Goal: Task Accomplishment & Management: Use online tool/utility

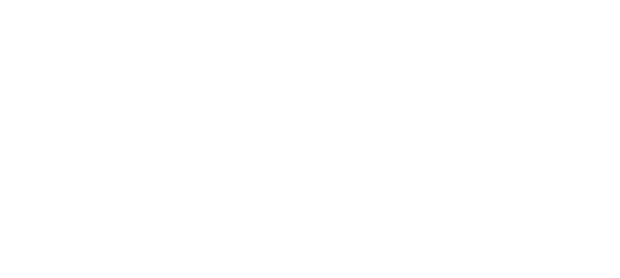
type textarea "x"
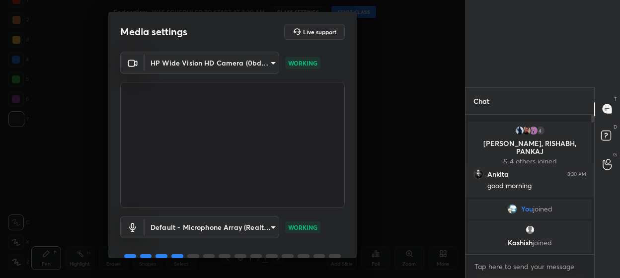
scroll to position [47, 0]
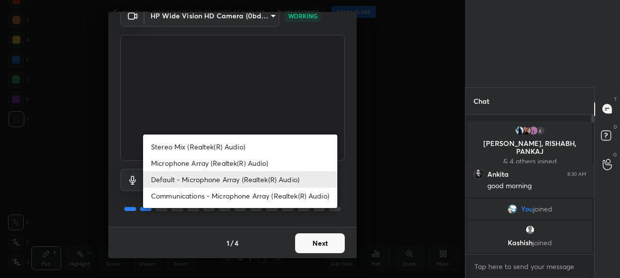
click at [240, 181] on body "1 2 3 4 5 6 7 C X Z C X Z E E Erase all H H Federalism WAS SCHEDULED TO START A…" at bounding box center [310, 139] width 620 height 278
click at [209, 148] on li "Stereo Mix (Realtek(R) Audio)" at bounding box center [240, 147] width 194 height 16
type input "93d275cc8929eb6d50f50e7684e4a8af6a64b3a197a2d2644954fd6c2a33d1a2"
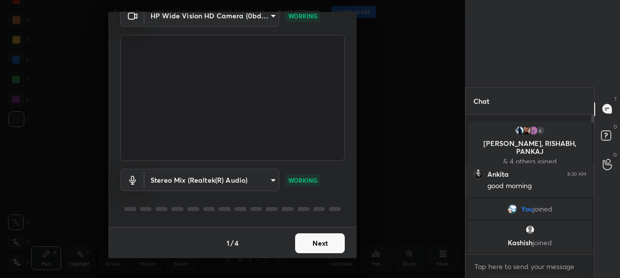
click at [315, 242] on button "Next" at bounding box center [320, 243] width 50 height 20
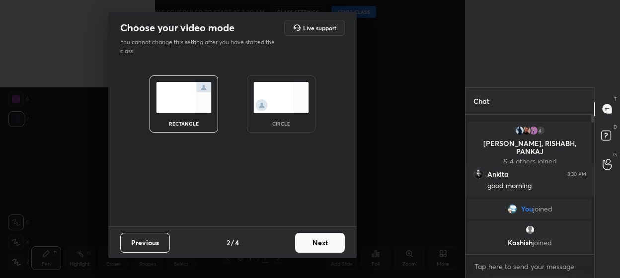
click at [320, 242] on button "Next" at bounding box center [320, 243] width 50 height 20
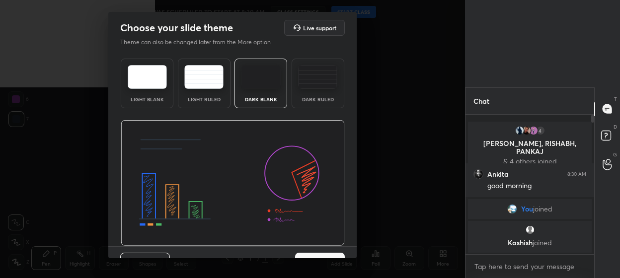
click at [325, 241] on img at bounding box center [233, 183] width 224 height 126
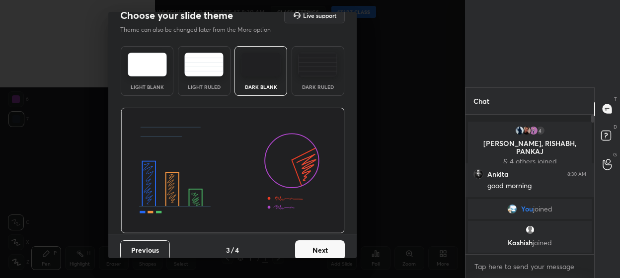
scroll to position [19, 0]
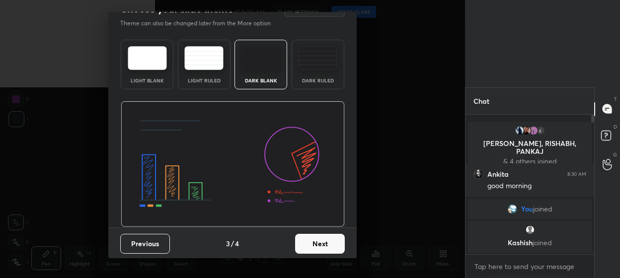
click at [307, 241] on button "Next" at bounding box center [320, 244] width 50 height 20
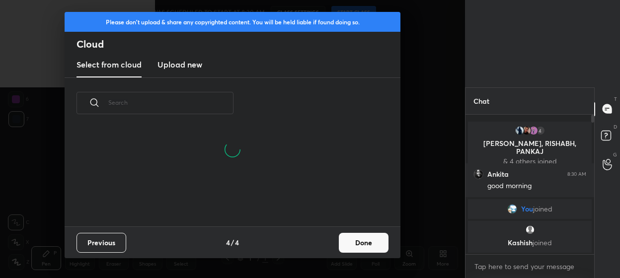
drag, startPoint x: 359, startPoint y: 243, endPoint x: 392, endPoint y: 137, distance: 111.9
click at [360, 243] on button "Done" at bounding box center [364, 243] width 50 height 20
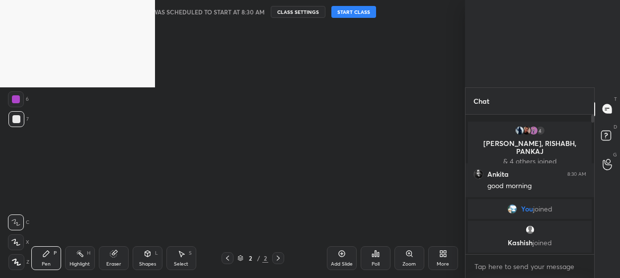
click at [358, 14] on button "START CLASS" at bounding box center [353, 12] width 45 height 12
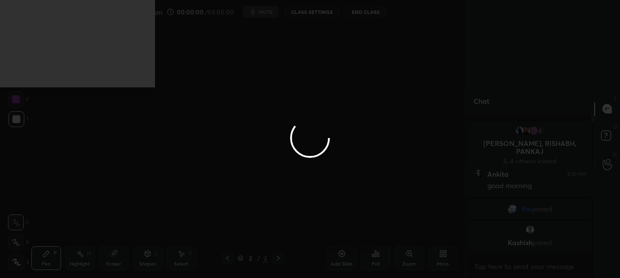
type textarea "x"
click at [364, 12] on div at bounding box center [310, 139] width 620 height 278
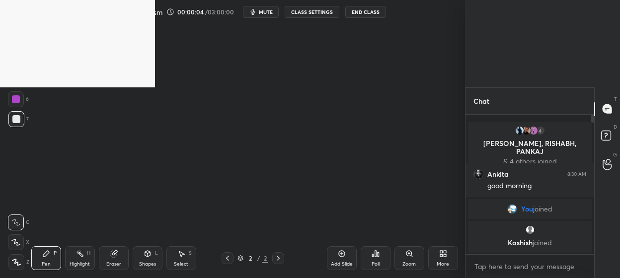
click at [364, 14] on button "End Class" at bounding box center [365, 12] width 41 height 12
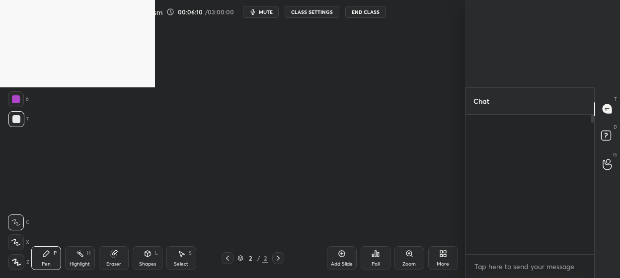
scroll to position [3, 3]
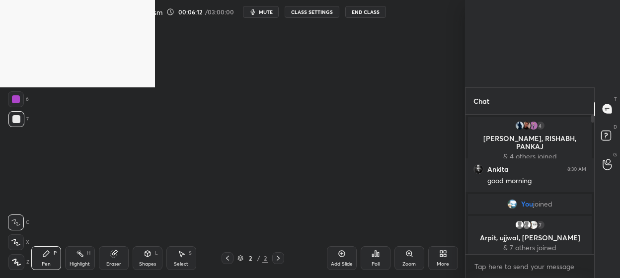
click at [360, 10] on button "End Class" at bounding box center [365, 12] width 41 height 12
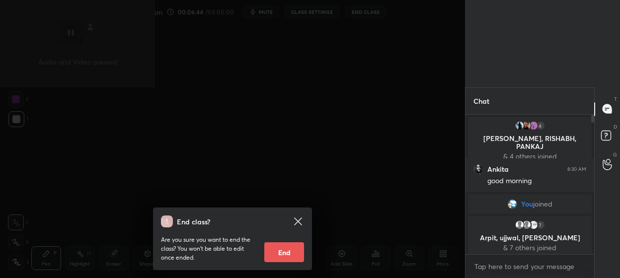
click at [342, 99] on div "End class? Are you sure you want to end the class? You won’t be able to edit on…" at bounding box center [232, 139] width 465 height 278
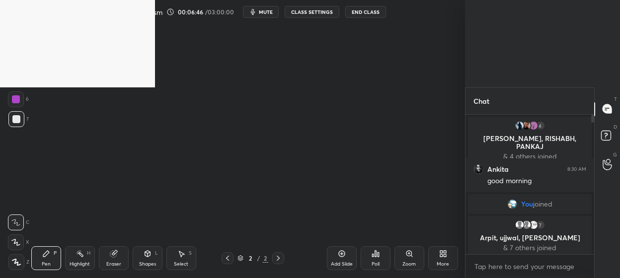
click at [324, 13] on button "CLASS SETTINGS" at bounding box center [312, 12] width 55 height 12
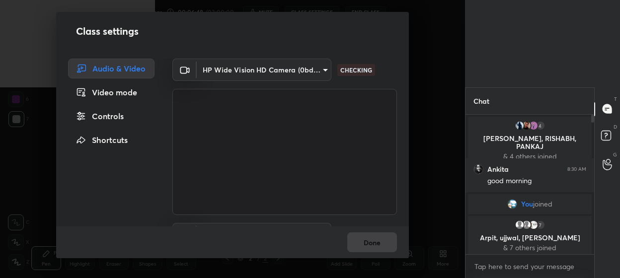
click at [114, 100] on div "Video mode" at bounding box center [111, 92] width 86 height 20
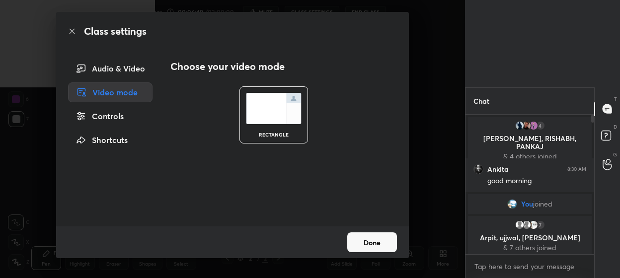
click at [116, 117] on div "Controls" at bounding box center [110, 116] width 84 height 20
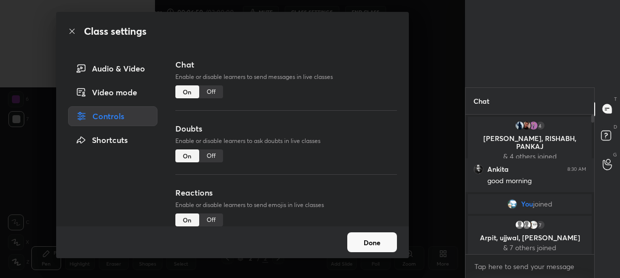
click at [113, 134] on div "Shortcuts" at bounding box center [112, 140] width 89 height 20
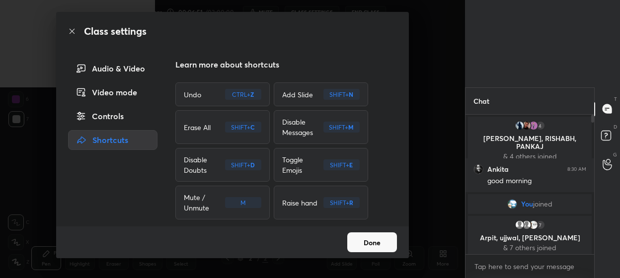
click at [114, 67] on div "Audio & Video" at bounding box center [112, 69] width 89 height 20
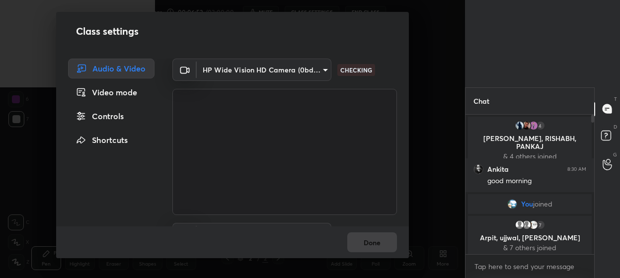
click at [238, 72] on body "1 2 3 4 5 6 7 C X Z C X Z E E Erase all H H LIVE Federalism 00:06:52 / 03:00:00…" at bounding box center [310, 139] width 620 height 278
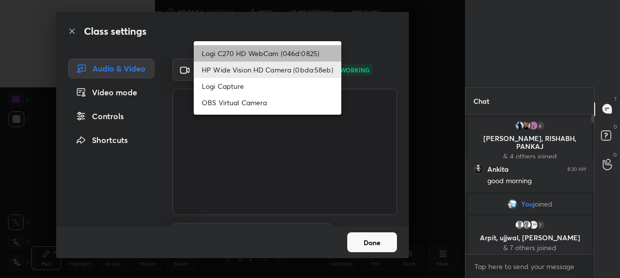
click at [215, 47] on li "Logi C270 HD WebCam (046d:0825)" at bounding box center [268, 53] width 148 height 16
type input "0318ce824006cf799b1b080d3fd6bf7c24cf0afee88a2e38e0004174d2a793bd"
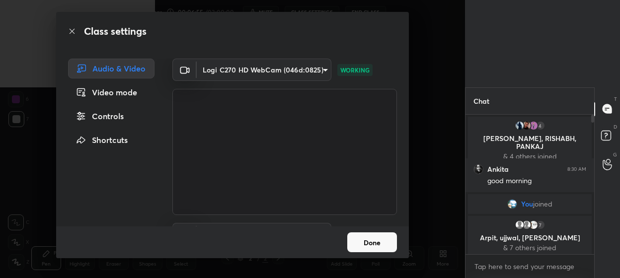
click at [368, 243] on button "Done" at bounding box center [372, 242] width 50 height 20
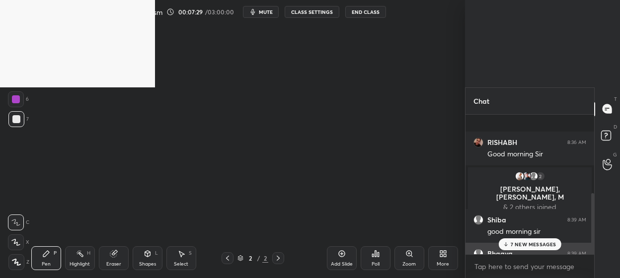
scroll to position [181, 0]
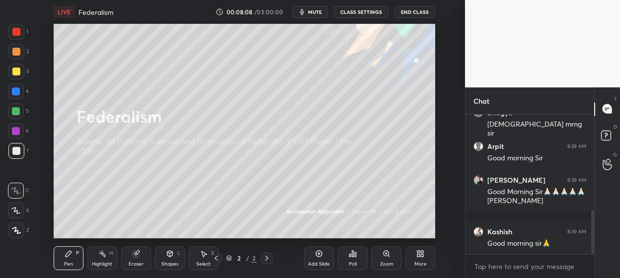
scroll to position [301, 0]
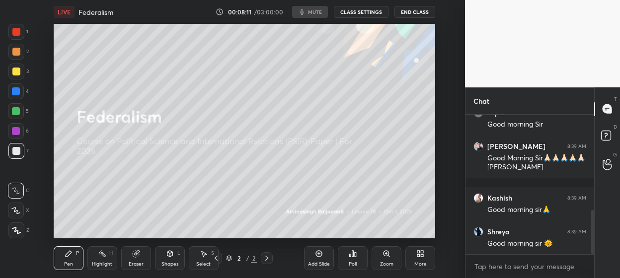
click at [362, 12] on button "CLASS SETTINGS" at bounding box center [361, 12] width 55 height 12
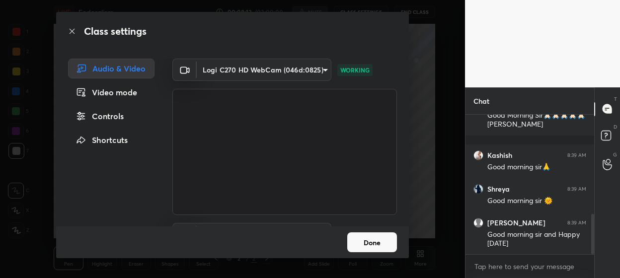
scroll to position [57, 0]
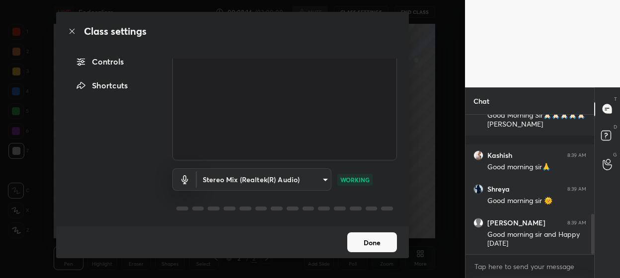
click at [289, 179] on body "1 2 3 4 5 6 7 C X Z C X Z E E Erase all H H LIVE Federalism 00:08:14 / 03:00:00…" at bounding box center [310, 139] width 620 height 278
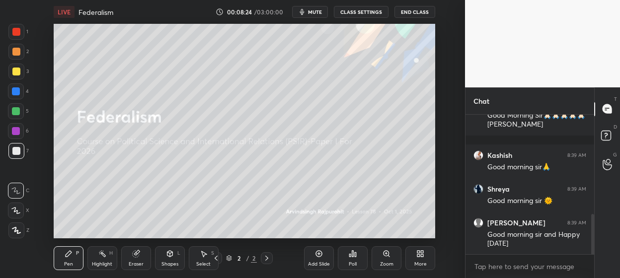
scroll to position [49460, 49249]
click at [363, 12] on button "CLASS SETTINGS" at bounding box center [361, 12] width 55 height 12
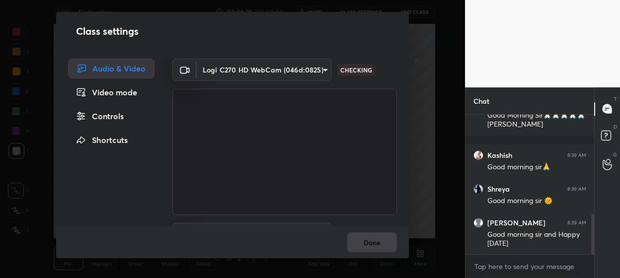
scroll to position [57, 0]
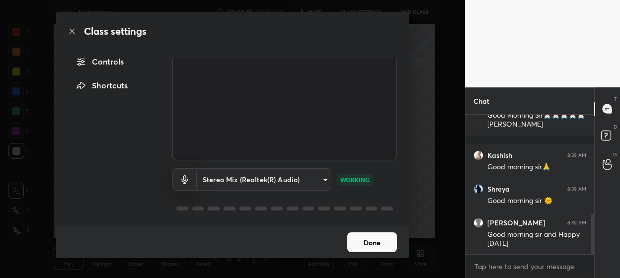
click at [279, 175] on body "1 2 3 4 5 6 7 C X Z C X Z E E Erase all H H LIVE Federalism 00:08:29 / 03:00:00…" at bounding box center [310, 139] width 620 height 278
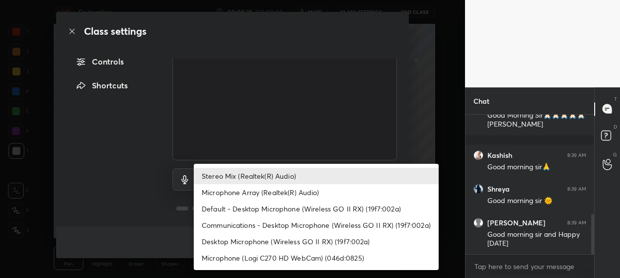
click at [343, 226] on li "Communications - Desktop Microphone (Wireless GO II RX) (19f7:002a)" at bounding box center [316, 225] width 245 height 16
type input "communications"
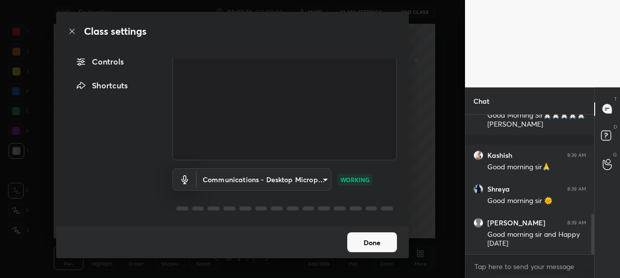
click at [377, 244] on button "Done" at bounding box center [372, 242] width 50 height 20
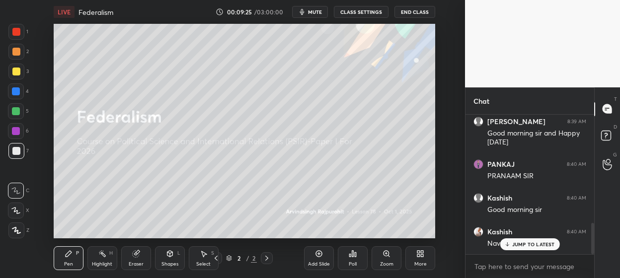
scroll to position [487, 0]
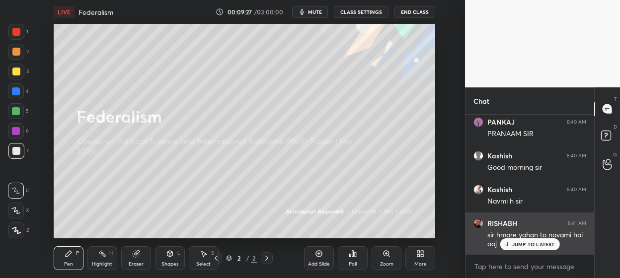
click at [523, 246] on p "JUMP TO LATEST" at bounding box center [533, 244] width 43 height 6
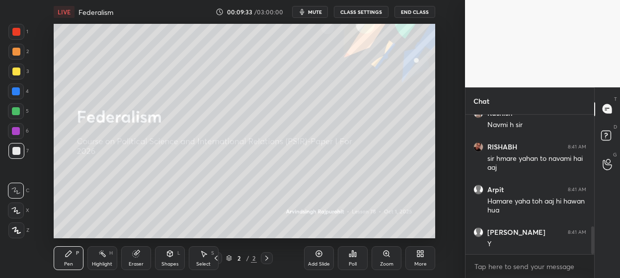
scroll to position [598, 0]
click at [317, 257] on icon at bounding box center [319, 254] width 8 height 8
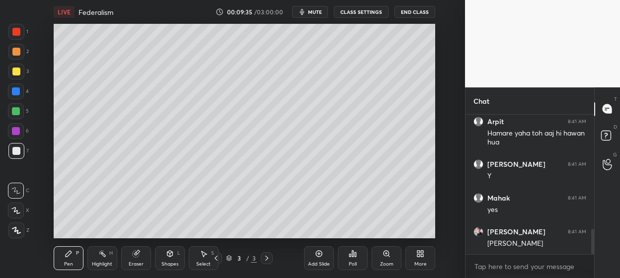
click at [17, 70] on div at bounding box center [16, 72] width 8 height 8
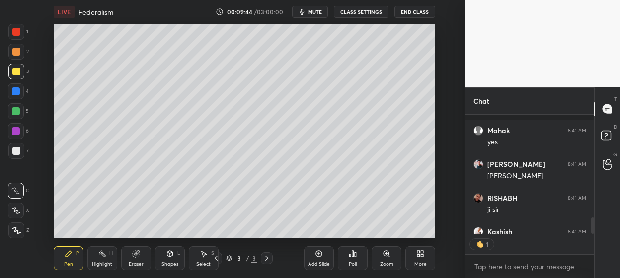
scroll to position [754, 0]
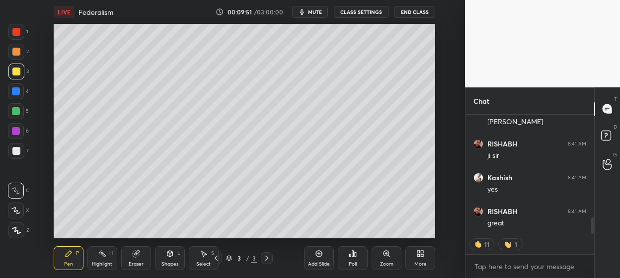
click at [24, 54] on div at bounding box center [16, 52] width 16 height 16
click at [17, 40] on div "1" at bounding box center [18, 34] width 20 height 20
click at [24, 36] on div "1" at bounding box center [18, 32] width 20 height 16
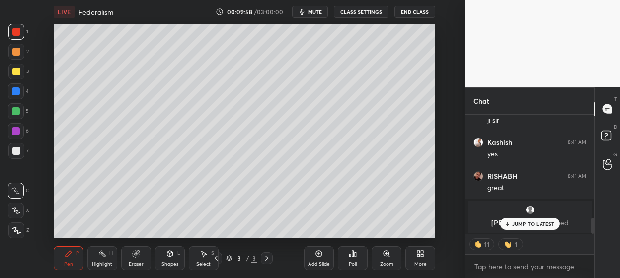
click at [519, 226] on p "JUMP TO LATEST" at bounding box center [533, 224] width 43 height 6
type textarea "x"
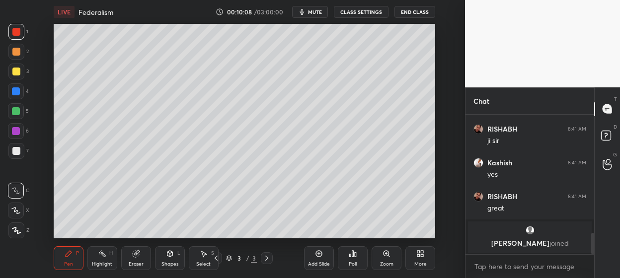
click at [21, 31] on div at bounding box center [16, 32] width 16 height 16
click at [419, 257] on icon at bounding box center [418, 255] width 2 height 2
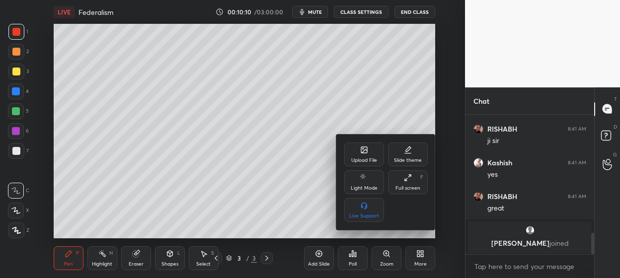
click at [355, 158] on div "Upload File" at bounding box center [364, 160] width 26 height 5
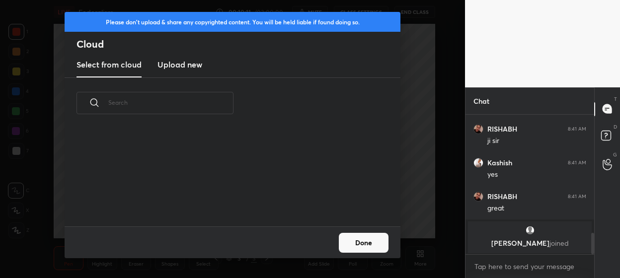
scroll to position [98, 319]
click at [178, 69] on h3 "Upload new" at bounding box center [179, 65] width 45 height 12
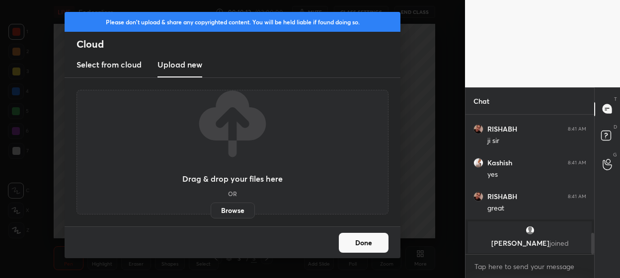
click at [234, 206] on label "Browse" at bounding box center [233, 211] width 44 height 16
click at [211, 206] on input "Browse" at bounding box center [211, 211] width 0 height 16
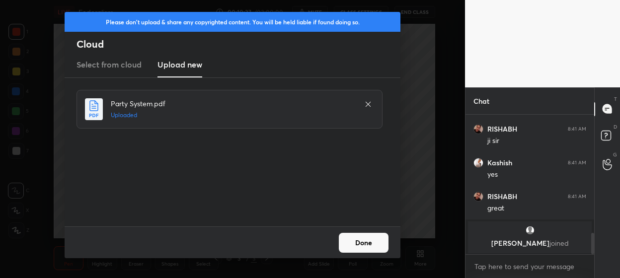
click at [361, 241] on button "Done" at bounding box center [364, 243] width 50 height 20
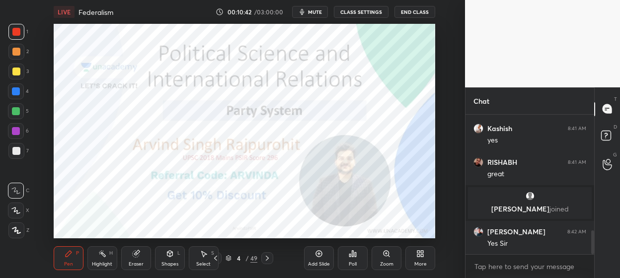
scroll to position [677, 0]
click at [231, 258] on icon at bounding box center [228, 258] width 5 height 1
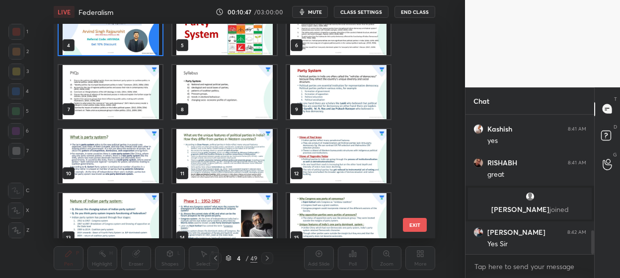
scroll to position [92, 0]
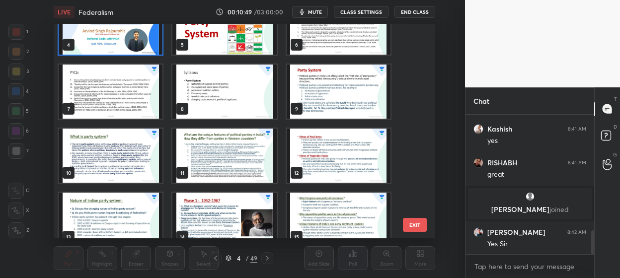
click at [315, 94] on img "grid" at bounding box center [339, 92] width 104 height 54
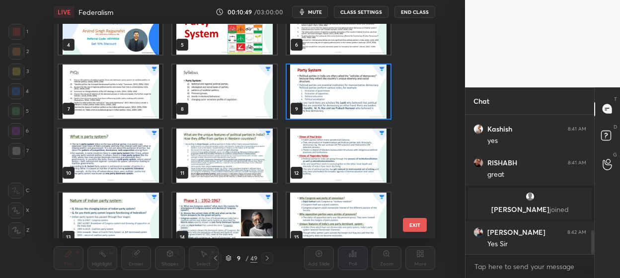
click at [317, 96] on img "grid" at bounding box center [339, 92] width 104 height 54
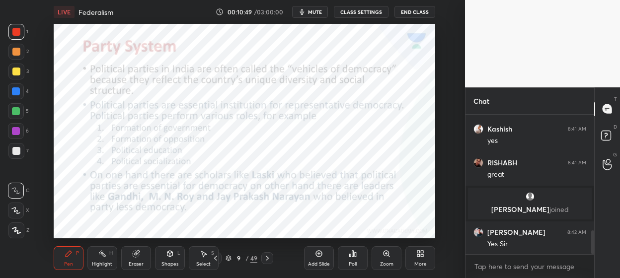
click at [319, 96] on img "grid" at bounding box center [339, 92] width 104 height 54
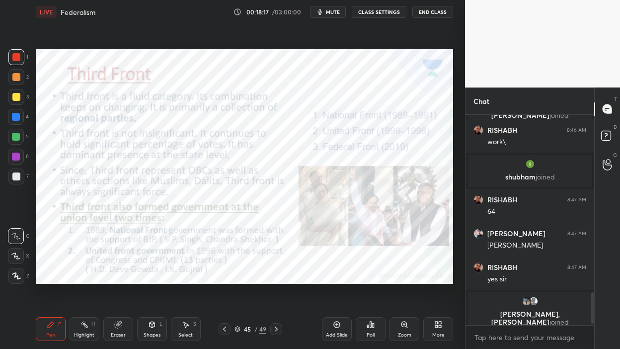
scroll to position [1179, 0]
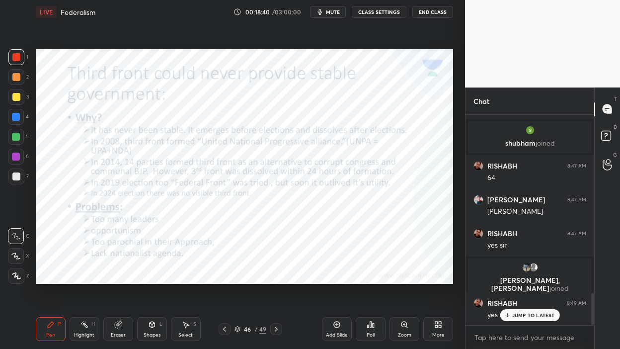
click at [340, 278] on icon at bounding box center [337, 324] width 8 height 8
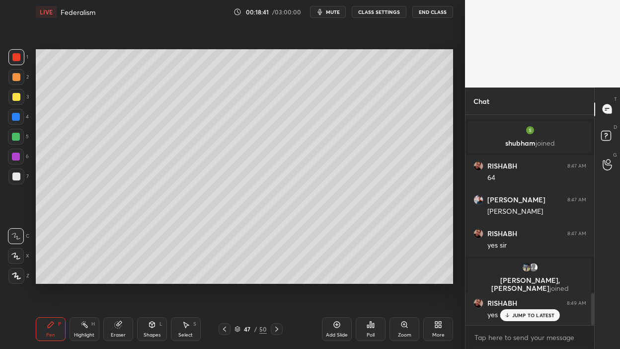
click at [429, 278] on div "More" at bounding box center [438, 329] width 30 height 24
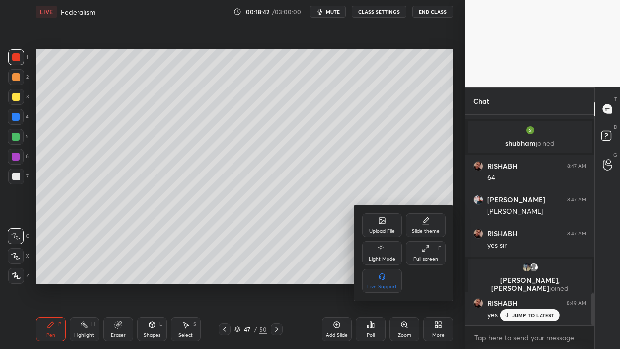
click at [380, 225] on div "Upload File" at bounding box center [382, 225] width 40 height 24
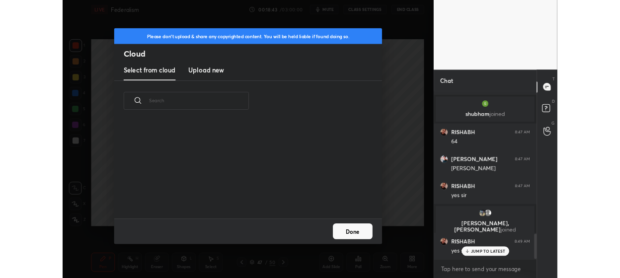
scroll to position [122, 319]
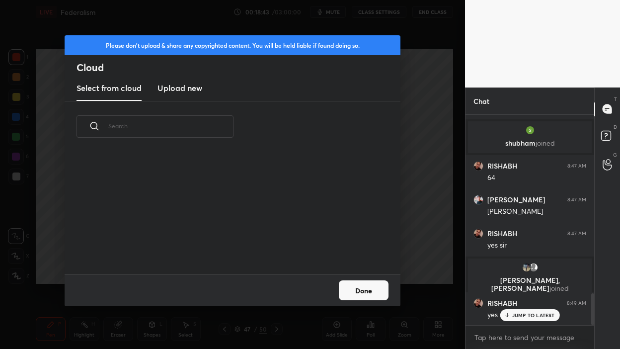
click at [183, 90] on h3 "Upload new" at bounding box center [179, 88] width 45 height 12
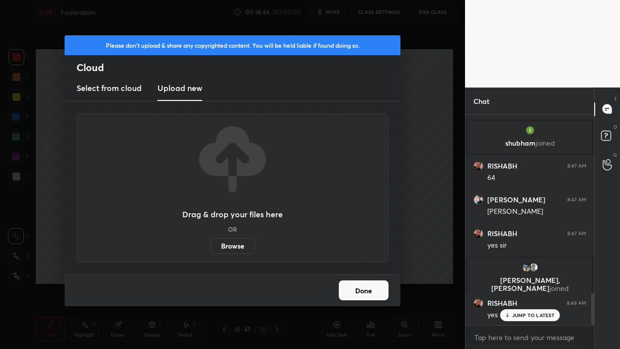
click at [228, 251] on label "Browse" at bounding box center [233, 246] width 44 height 16
click at [211, 251] on input "Browse" at bounding box center [211, 246] width 0 height 16
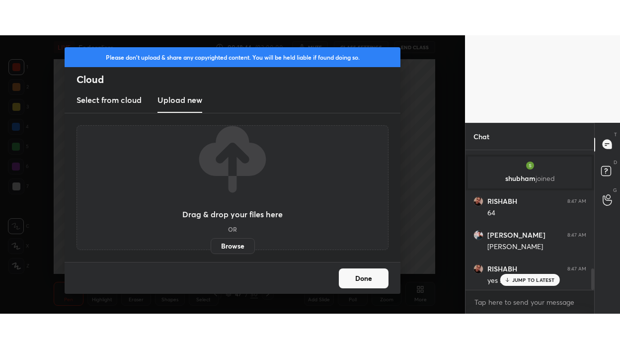
scroll to position [3, 3]
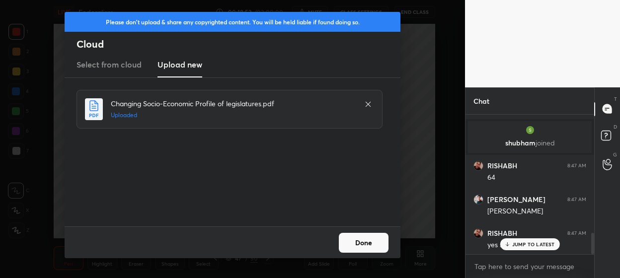
click at [360, 243] on button "Done" at bounding box center [364, 243] width 50 height 20
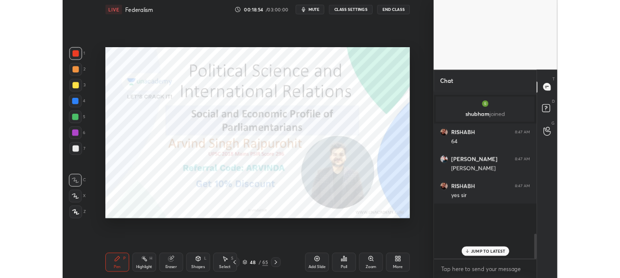
scroll to position [125, 126]
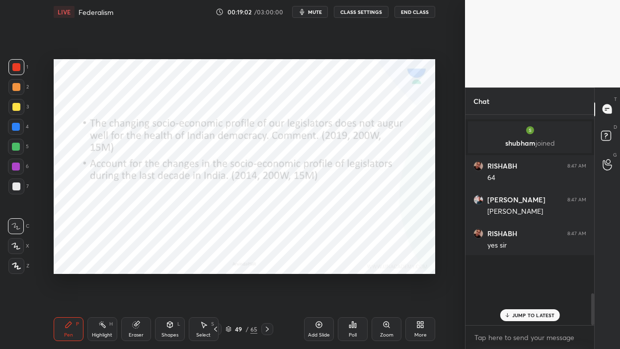
type textarea "x"
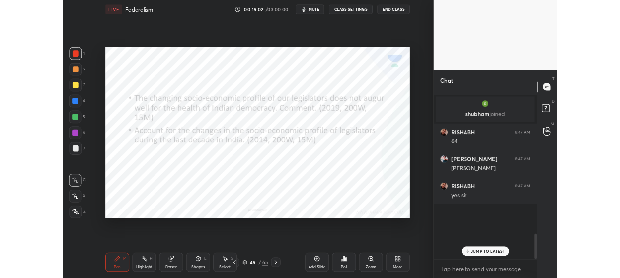
scroll to position [3, 3]
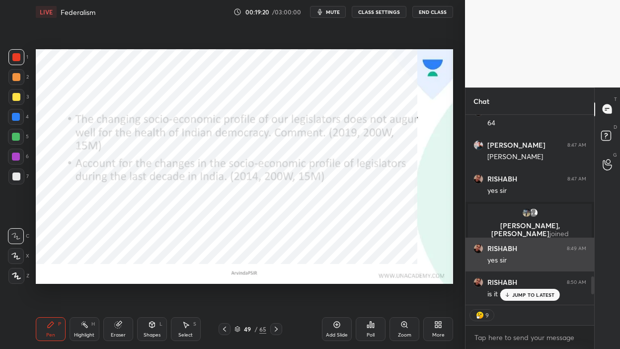
scroll to position [1089, 0]
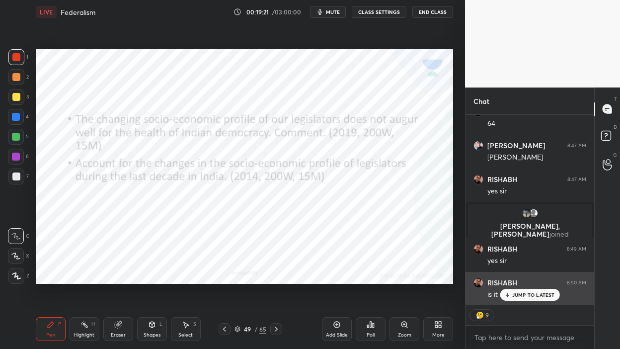
click at [519, 278] on p "JUMP TO LATEST" at bounding box center [533, 295] width 43 height 6
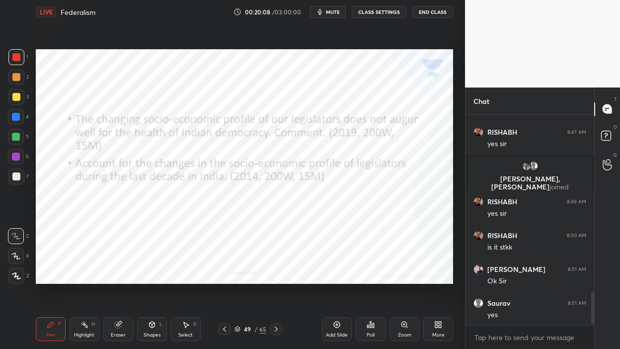
scroll to position [1170, 0]
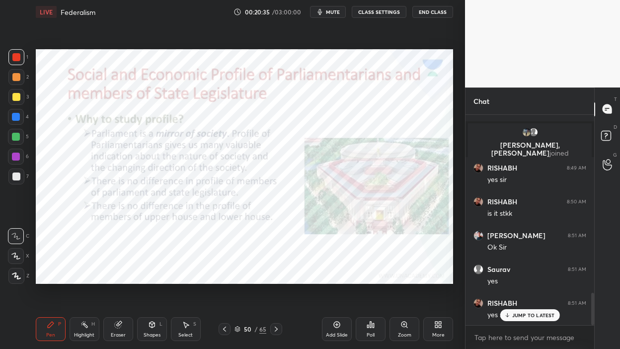
click at [242, 278] on div "50" at bounding box center [247, 329] width 10 height 6
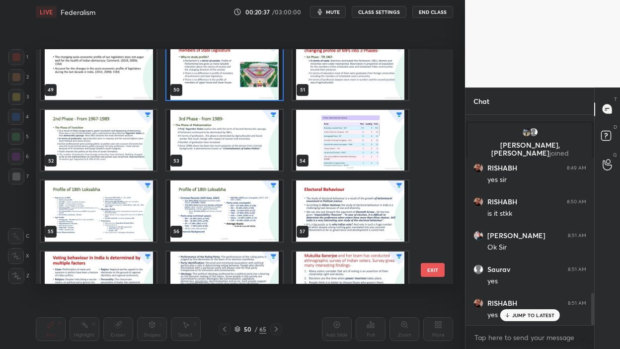
scroll to position [1148, 0]
click at [336, 150] on img "grid" at bounding box center [351, 139] width 116 height 61
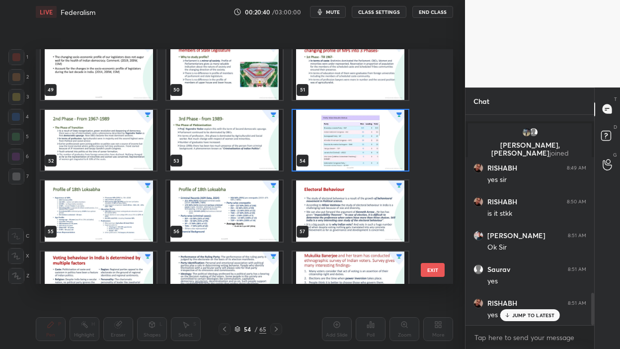
click at [333, 151] on img "grid" at bounding box center [351, 139] width 116 height 61
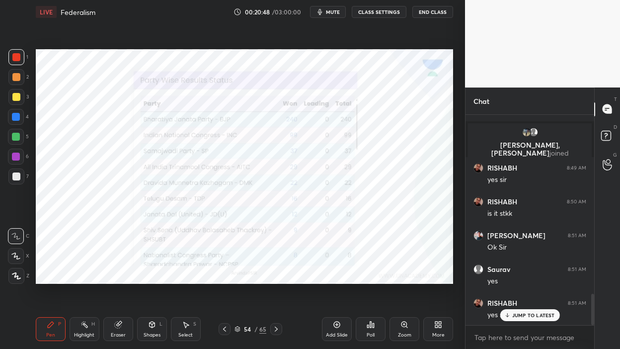
scroll to position [1204, 0]
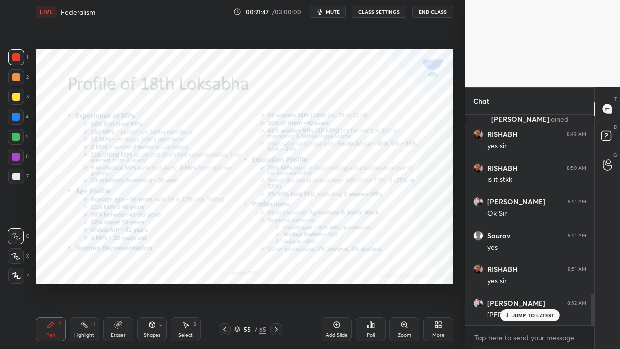
click at [404, 278] on icon at bounding box center [404, 324] width 0 height 2
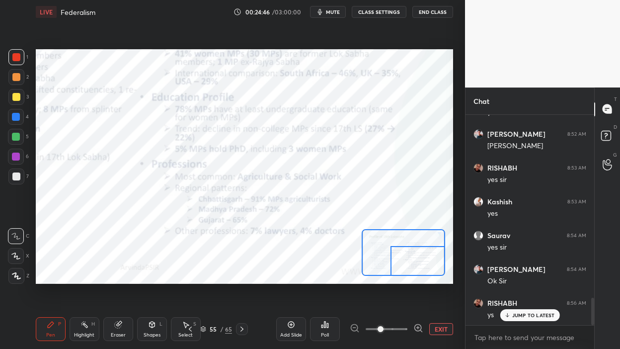
scroll to position [1406, 0]
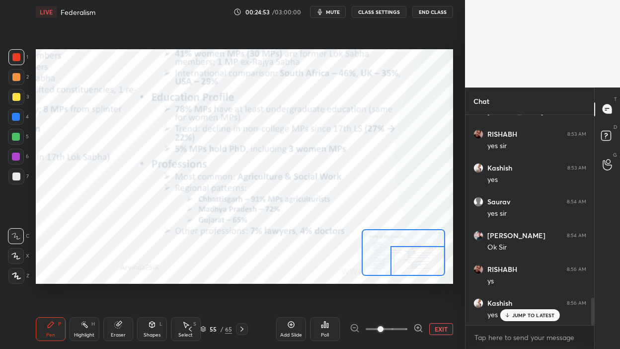
click at [439, 278] on button "EXIT" at bounding box center [441, 329] width 24 height 12
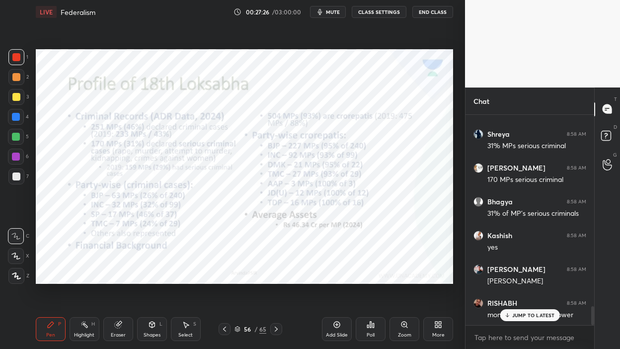
scroll to position [2109, 0]
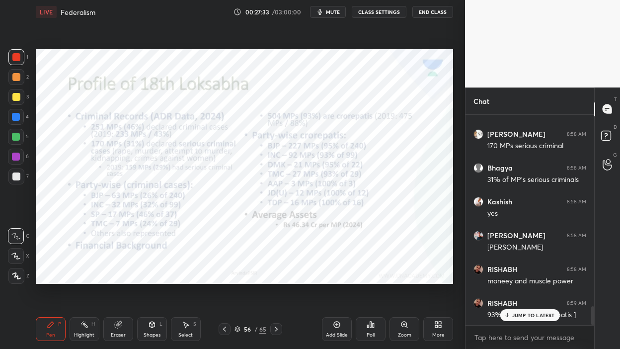
click at [524, 278] on p "JUMP TO LATEST" at bounding box center [533, 315] width 43 height 6
click at [232, 278] on div "56 / 65" at bounding box center [251, 329] width 64 height 12
click at [239, 278] on icon at bounding box center [237, 329] width 6 height 6
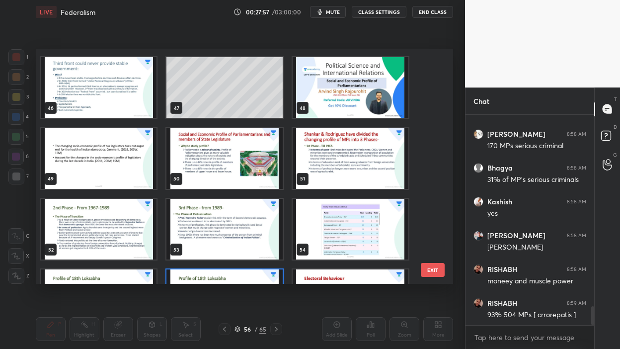
scroll to position [1052, 0]
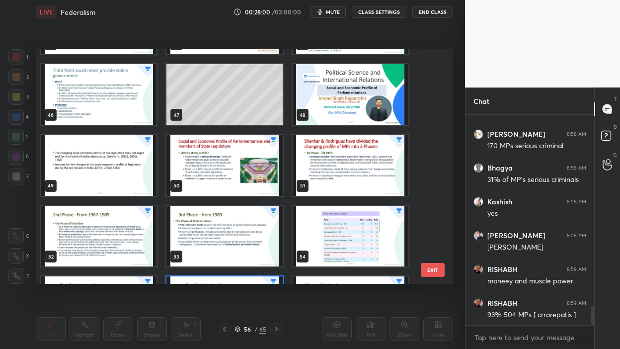
click at [220, 173] on img "grid" at bounding box center [224, 165] width 116 height 61
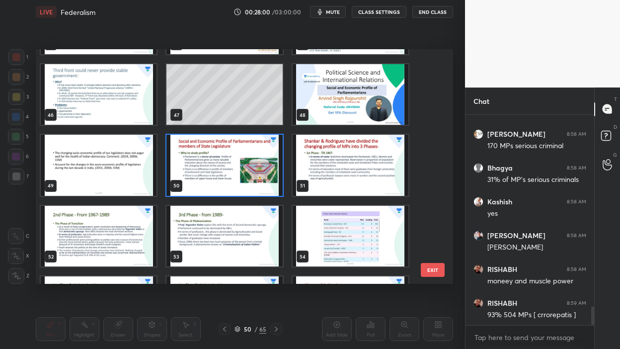
click at [234, 169] on img "grid" at bounding box center [224, 165] width 116 height 61
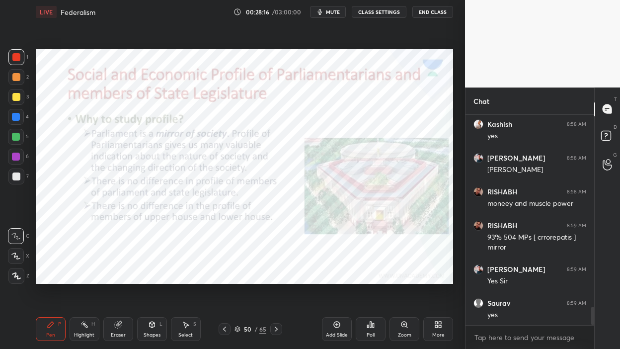
scroll to position [2220, 0]
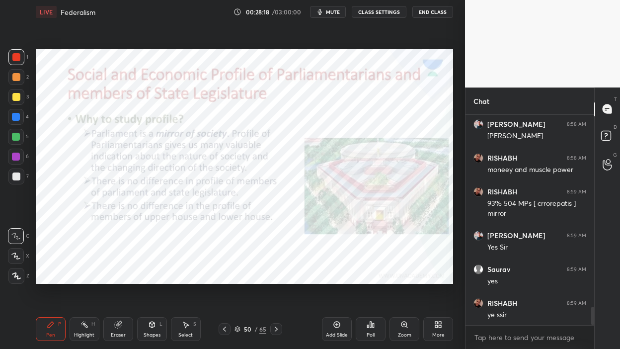
click at [334, 17] on button "mute" at bounding box center [328, 12] width 36 height 12
click at [327, 13] on span "unmute" at bounding box center [331, 11] width 21 height 7
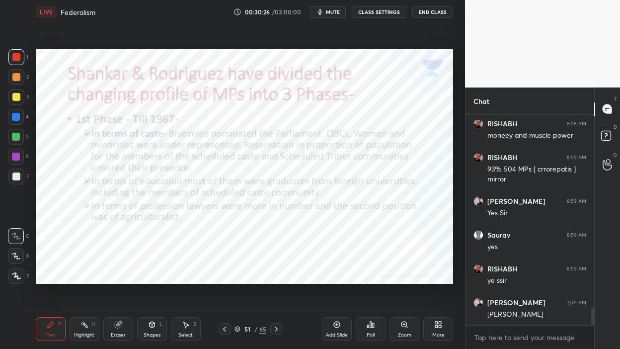
scroll to position [2288, 0]
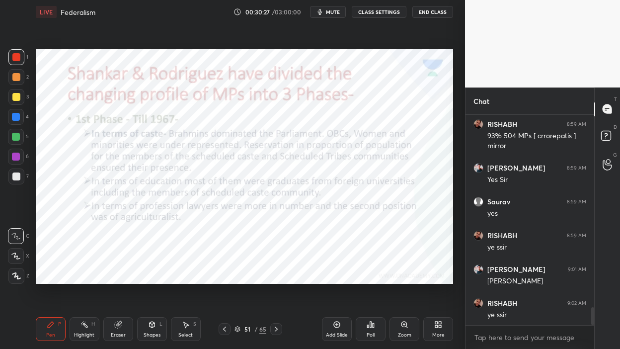
click at [341, 278] on div "Add Slide" at bounding box center [337, 334] width 22 height 5
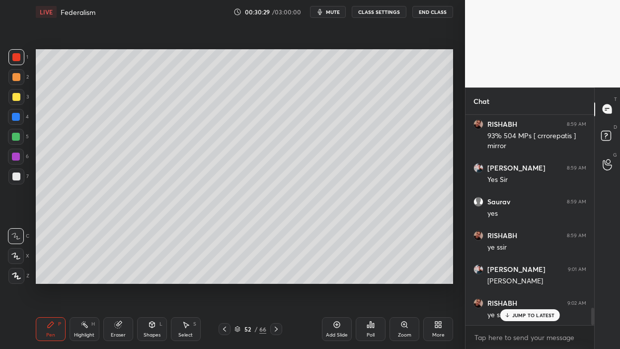
scroll to position [2321, 0]
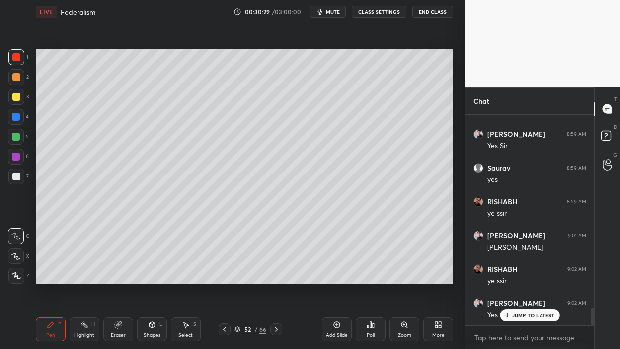
click at [20, 100] on div at bounding box center [16, 97] width 16 height 16
click at [12, 168] on div at bounding box center [16, 176] width 16 height 16
click at [18, 173] on div at bounding box center [16, 176] width 8 height 8
click at [12, 107] on div "3" at bounding box center [18, 99] width 20 height 20
click at [19, 98] on div at bounding box center [16, 97] width 8 height 8
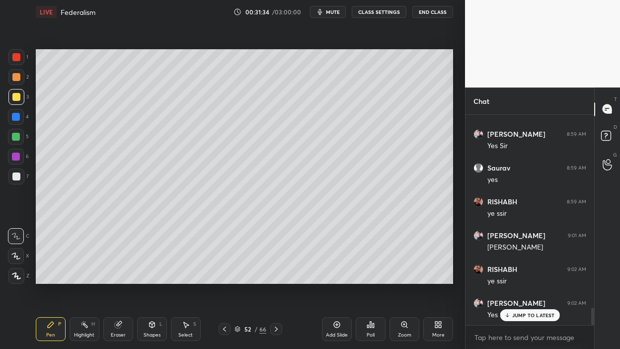
click at [12, 175] on div at bounding box center [16, 176] width 8 height 8
click at [18, 178] on div at bounding box center [16, 176] width 8 height 8
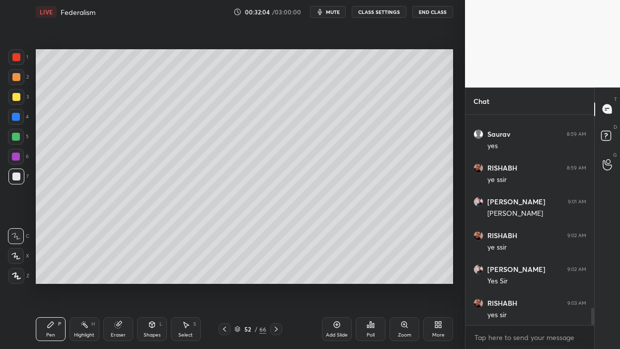
scroll to position [2389, 0]
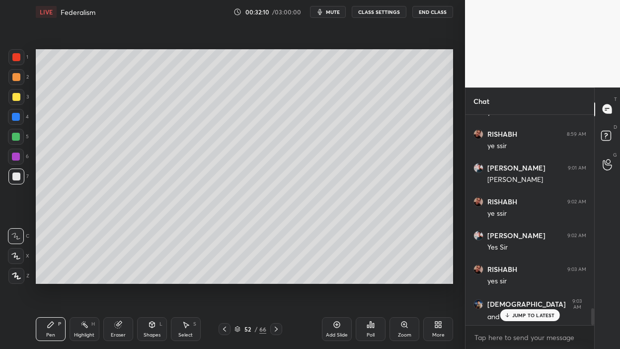
click at [334, 278] on icon at bounding box center [337, 324] width 8 height 8
click at [20, 76] on div at bounding box center [16, 77] width 8 height 8
click at [17, 98] on div at bounding box center [16, 97] width 8 height 8
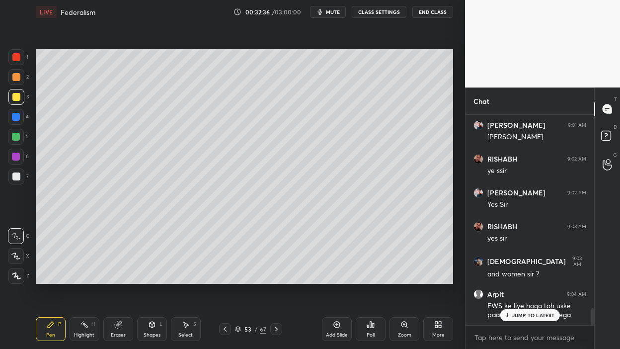
scroll to position [2465, 0]
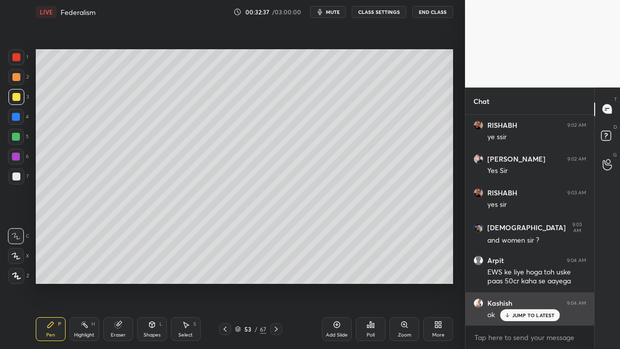
click at [518, 278] on p "JUMP TO LATEST" at bounding box center [533, 315] width 43 height 6
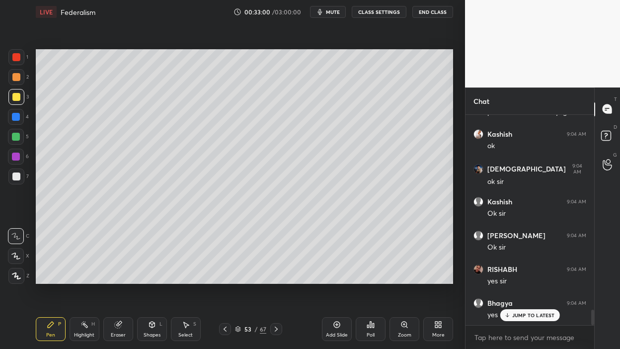
scroll to position [2668, 0]
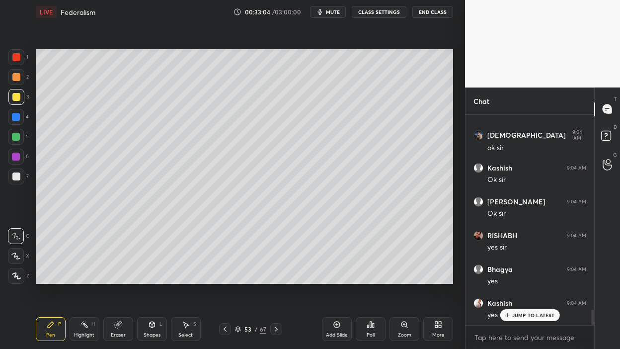
click at [335, 278] on icon at bounding box center [337, 324] width 8 height 8
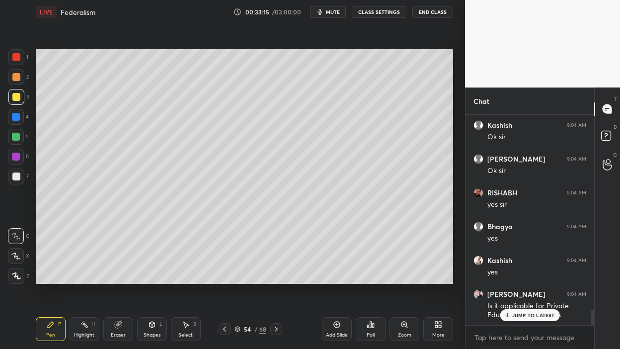
click at [24, 153] on div "6" at bounding box center [18, 157] width 21 height 16
click at [17, 166] on div "6" at bounding box center [18, 159] width 21 height 20
click at [17, 182] on div at bounding box center [16, 176] width 16 height 16
click at [20, 103] on div at bounding box center [16, 97] width 16 height 16
click at [20, 101] on div at bounding box center [16, 97] width 16 height 16
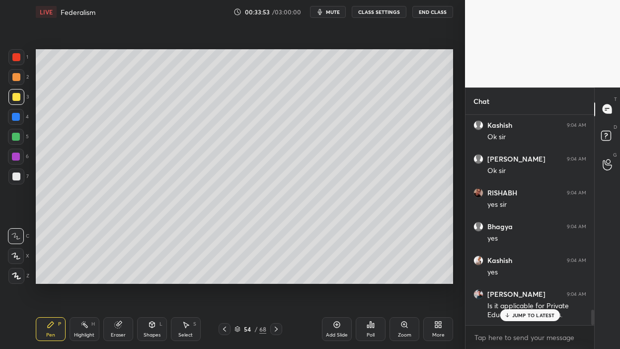
click at [7, 125] on div "1 2 3 4 5 6 7 C X Z C X Z E E Erase all H H" at bounding box center [16, 166] width 32 height 235
click at [11, 140] on div at bounding box center [16, 137] width 16 height 16
click at [21, 179] on div at bounding box center [16, 176] width 16 height 16
click at [18, 139] on div at bounding box center [16, 137] width 8 height 8
click at [15, 81] on div at bounding box center [16, 77] width 16 height 16
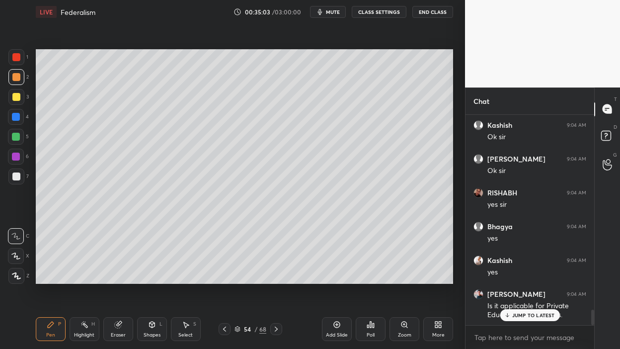
click at [16, 76] on div at bounding box center [16, 77] width 8 height 8
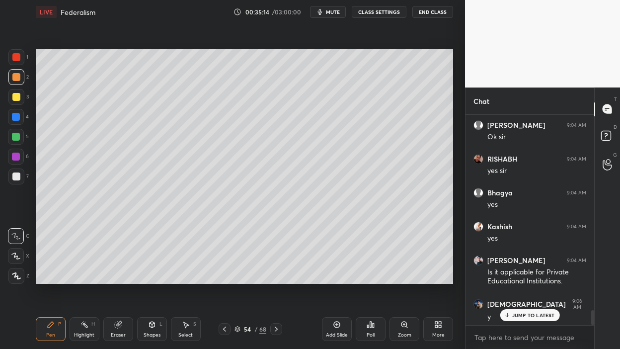
click at [15, 138] on div at bounding box center [16, 137] width 8 height 8
click at [19, 142] on div at bounding box center [16, 137] width 16 height 16
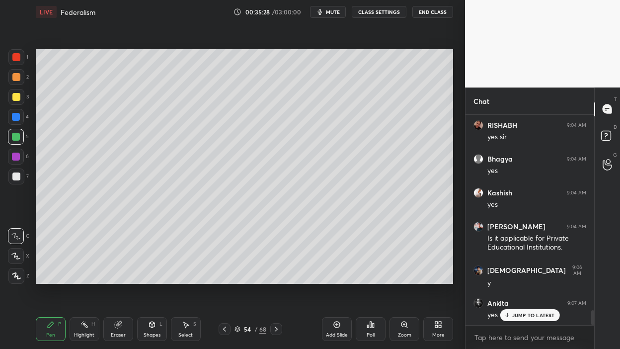
click at [14, 72] on div at bounding box center [16, 77] width 16 height 16
click at [17, 75] on div at bounding box center [16, 77] width 8 height 8
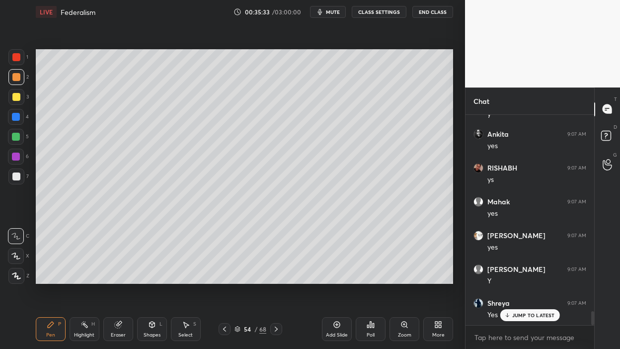
scroll to position [3015, 0]
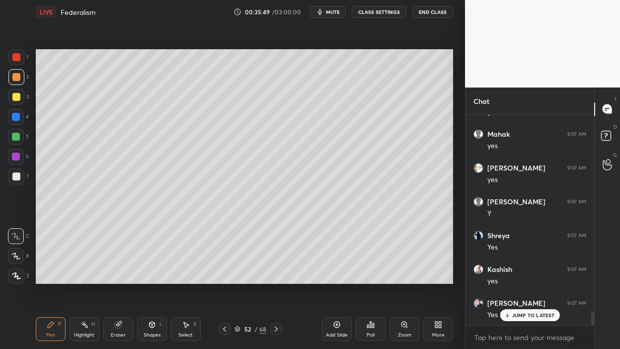
click at [20, 61] on div at bounding box center [16, 57] width 16 height 16
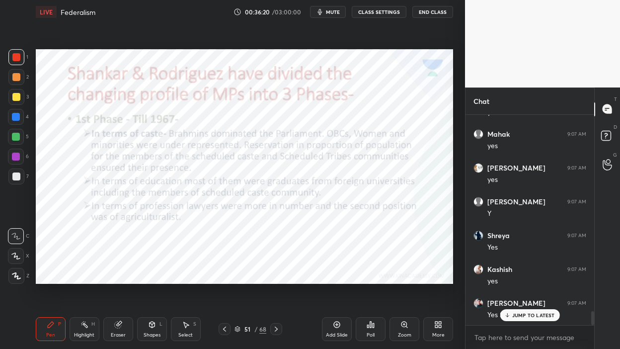
click at [19, 59] on div at bounding box center [16, 57] width 8 height 8
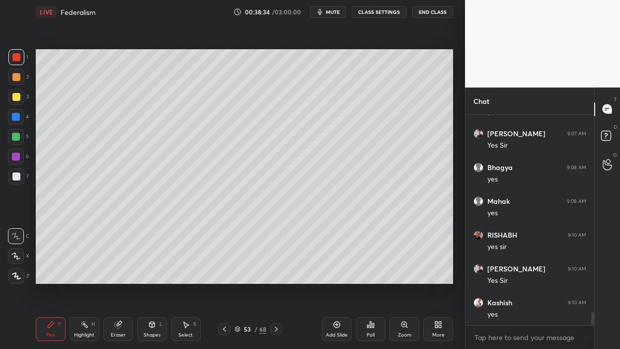
click at [276, 278] on icon at bounding box center [276, 329] width 8 height 8
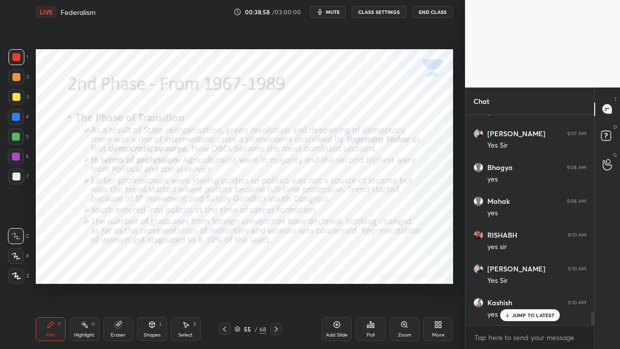
scroll to position [3235, 0]
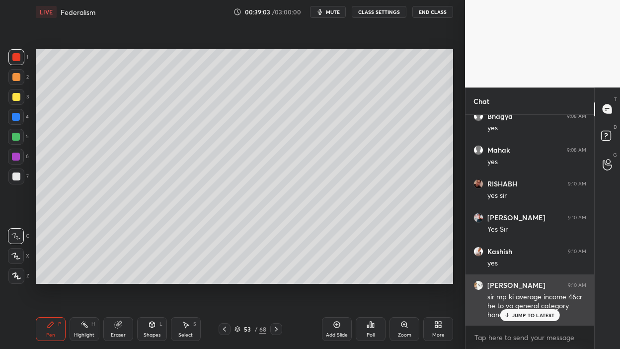
click at [505, 278] on icon at bounding box center [507, 315] width 6 height 6
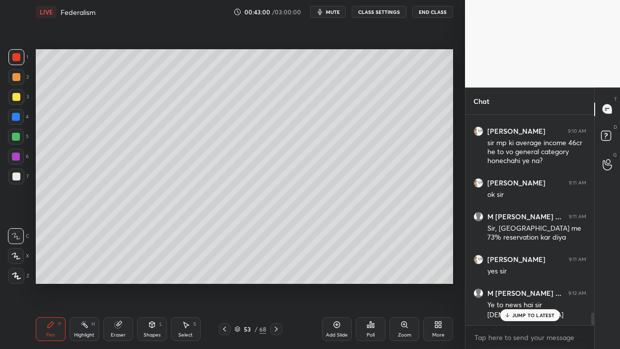
scroll to position [3423, 0]
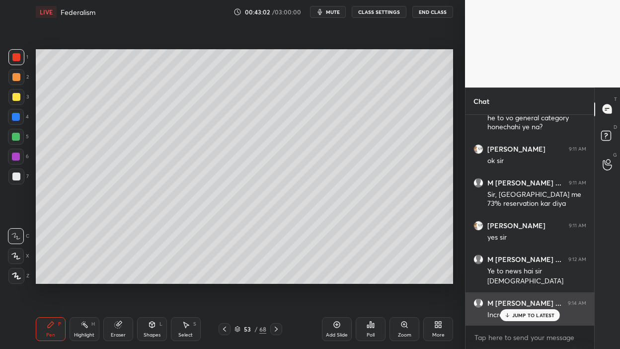
click at [525, 278] on p "JUMP TO LATEST" at bounding box center [533, 315] width 43 height 6
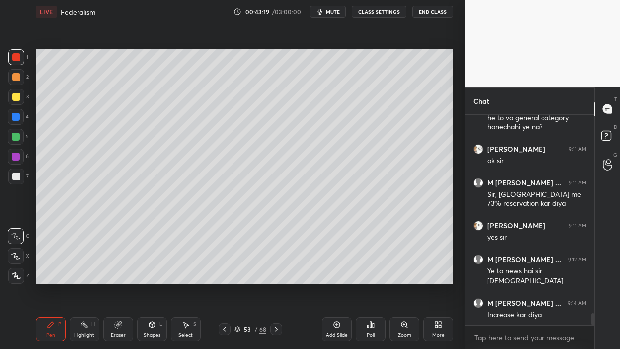
scroll to position [3457, 0]
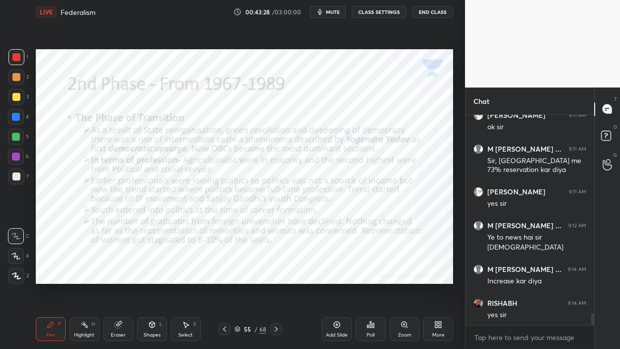
click at [16, 60] on div at bounding box center [16, 57] width 8 height 8
click at [329, 278] on div "Add Slide" at bounding box center [337, 334] width 22 height 5
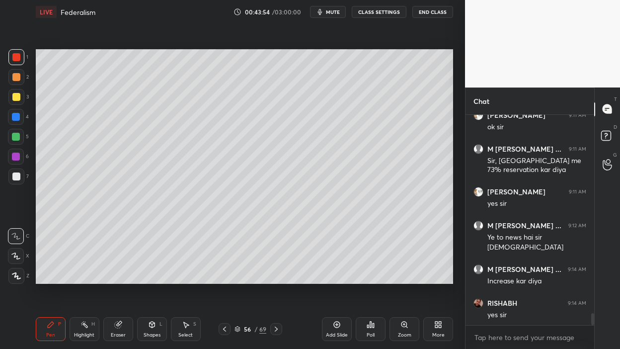
click at [18, 99] on div at bounding box center [16, 97] width 8 height 8
click at [13, 114] on div at bounding box center [16, 117] width 8 height 8
click at [15, 121] on div at bounding box center [16, 117] width 16 height 16
click at [14, 138] on div at bounding box center [16, 137] width 8 height 8
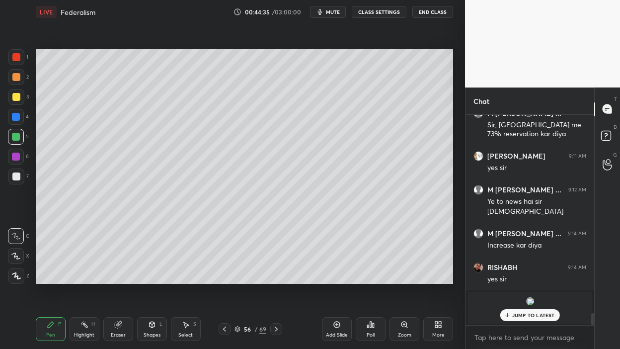
click at [509, 278] on div "JUMP TO LATEST" at bounding box center [530, 315] width 60 height 12
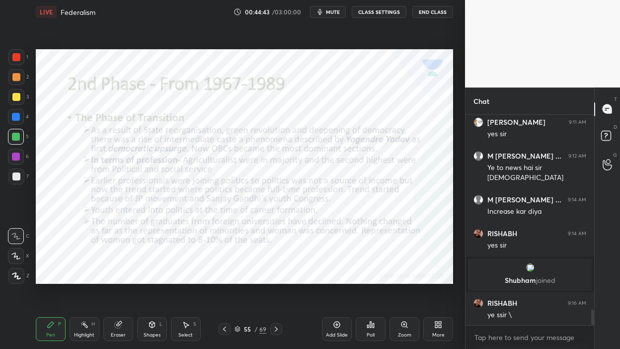
scroll to position [2671, 0]
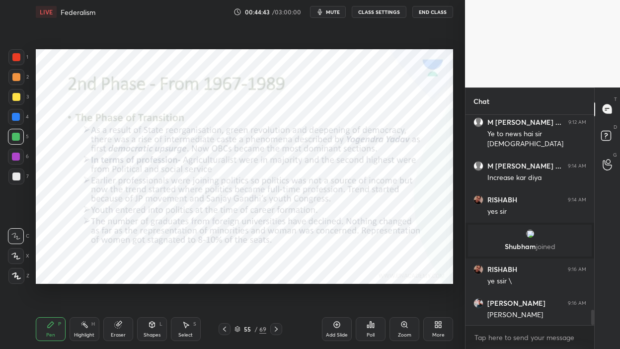
click at [18, 59] on div at bounding box center [16, 57] width 8 height 8
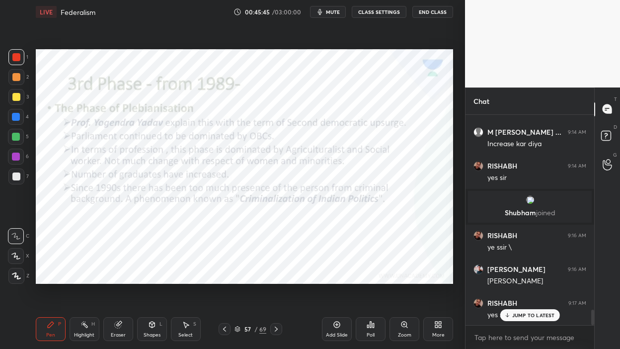
scroll to position [2739, 0]
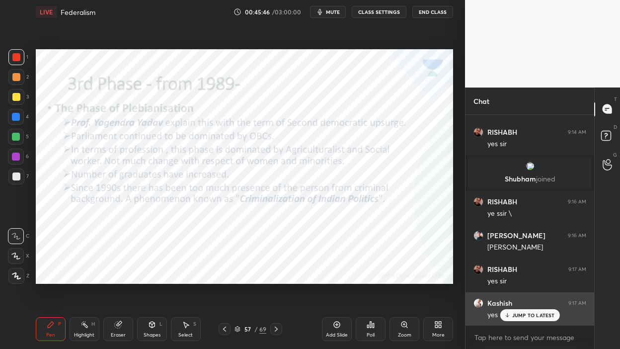
click at [513, 278] on p "JUMP TO LATEST" at bounding box center [533, 315] width 43 height 6
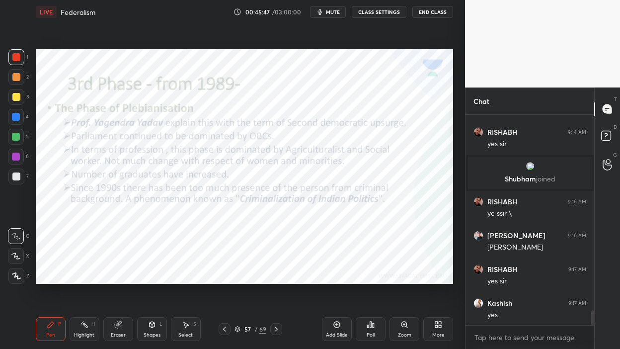
click at [340, 278] on icon at bounding box center [337, 324] width 6 height 6
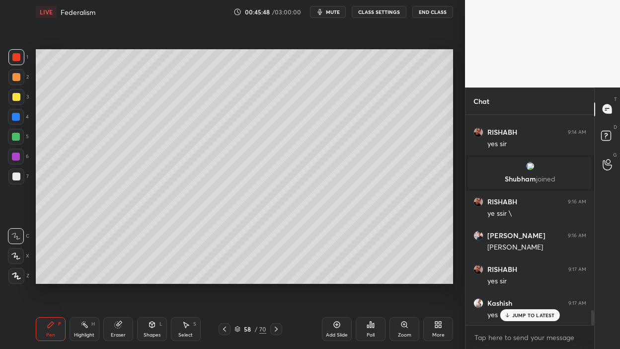
scroll to position [2772, 0]
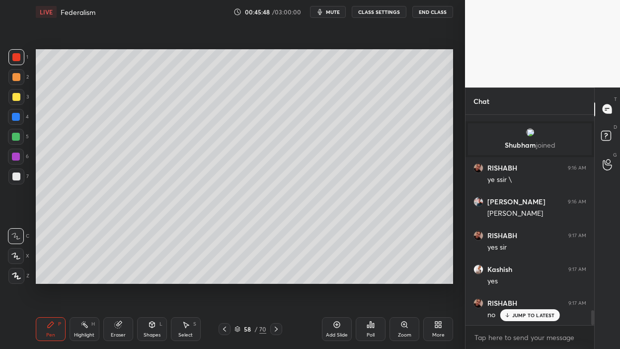
click at [16, 102] on div at bounding box center [16, 97] width 16 height 16
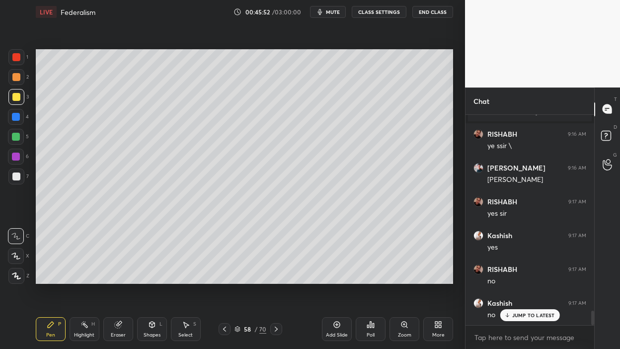
scroll to position [2840, 0]
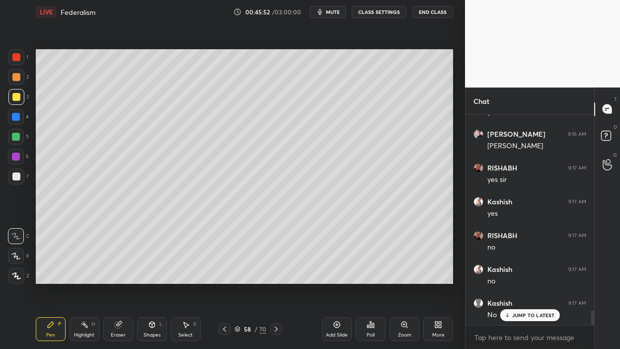
click at [18, 125] on div "4" at bounding box center [18, 119] width 21 height 20
click at [20, 139] on div at bounding box center [16, 137] width 16 height 16
click at [18, 153] on div at bounding box center [16, 157] width 8 height 8
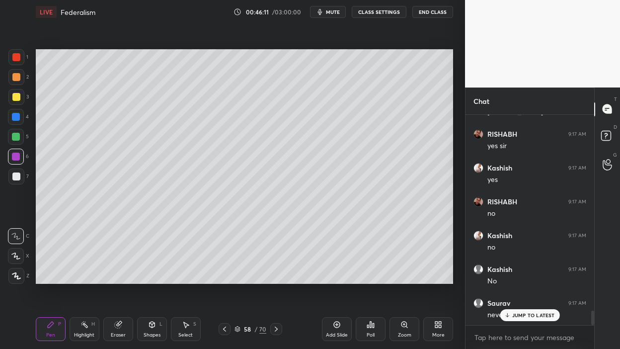
click at [517, 278] on p "JUMP TO LATEST" at bounding box center [533, 315] width 43 height 6
click at [3, 130] on div "1 2 3 4 5 6 7 C X Z C X Z E E Erase all H H" at bounding box center [16, 166] width 32 height 235
click at [14, 123] on div at bounding box center [16, 117] width 16 height 16
click at [21, 118] on div at bounding box center [16, 117] width 16 height 16
click at [17, 95] on div at bounding box center [16, 97] width 8 height 8
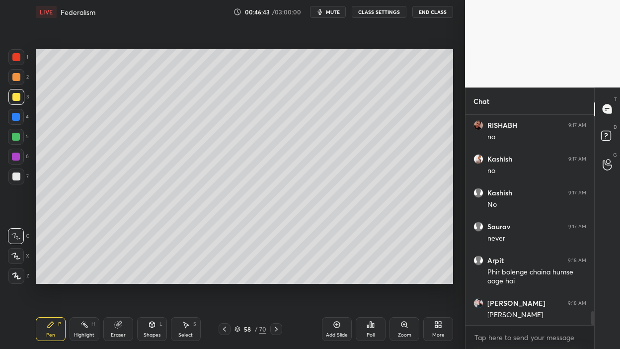
scroll to position [2984, 0]
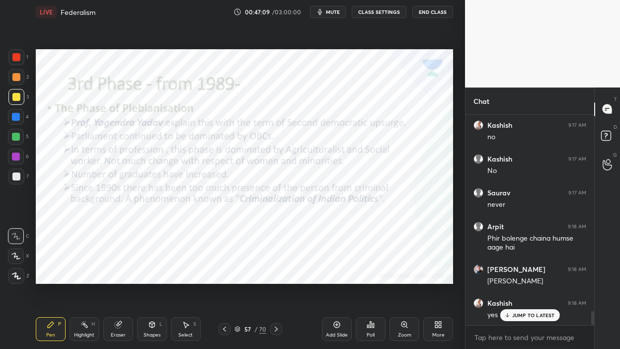
click at [21, 56] on div at bounding box center [16, 57] width 16 height 16
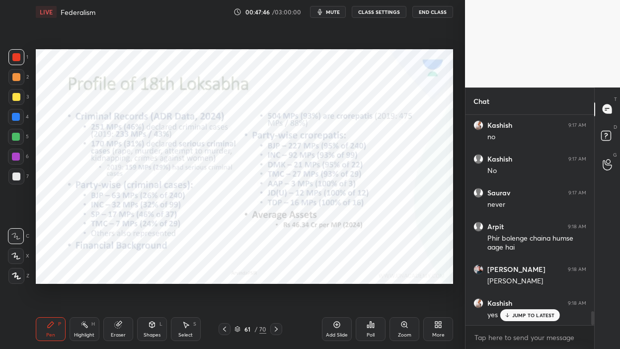
click at [185, 278] on div "Select" at bounding box center [185, 334] width 14 height 5
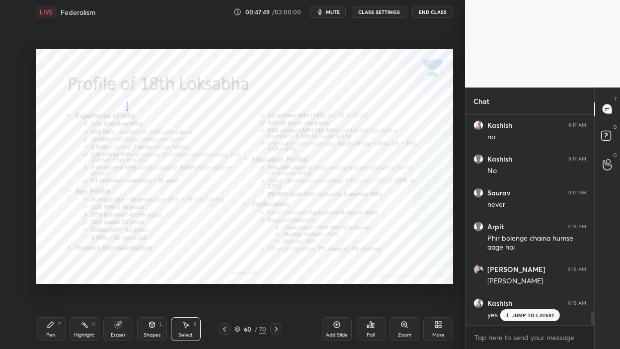
click at [128, 112] on div "0 ° Undo Copy Duplicate Duplicate to new slide Delete" at bounding box center [244, 166] width 417 height 235
click at [133, 107] on div "0 ° Undo Copy Duplicate Duplicate to new slide Delete" at bounding box center [244, 166] width 417 height 235
click at [62, 278] on div "Pen P" at bounding box center [51, 329] width 30 height 24
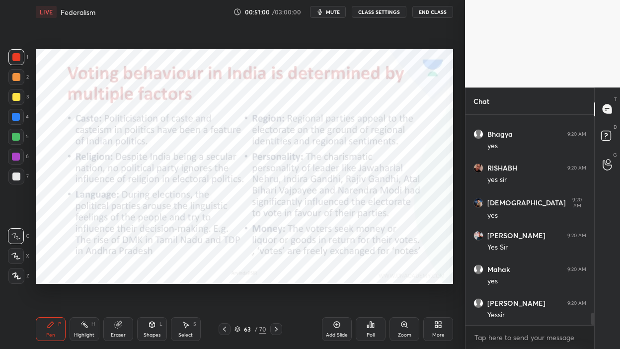
scroll to position [3322, 0]
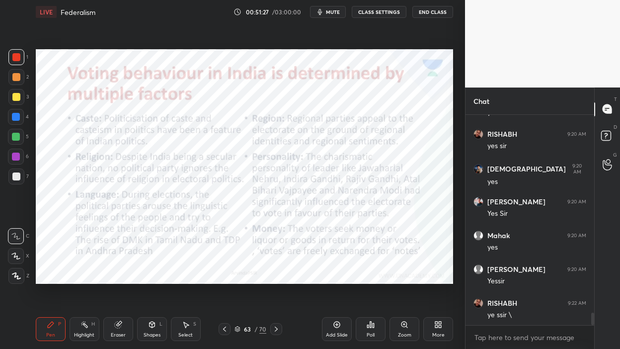
click at [345, 278] on div "Add Slide" at bounding box center [337, 329] width 30 height 24
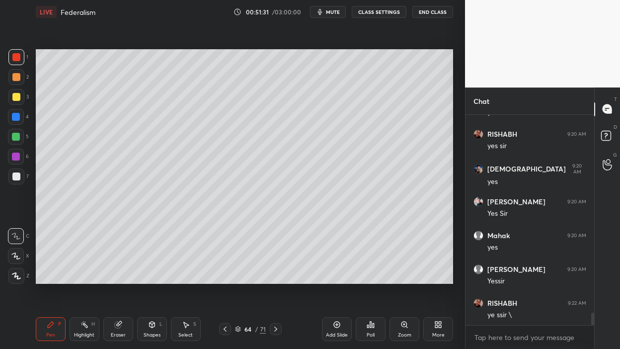
click at [12, 140] on div at bounding box center [16, 137] width 16 height 16
click at [17, 139] on div at bounding box center [16, 137] width 8 height 8
click at [9, 106] on div "3" at bounding box center [18, 99] width 20 height 20
click at [17, 98] on div at bounding box center [16, 97] width 8 height 8
click at [17, 104] on div at bounding box center [16, 97] width 16 height 16
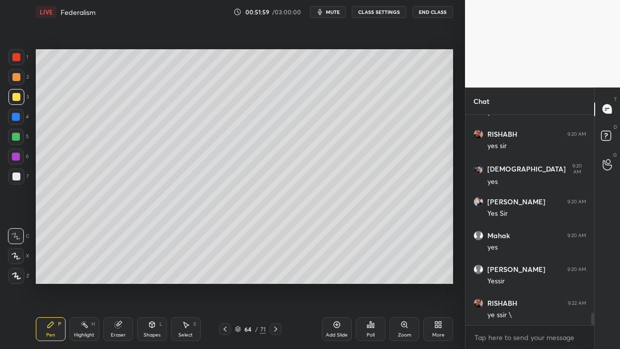
click at [19, 99] on div at bounding box center [16, 97] width 8 height 8
click at [16, 127] on div "4" at bounding box center [18, 119] width 21 height 20
click at [18, 138] on div at bounding box center [16, 137] width 8 height 8
click at [20, 96] on div at bounding box center [16, 97] width 16 height 16
click at [21, 97] on div at bounding box center [16, 97] width 16 height 16
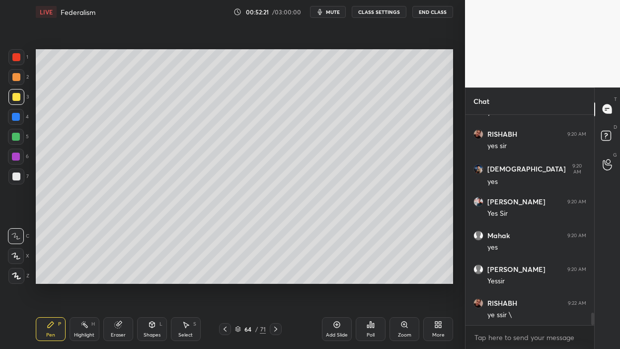
click at [13, 81] on div at bounding box center [16, 77] width 16 height 16
click at [17, 78] on div at bounding box center [16, 77] width 8 height 8
click at [14, 67] on div "1" at bounding box center [18, 59] width 20 height 20
click at [16, 63] on div at bounding box center [16, 57] width 16 height 16
click at [18, 123] on div at bounding box center [16, 117] width 16 height 16
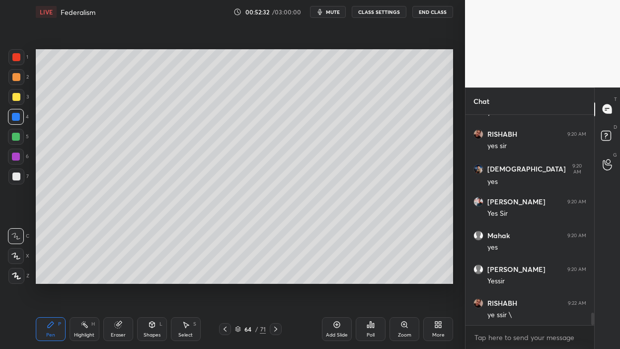
click at [21, 121] on div at bounding box center [16, 117] width 16 height 16
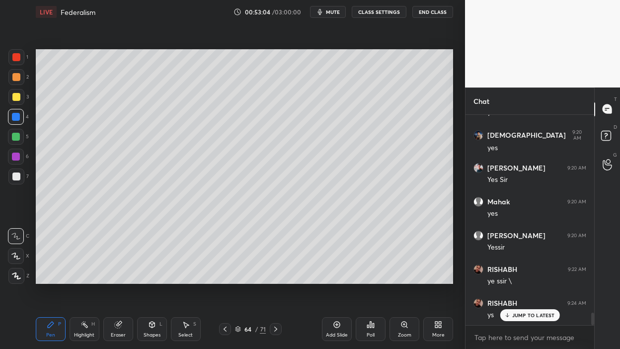
scroll to position [3389, 0]
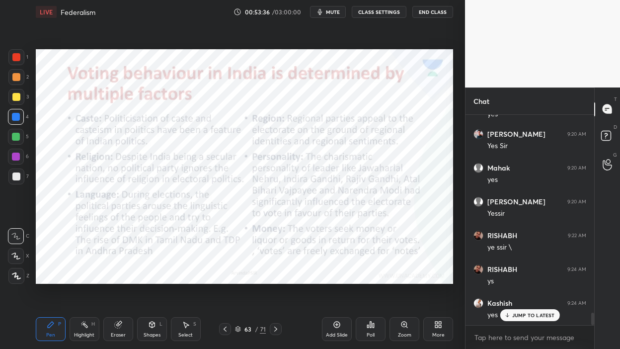
click at [16, 53] on div at bounding box center [16, 57] width 8 height 8
click at [186, 278] on icon at bounding box center [186, 325] width 5 height 6
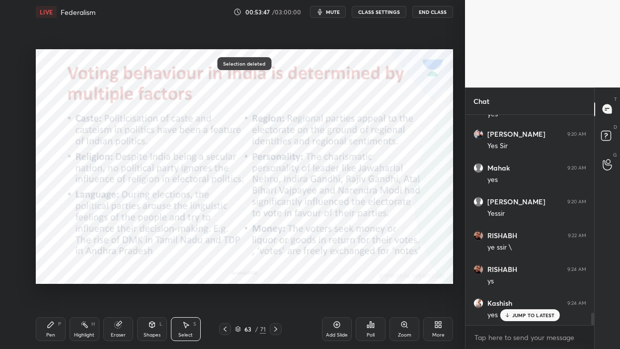
click at [53, 278] on icon at bounding box center [51, 324] width 8 height 8
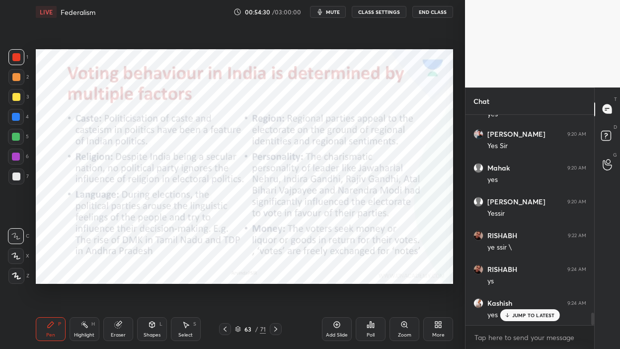
scroll to position [3432, 0]
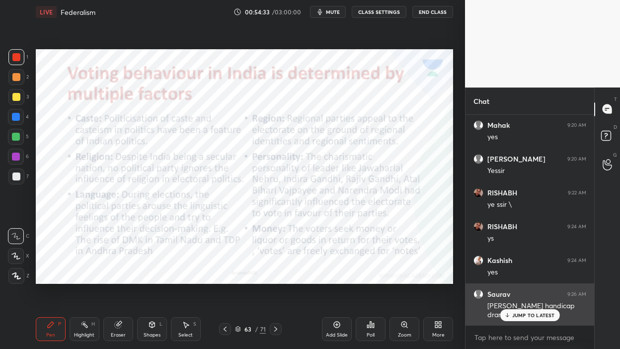
click at [513, 278] on p "JUMP TO LATEST" at bounding box center [533, 315] width 43 height 6
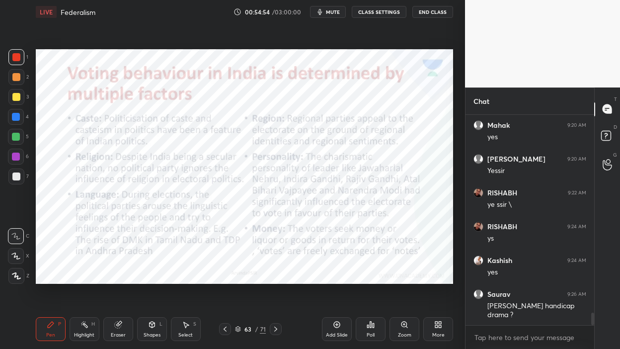
click at [335, 278] on div "Add Slide" at bounding box center [337, 329] width 30 height 24
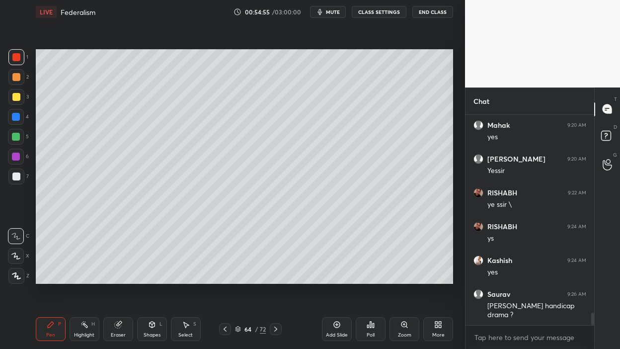
click at [8, 95] on div at bounding box center [16, 97] width 16 height 16
click at [17, 94] on div at bounding box center [16, 97] width 8 height 8
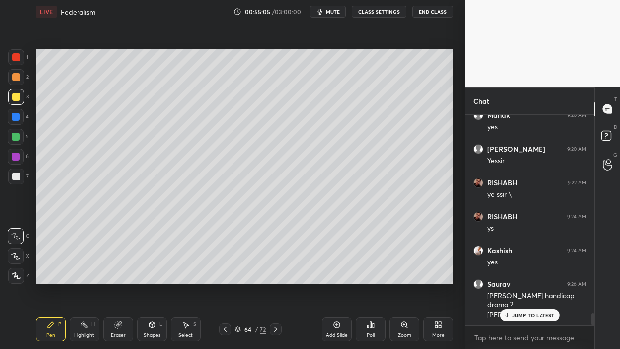
click at [16, 78] on div at bounding box center [16, 77] width 8 height 8
click at [19, 79] on div at bounding box center [16, 77] width 8 height 8
click at [17, 113] on div at bounding box center [16, 117] width 8 height 8
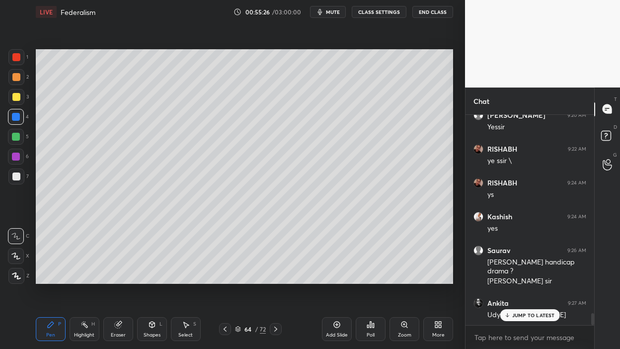
scroll to position [3510, 0]
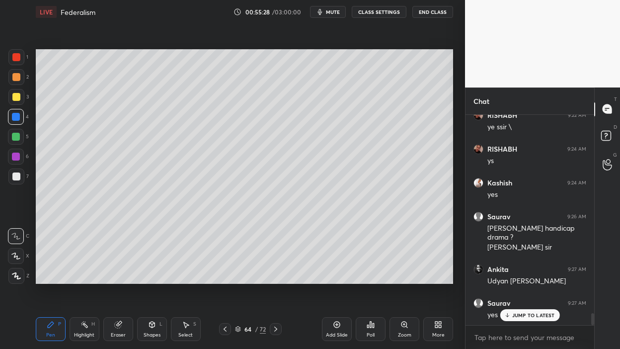
click at [8, 100] on div at bounding box center [16, 97] width 16 height 16
click at [12, 95] on div at bounding box center [16, 97] width 8 height 8
click at [12, 82] on div at bounding box center [16, 77] width 16 height 16
click at [17, 81] on div at bounding box center [16, 77] width 16 height 16
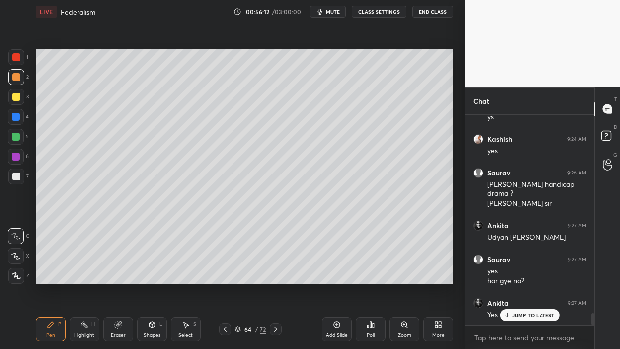
scroll to position [3587, 0]
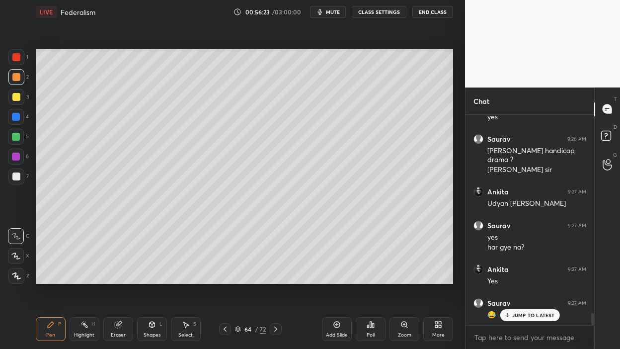
click at [18, 101] on div at bounding box center [16, 97] width 16 height 16
click at [21, 99] on div at bounding box center [16, 97] width 16 height 16
click at [19, 105] on div "3" at bounding box center [18, 99] width 20 height 20
click at [20, 120] on div at bounding box center [16, 117] width 16 height 16
click at [13, 140] on div at bounding box center [16, 137] width 8 height 8
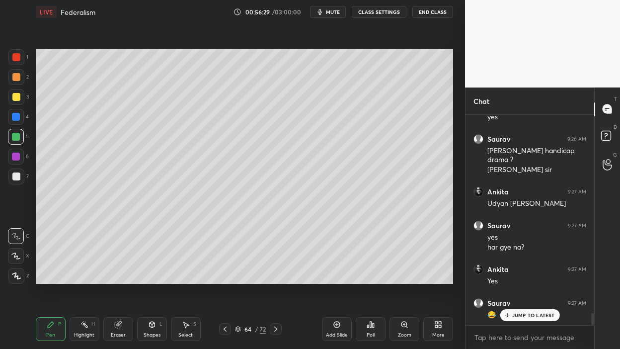
click at [18, 142] on div at bounding box center [16, 137] width 16 height 16
click at [344, 278] on div "Add Slide" at bounding box center [337, 334] width 22 height 5
click at [19, 97] on div at bounding box center [16, 97] width 8 height 8
click at [18, 89] on div at bounding box center [16, 97] width 16 height 16
click at [20, 83] on div at bounding box center [16, 77] width 16 height 16
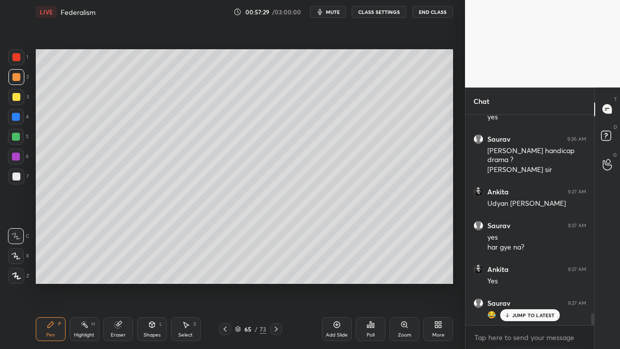
click at [455, 187] on div "Setting up your live class Poll for secs No correct answer Start poll" at bounding box center [244, 166] width 425 height 285
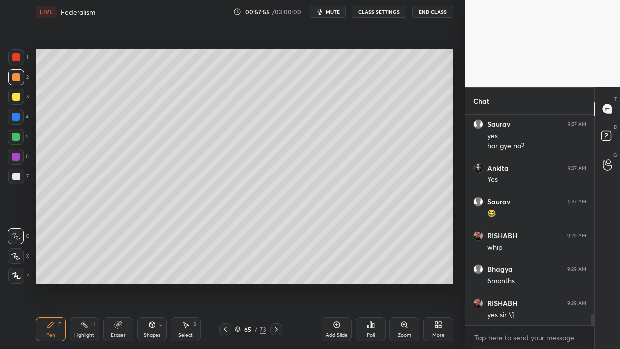
scroll to position [3756, 0]
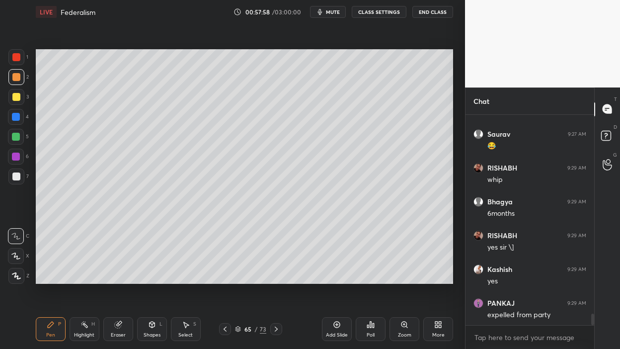
click at [8, 95] on div at bounding box center [16, 97] width 16 height 16
click at [14, 105] on div "3" at bounding box center [18, 99] width 20 height 20
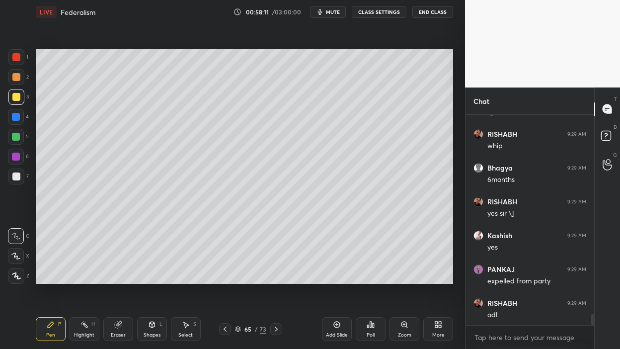
scroll to position [3823, 0]
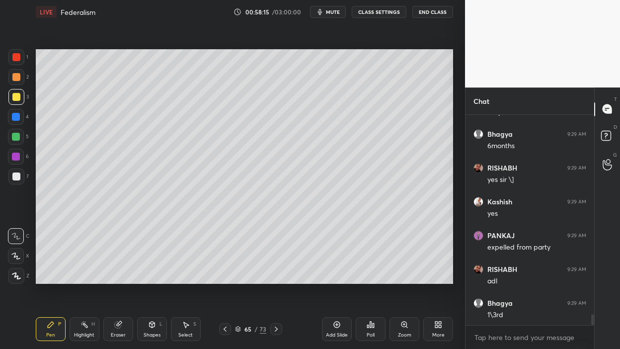
click at [26, 72] on div "2" at bounding box center [18, 77] width 20 height 16
click at [17, 75] on div at bounding box center [16, 77] width 8 height 8
click at [18, 63] on div at bounding box center [16, 57] width 16 height 16
click at [339, 278] on div "Add Slide" at bounding box center [337, 334] width 22 height 5
click at [0, 56] on div "1 2 3 4 5 6 7 C X Z C X Z E E Erase all H H" at bounding box center [16, 166] width 32 height 235
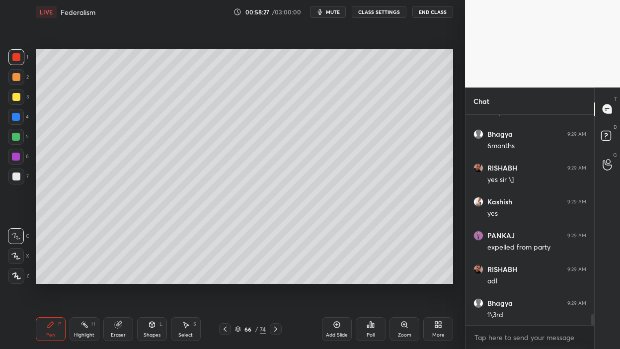
click at [18, 72] on div at bounding box center [16, 77] width 16 height 16
click at [19, 73] on div at bounding box center [16, 77] width 8 height 8
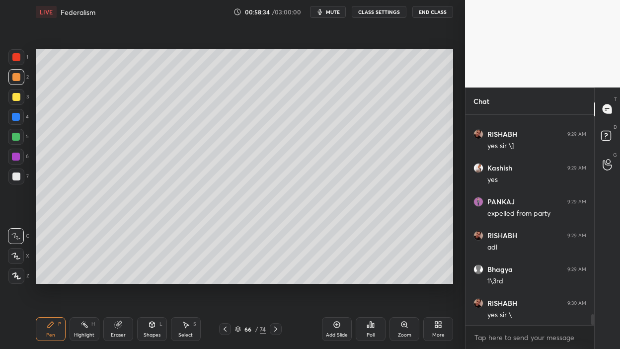
click at [13, 102] on div at bounding box center [16, 97] width 16 height 16
click at [23, 100] on div at bounding box center [16, 97] width 16 height 16
click at [17, 115] on div at bounding box center [16, 117] width 8 height 8
click at [16, 97] on div at bounding box center [16, 97] width 8 height 8
click at [21, 56] on div at bounding box center [16, 57] width 16 height 16
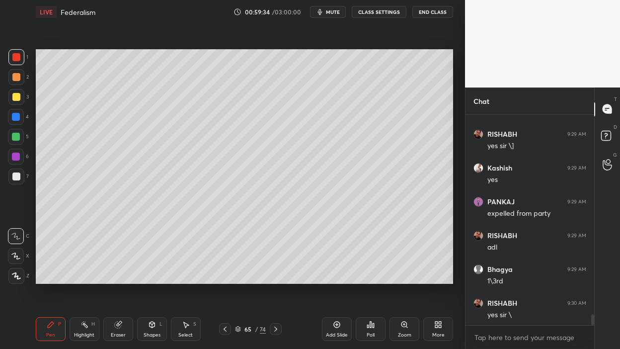
click at [17, 58] on div at bounding box center [16, 57] width 8 height 8
click at [335, 278] on icon at bounding box center [337, 324] width 8 height 8
click at [15, 114] on div at bounding box center [16, 117] width 8 height 8
click at [16, 116] on div at bounding box center [16, 117] width 8 height 8
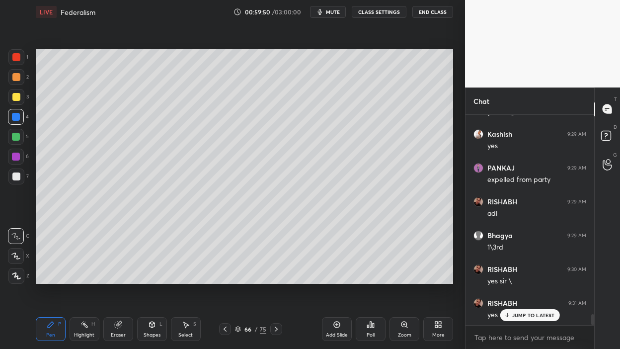
click at [26, 114] on div "4" at bounding box center [18, 117] width 21 height 16
click at [14, 137] on div at bounding box center [16, 137] width 8 height 8
click at [17, 139] on div at bounding box center [16, 137] width 8 height 8
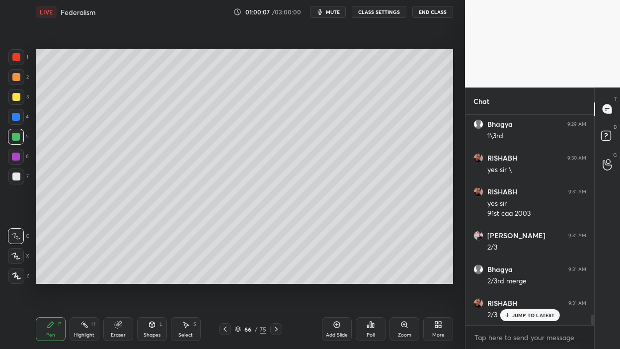
scroll to position [4036, 0]
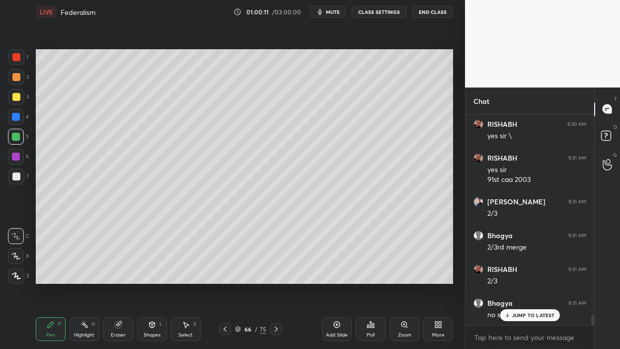
click at [20, 95] on div at bounding box center [16, 97] width 16 height 16
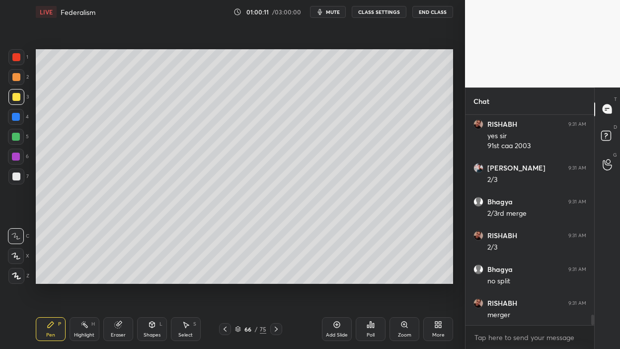
click at [17, 95] on div at bounding box center [16, 97] width 8 height 8
click at [227, 278] on icon at bounding box center [225, 329] width 8 height 8
click at [275, 278] on icon at bounding box center [276, 328] width 3 height 5
click at [21, 58] on div at bounding box center [16, 57] width 16 height 16
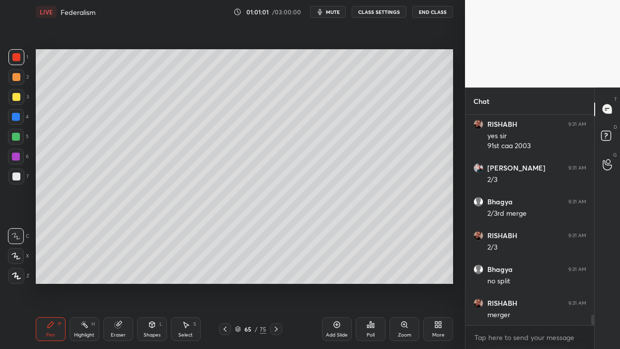
click at [16, 108] on div "3" at bounding box center [18, 99] width 20 height 20
click at [15, 123] on div at bounding box center [16, 117] width 16 height 16
click at [340, 278] on icon at bounding box center [337, 324] width 8 height 8
click at [18, 82] on div at bounding box center [16, 77] width 16 height 16
click at [31, 97] on div "1 2 3 4 5 6 7 C X Z C X Z E E Erase all H H" at bounding box center [16, 166] width 32 height 235
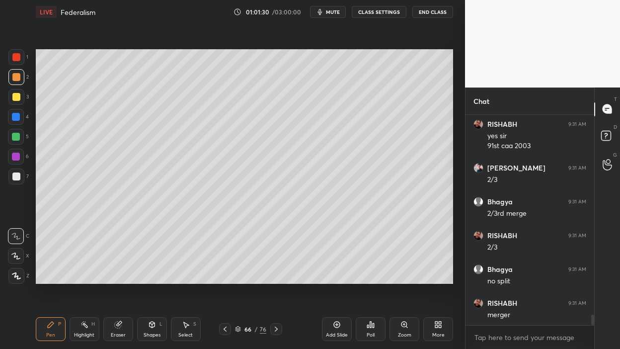
click at [24, 102] on div "3" at bounding box center [18, 97] width 20 height 16
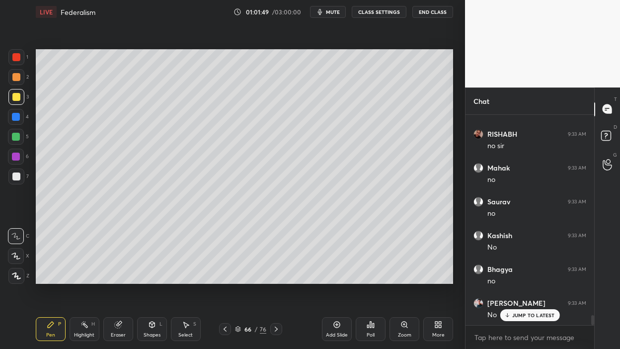
scroll to position [4340, 0]
click at [16, 105] on div "3" at bounding box center [18, 99] width 20 height 20
click at [18, 121] on div at bounding box center [16, 117] width 16 height 16
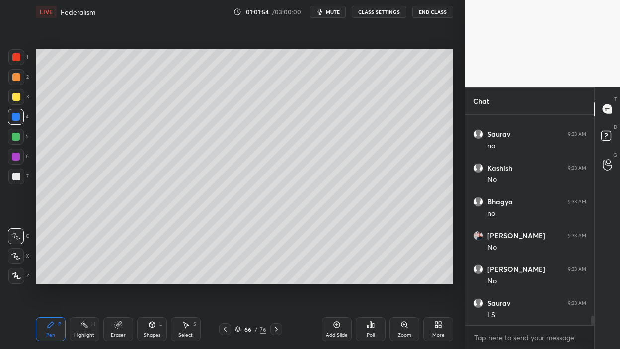
click at [15, 94] on div at bounding box center [16, 97] width 8 height 8
click at [16, 92] on div at bounding box center [16, 97] width 16 height 16
click at [15, 85] on div "2" at bounding box center [18, 79] width 20 height 20
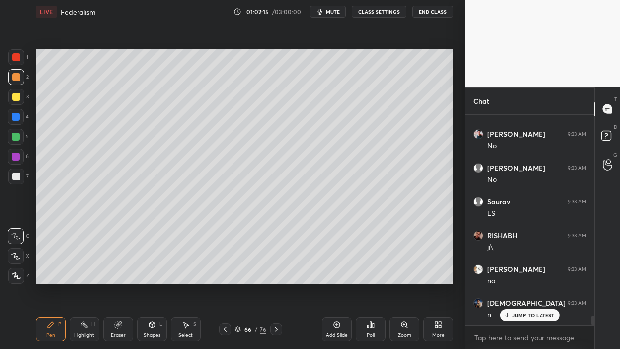
scroll to position [4509, 0]
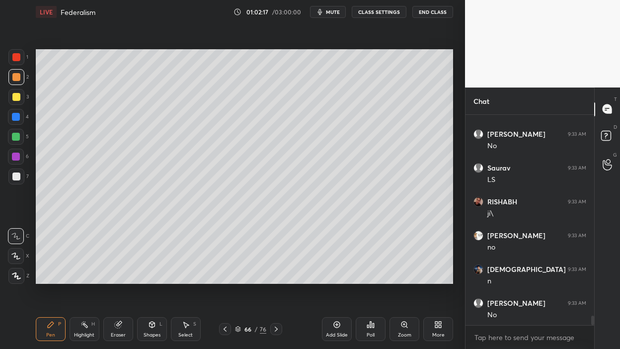
click at [0, 164] on div "1 2 3 4 5 6 7 C X Z C X Z E E Erase all H H" at bounding box center [16, 166] width 32 height 235
click at [12, 176] on div at bounding box center [16, 176] width 8 height 8
click at [21, 174] on div at bounding box center [16, 176] width 16 height 16
click at [224, 278] on icon at bounding box center [225, 328] width 3 height 5
click at [227, 278] on icon at bounding box center [225, 329] width 8 height 8
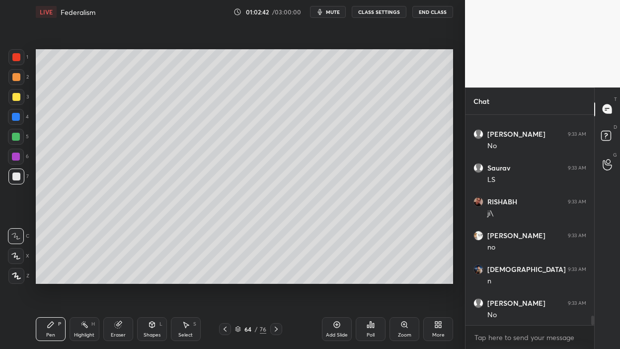
click at [226, 278] on icon at bounding box center [225, 329] width 8 height 8
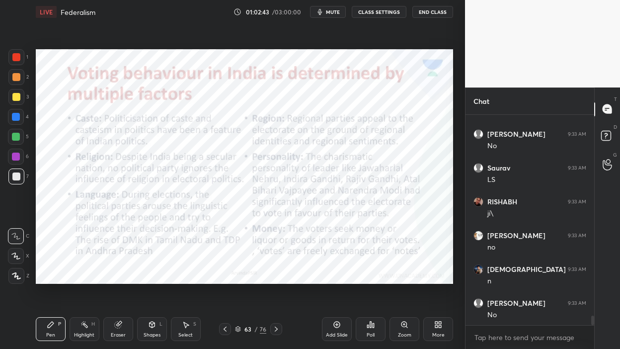
click at [273, 278] on icon at bounding box center [276, 329] width 8 height 8
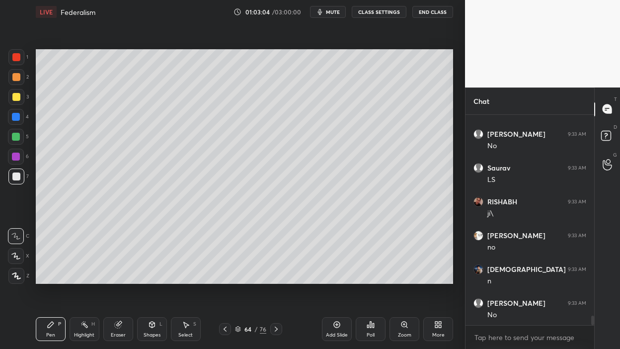
click at [15, 121] on div at bounding box center [16, 117] width 16 height 16
click at [11, 146] on div "5" at bounding box center [18, 139] width 21 height 20
click at [13, 147] on div "5" at bounding box center [18, 139] width 21 height 20
click at [13, 139] on div at bounding box center [16, 137] width 8 height 8
click at [19, 153] on div at bounding box center [16, 157] width 8 height 8
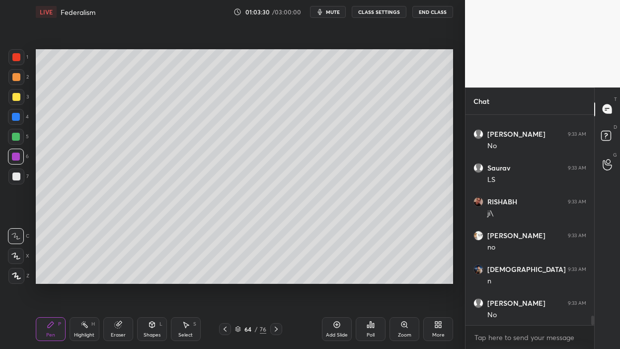
click at [20, 154] on div at bounding box center [16, 157] width 16 height 16
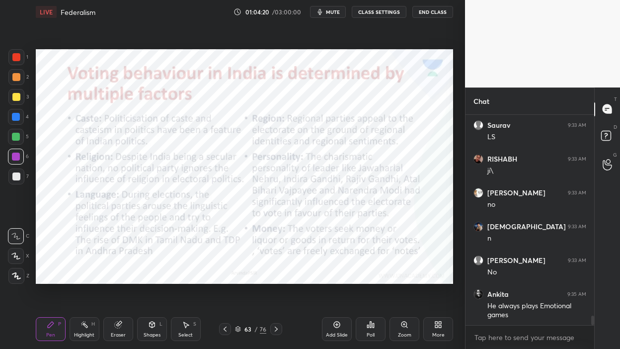
click at [185, 278] on div "Select S" at bounding box center [186, 329] width 30 height 24
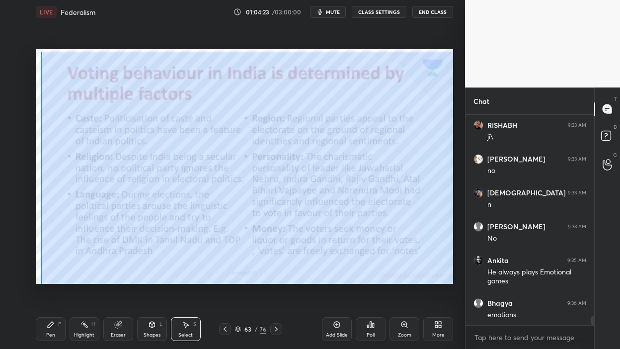
scroll to position [4619, 0]
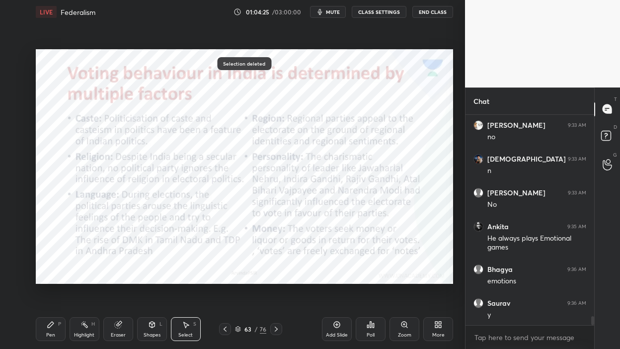
click at [55, 278] on div "Pen P" at bounding box center [51, 329] width 30 height 24
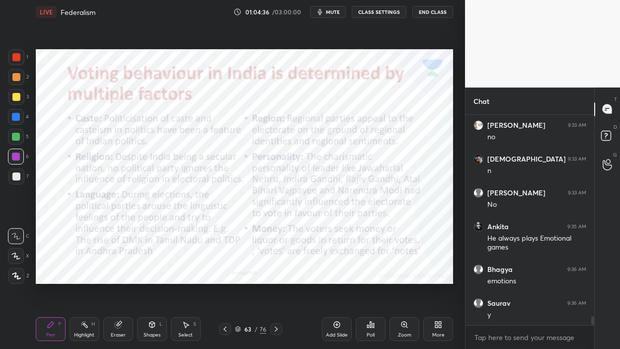
click at [20, 62] on div at bounding box center [16, 57] width 16 height 16
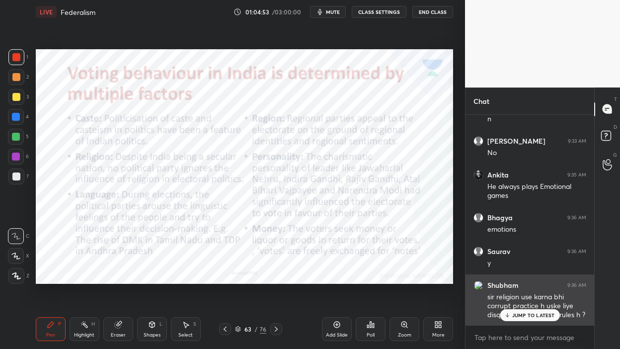
click at [519, 278] on div "JUMP TO LATEST" at bounding box center [530, 315] width 60 height 12
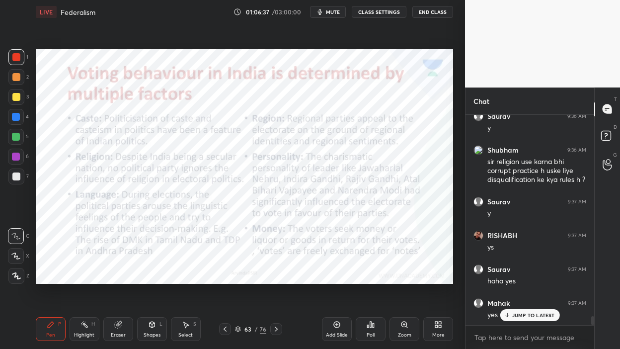
scroll to position [4840, 0]
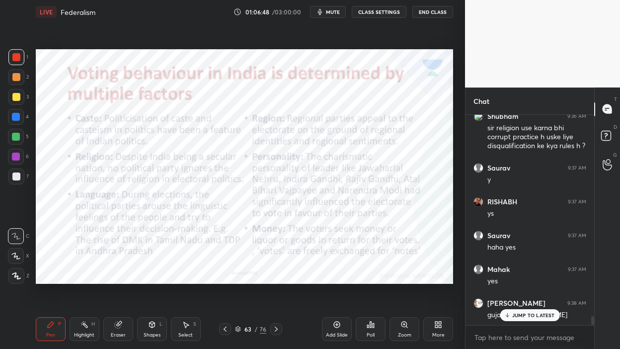
click at [184, 278] on icon at bounding box center [186, 324] width 8 height 8
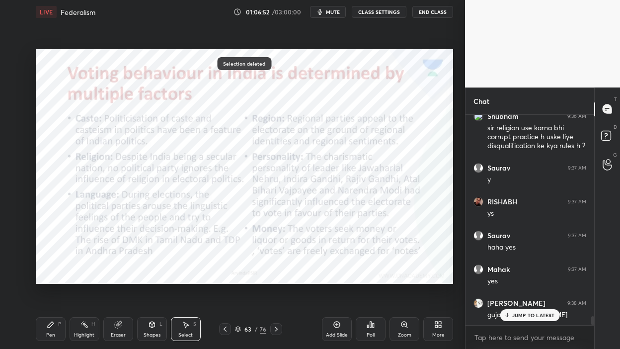
click at [72, 278] on div "Highlight H" at bounding box center [85, 329] width 30 height 24
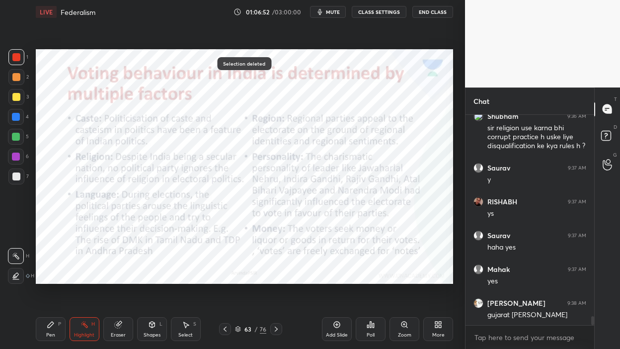
click at [59, 278] on div "Pen P" at bounding box center [51, 329] width 30 height 24
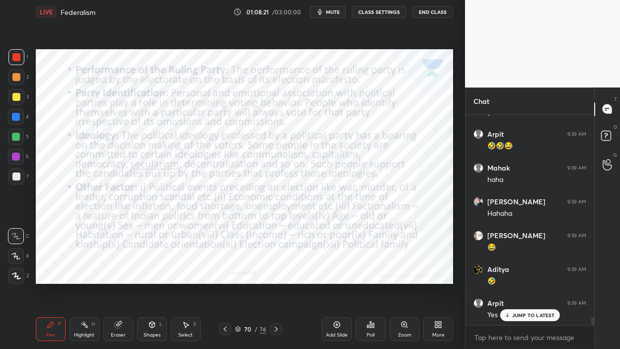
scroll to position [5323, 0]
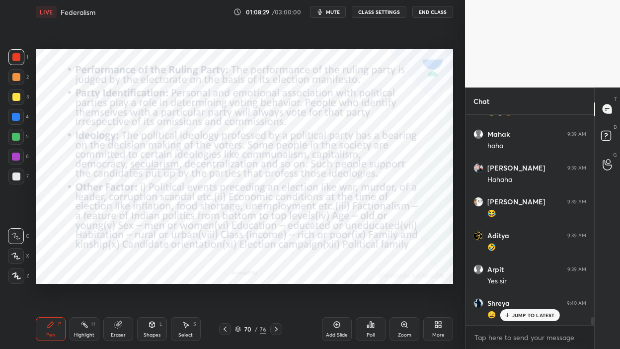
click at [334, 278] on icon at bounding box center [337, 324] width 6 height 6
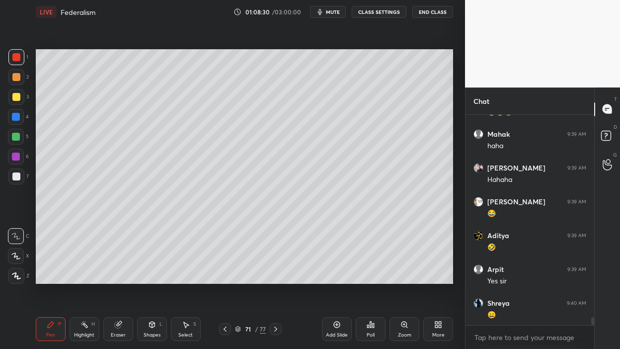
scroll to position [5356, 0]
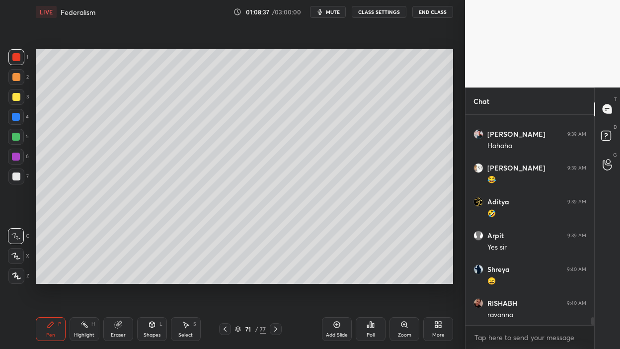
click at [20, 95] on div at bounding box center [16, 97] width 16 height 16
click at [15, 97] on div at bounding box center [16, 97] width 8 height 8
click at [1, 113] on div "1 2 3 4 5 6 7 C X Z C X Z E E Erase all H H" at bounding box center [16, 166] width 32 height 235
click at [8, 118] on div at bounding box center [16, 117] width 16 height 16
click at [14, 134] on div at bounding box center [16, 137] width 8 height 8
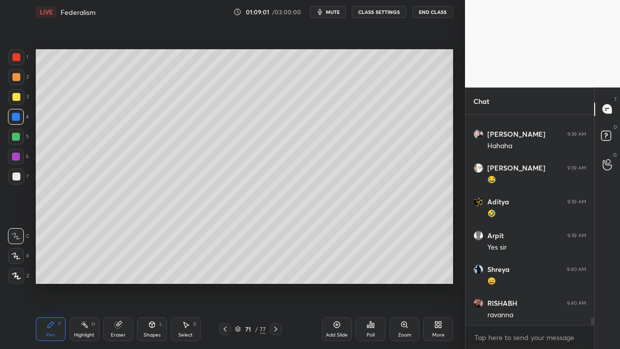
click at [16, 138] on div at bounding box center [16, 137] width 8 height 8
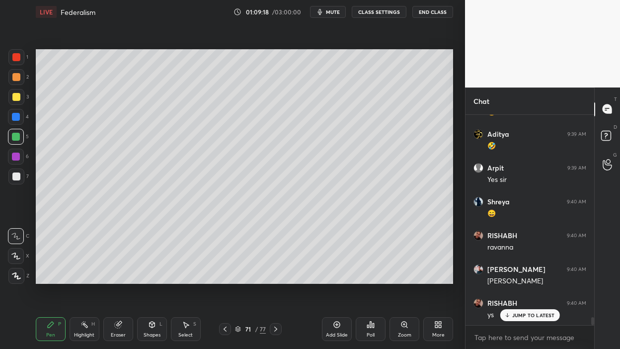
scroll to position [5458, 0]
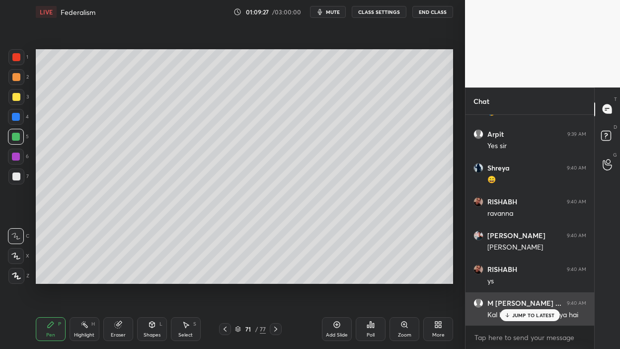
click at [521, 278] on p "JUMP TO LATEST" at bounding box center [533, 315] width 43 height 6
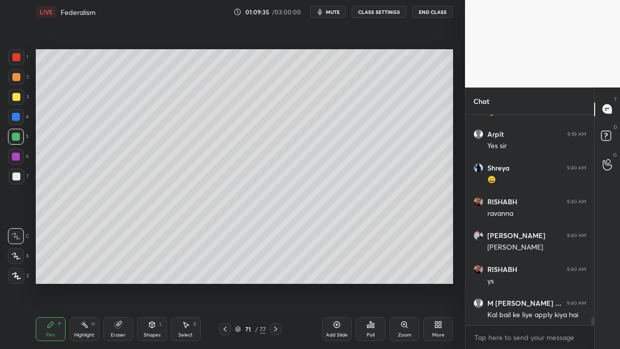
click at [16, 101] on div at bounding box center [16, 97] width 16 height 16
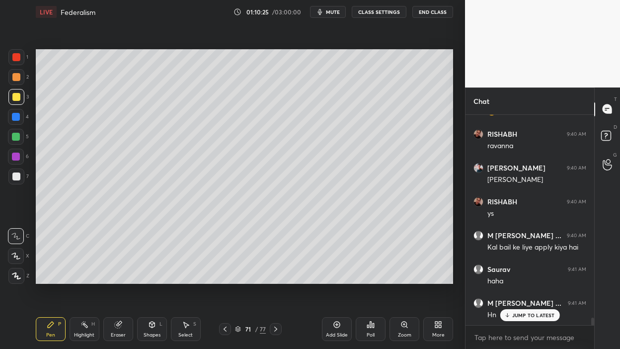
scroll to position [5559, 0]
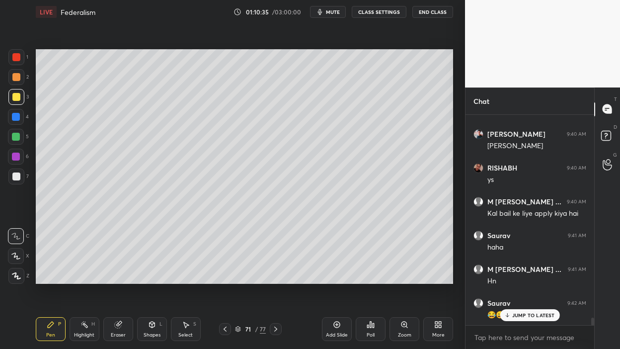
click at [19, 146] on div "5" at bounding box center [18, 139] width 21 height 20
click at [20, 141] on div at bounding box center [16, 137] width 16 height 16
click at [10, 174] on div at bounding box center [16, 176] width 16 height 16
click at [14, 176] on div at bounding box center [16, 176] width 8 height 8
click at [188, 278] on div "Select" at bounding box center [185, 334] width 14 height 5
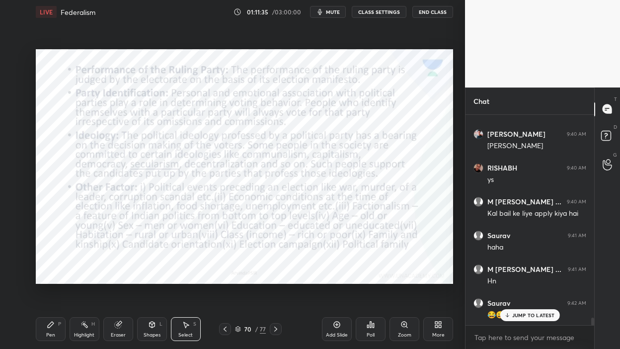
click at [50, 278] on div "Pen" at bounding box center [50, 334] width 9 height 5
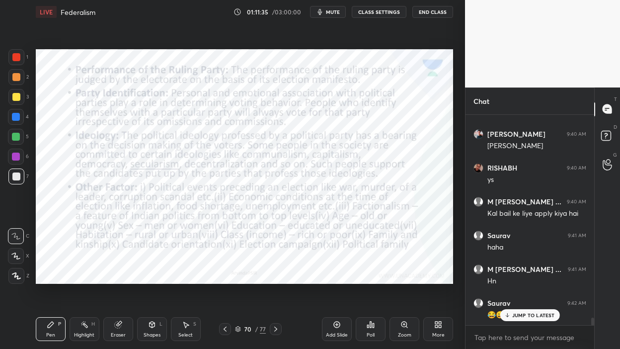
click at [53, 278] on div "Pen" at bounding box center [50, 334] width 9 height 5
click at [13, 63] on div at bounding box center [16, 57] width 16 height 16
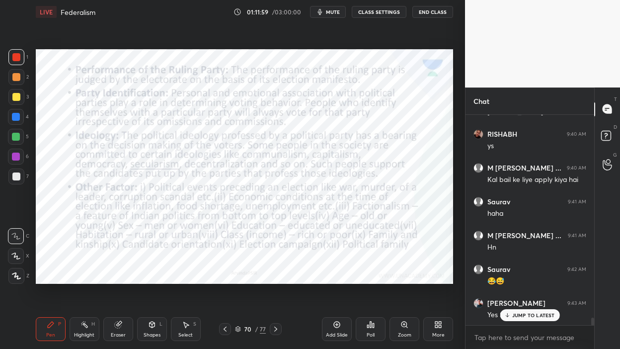
scroll to position [5629, 0]
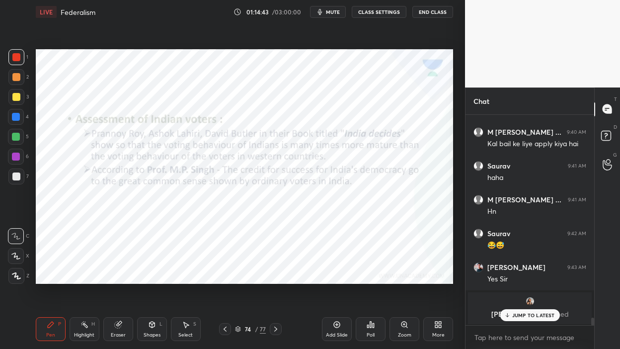
click at [322, 278] on div "Add Slide" at bounding box center [337, 329] width 30 height 24
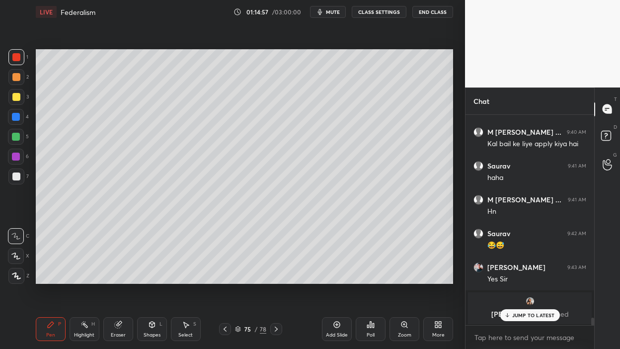
click at [429, 10] on button "End Class" at bounding box center [432, 12] width 41 height 12
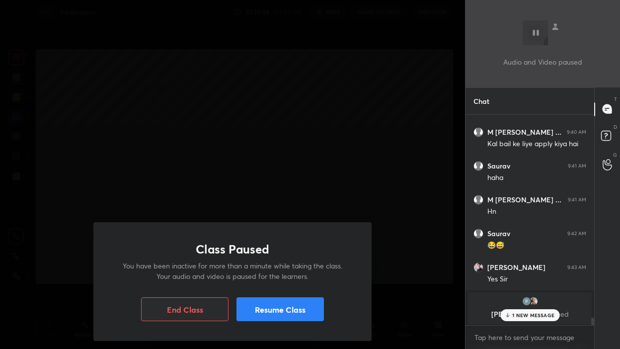
click at [287, 278] on button "Resume Class" at bounding box center [279, 309] width 87 height 24
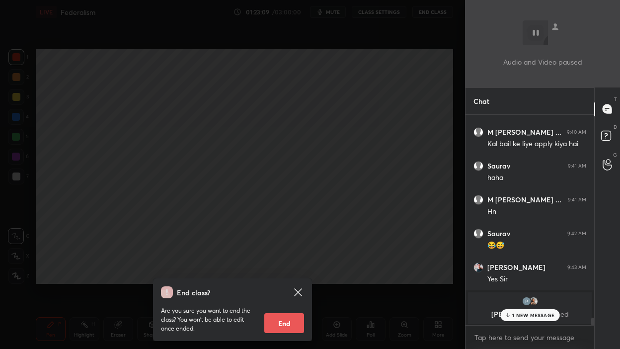
click at [513, 278] on p "1 NEW MESSAGE" at bounding box center [533, 315] width 42 height 6
click at [523, 278] on textarea at bounding box center [529, 337] width 113 height 16
click at [208, 165] on div "End class? Are you sure you want to end the class? You won’t be able to edit on…" at bounding box center [232, 174] width 465 height 349
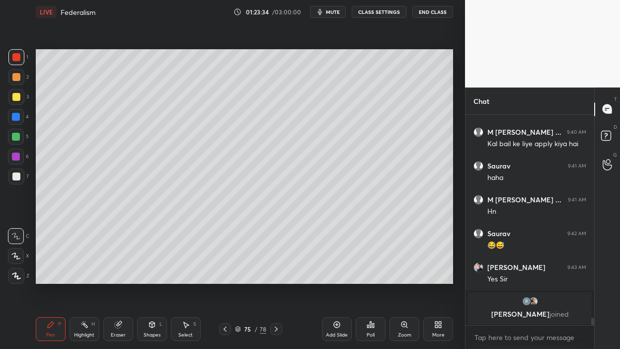
click at [21, 67] on div "1" at bounding box center [18, 59] width 20 height 20
click at [18, 78] on div at bounding box center [16, 77] width 8 height 8
click at [19, 64] on div at bounding box center [16, 57] width 16 height 16
click at [274, 278] on icon at bounding box center [276, 329] width 8 height 8
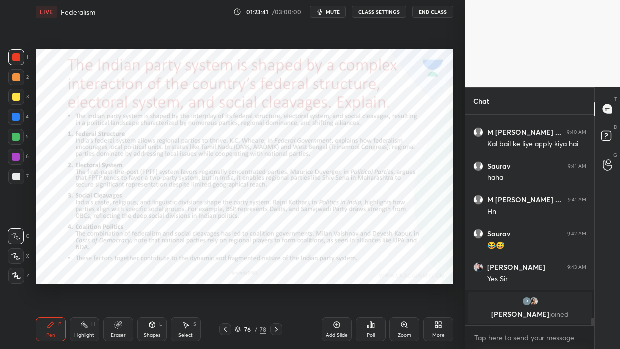
click at [12, 63] on div at bounding box center [16, 57] width 16 height 16
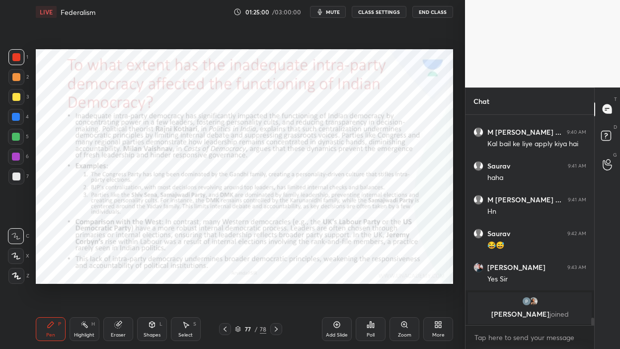
click at [277, 278] on icon at bounding box center [276, 329] width 8 height 8
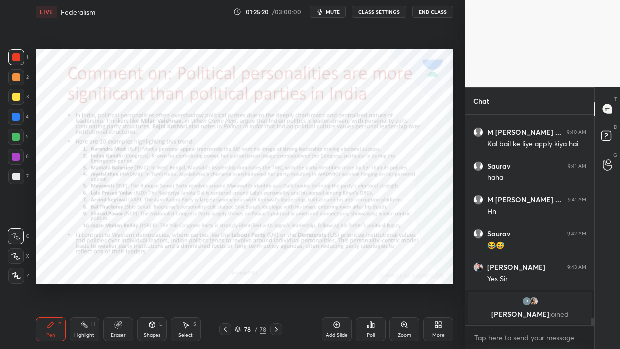
scroll to position [5662, 0]
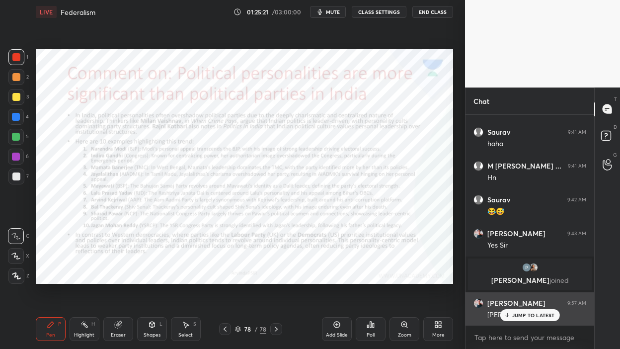
click at [512, 278] on p "JUMP TO LATEST" at bounding box center [533, 315] width 43 height 6
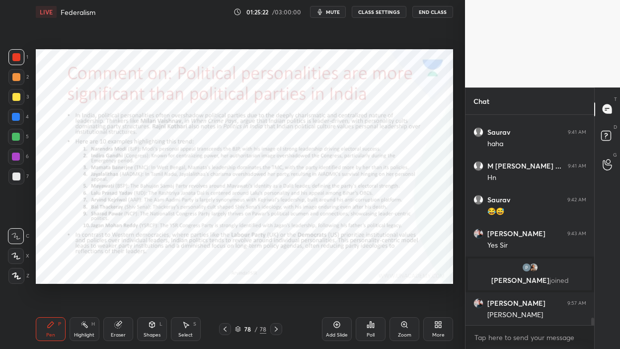
click at [335, 278] on div "Add Slide" at bounding box center [337, 329] width 30 height 24
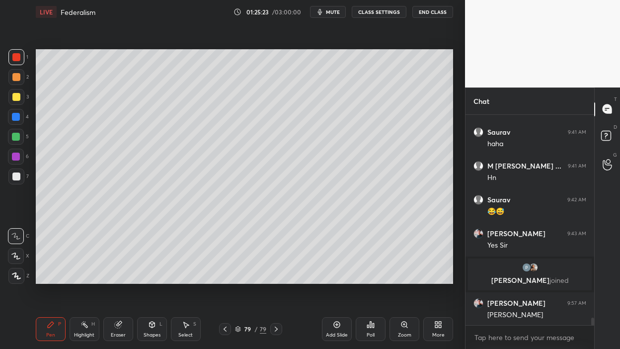
scroll to position [5696, 0]
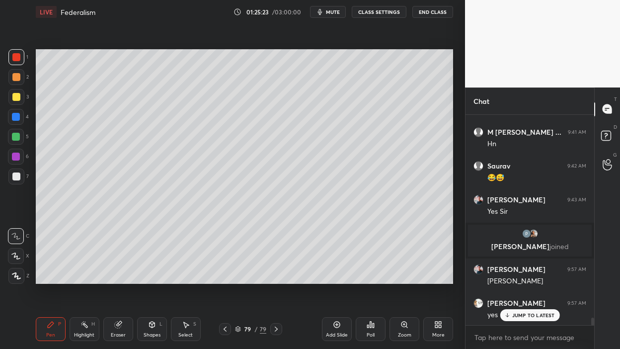
click at [13, 96] on div at bounding box center [16, 97] width 8 height 8
click at [19, 96] on div at bounding box center [16, 97] width 8 height 8
click at [430, 278] on div "More" at bounding box center [438, 329] width 30 height 24
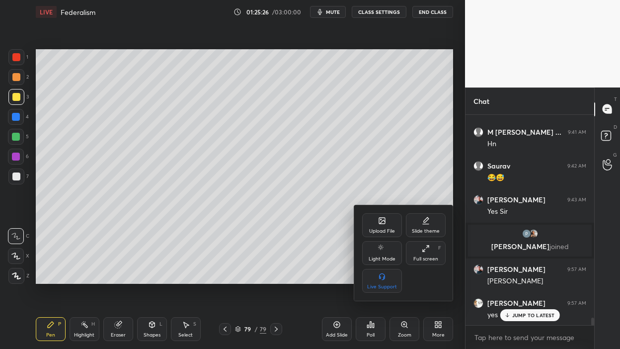
click at [377, 228] on div "Upload File" at bounding box center [382, 225] width 40 height 24
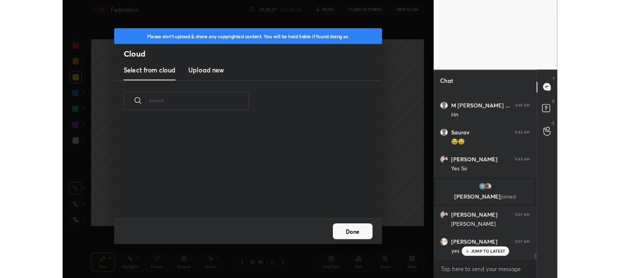
scroll to position [122, 319]
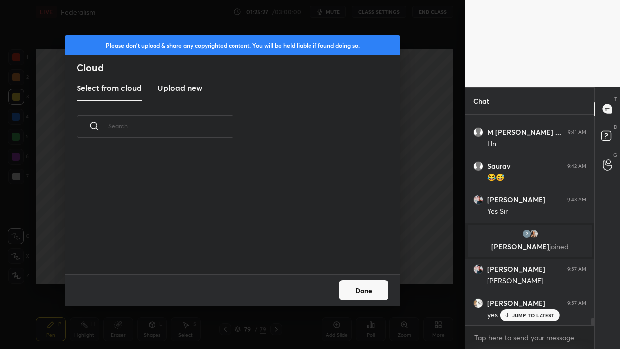
click at [181, 91] on h3 "Upload new" at bounding box center [179, 88] width 45 height 12
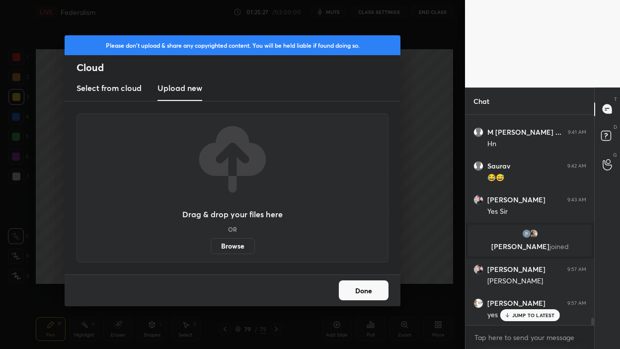
click at [233, 252] on label "Browse" at bounding box center [233, 246] width 44 height 16
click at [211, 252] on input "Browse" at bounding box center [211, 246] width 0 height 16
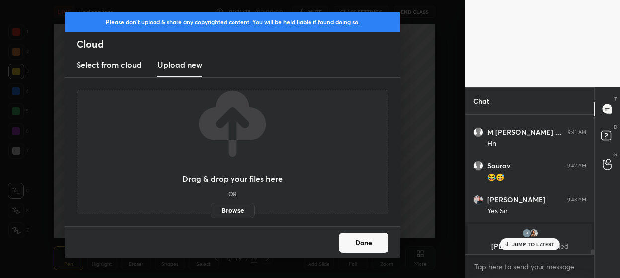
scroll to position [3, 3]
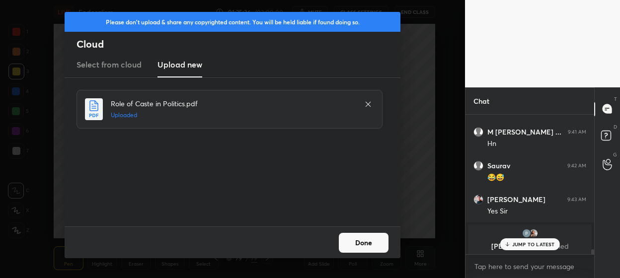
click at [365, 239] on button "Done" at bounding box center [364, 243] width 50 height 20
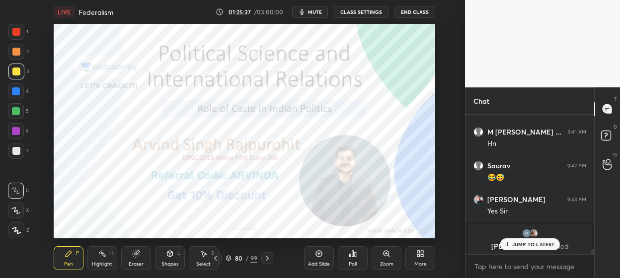
click at [522, 253] on div "pushpendra, shrishti joined" at bounding box center [530, 241] width 124 height 32
click at [521, 245] on p "JUMP TO LATEST" at bounding box center [533, 244] width 43 height 6
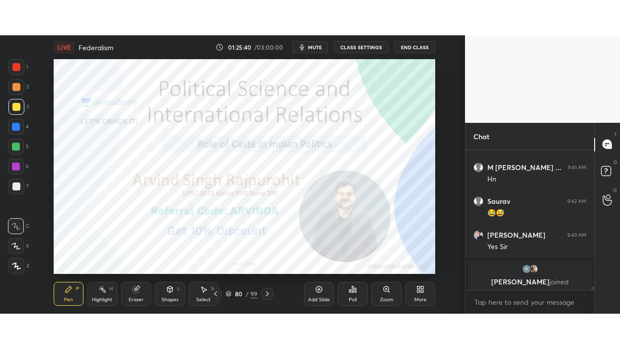
scroll to position [5767, 0]
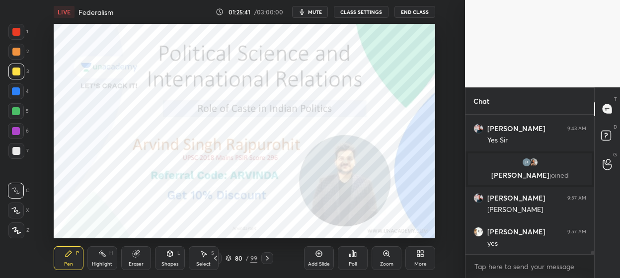
click at [13, 21] on div "1 2 3 4 5 6 7 C X Z C X Z E E Erase all H H LIVE Federalism 01:25:41 / 03:00:00…" at bounding box center [228, 139] width 457 height 278
click at [19, 29] on div at bounding box center [16, 32] width 8 height 8
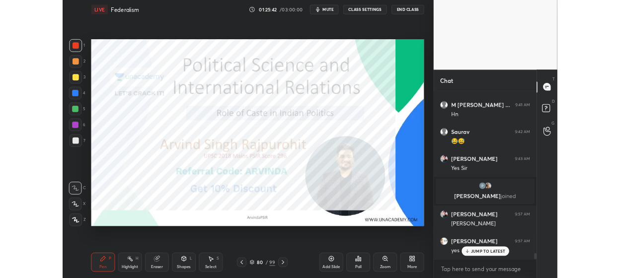
scroll to position [5696, 0]
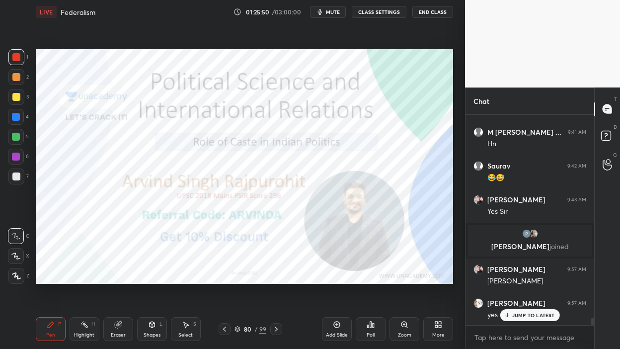
click at [26, 60] on div "1" at bounding box center [18, 57] width 20 height 16
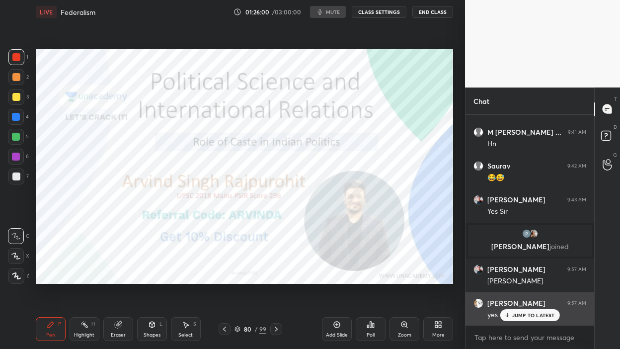
click at [504, 278] on div "JUMP TO LATEST" at bounding box center [530, 315] width 60 height 12
type textarea "x"
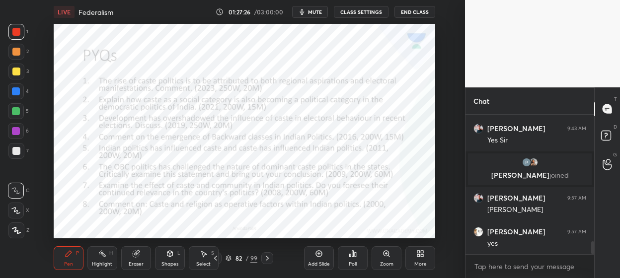
scroll to position [1383, 0]
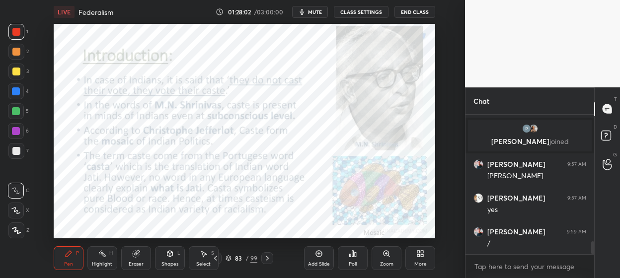
click at [320, 262] on div "Add Slide" at bounding box center [319, 264] width 22 height 5
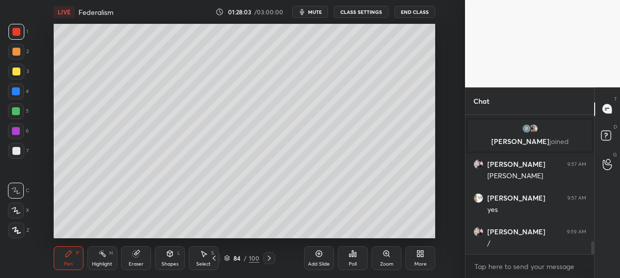
click at [19, 73] on div at bounding box center [16, 72] width 8 height 8
click at [20, 52] on div at bounding box center [16, 52] width 16 height 16
click at [18, 34] on div at bounding box center [16, 32] width 8 height 8
click at [20, 76] on div at bounding box center [16, 72] width 16 height 16
click at [306, 14] on icon "button" at bounding box center [302, 12] width 8 height 8
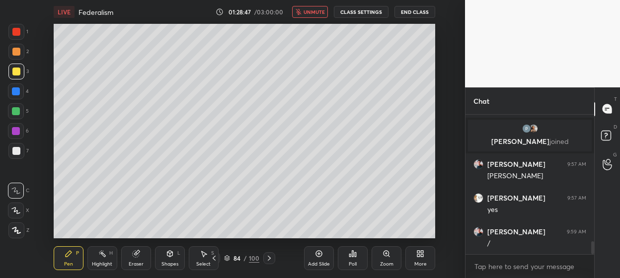
click at [309, 12] on span "unmute" at bounding box center [314, 11] width 21 height 7
click at [16, 33] on div at bounding box center [16, 32] width 8 height 8
click at [5, 59] on div "1 2 3 4 5 6 7 C X Z C X Z E E Erase all H H" at bounding box center [16, 131] width 32 height 215
click at [16, 62] on div "2" at bounding box center [18, 54] width 20 height 20
click at [19, 73] on div at bounding box center [16, 72] width 8 height 8
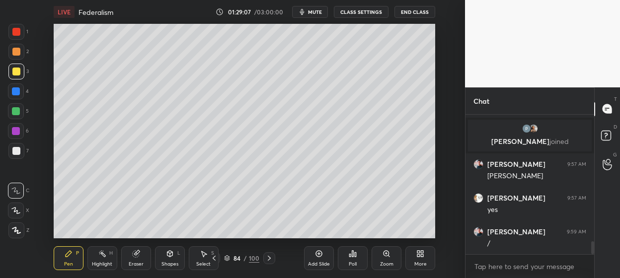
click at [23, 70] on div at bounding box center [16, 72] width 16 height 16
click at [30, 68] on div "1 2 3 4 5 6 7 C X Z C X Z E E Erase all H H" at bounding box center [16, 131] width 32 height 215
click at [18, 54] on div at bounding box center [16, 52] width 8 height 8
click at [22, 54] on div at bounding box center [16, 52] width 16 height 16
click at [18, 31] on div at bounding box center [16, 32] width 8 height 8
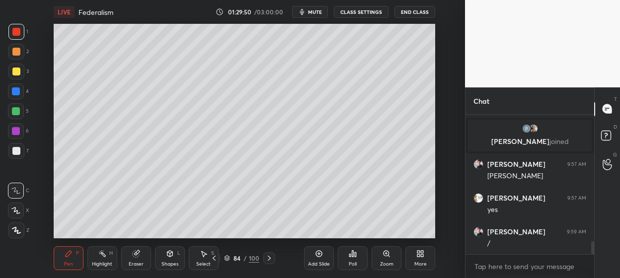
click at [20, 53] on div at bounding box center [16, 52] width 8 height 8
click at [15, 66] on div at bounding box center [16, 72] width 16 height 16
click at [24, 68] on div "3" at bounding box center [18, 72] width 20 height 16
click at [322, 262] on div "Add Slide" at bounding box center [319, 264] width 22 height 5
click at [14, 74] on div at bounding box center [16, 72] width 8 height 8
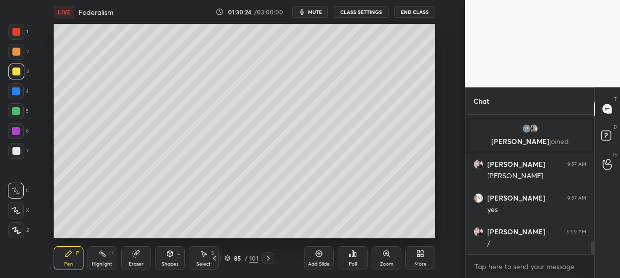
scroll to position [1416, 0]
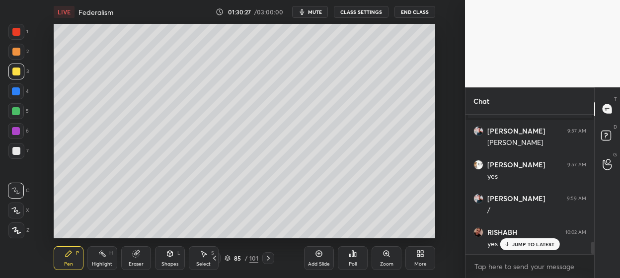
click at [16, 100] on div "4" at bounding box center [18, 93] width 21 height 20
click at [18, 115] on div at bounding box center [16, 111] width 16 height 16
click at [25, 143] on div "6" at bounding box center [18, 133] width 21 height 20
click at [16, 153] on div at bounding box center [16, 151] width 8 height 8
click at [437, 180] on div "Setting up your live class Poll for secs No correct answer Start poll" at bounding box center [244, 131] width 425 height 215
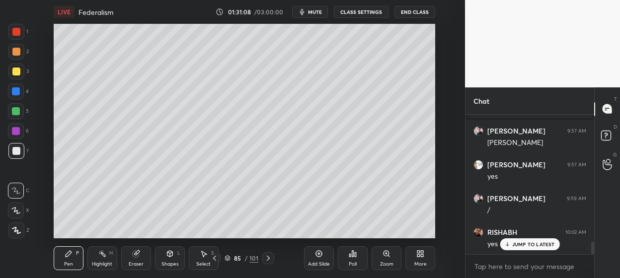
click at [440, 181] on div "Setting up your live class Poll for secs No correct answer Start poll" at bounding box center [244, 131] width 425 height 215
click at [440, 174] on div "Setting up your live class Poll for secs No correct answer Start poll" at bounding box center [244, 131] width 425 height 215
click at [448, 181] on div "Setting up your live class Poll for secs No correct answer Start poll" at bounding box center [244, 131] width 425 height 215
click at [15, 92] on div at bounding box center [16, 91] width 8 height 8
click at [19, 91] on div at bounding box center [16, 91] width 8 height 8
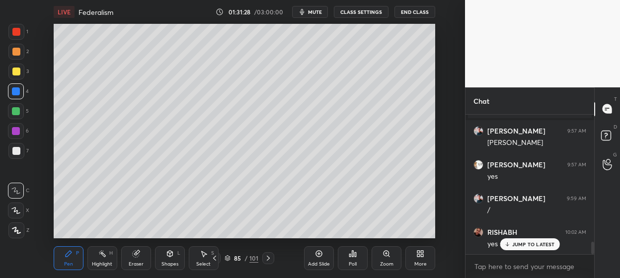
click at [14, 76] on div at bounding box center [16, 72] width 16 height 16
click at [13, 114] on div at bounding box center [16, 111] width 8 height 8
click at [17, 112] on div at bounding box center [16, 111] width 8 height 8
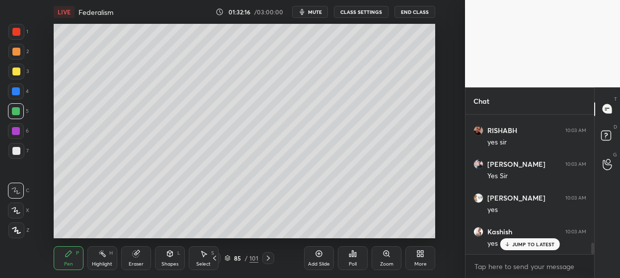
scroll to position [1585, 0]
click at [408, 9] on button "End Class" at bounding box center [414, 12] width 41 height 12
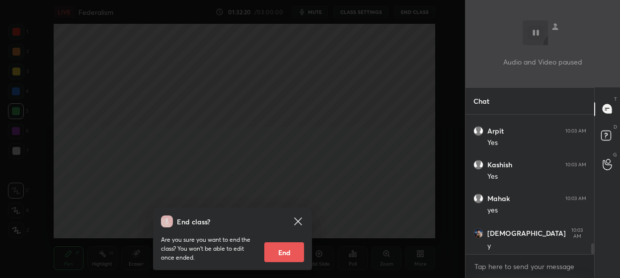
scroll to position [1720, 0]
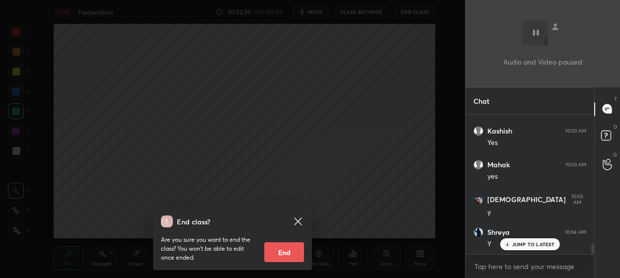
click at [346, 154] on div "End class? Are you sure you want to end the class? You won’t be able to edit on…" at bounding box center [232, 139] width 465 height 278
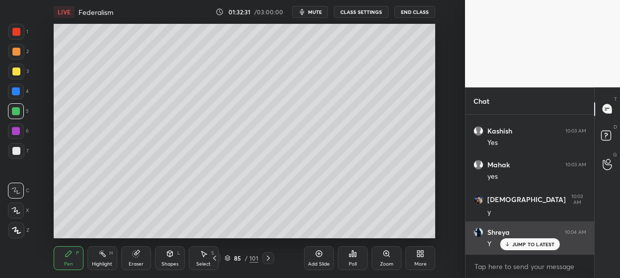
click at [518, 244] on p "JUMP TO LATEST" at bounding box center [533, 244] width 43 height 6
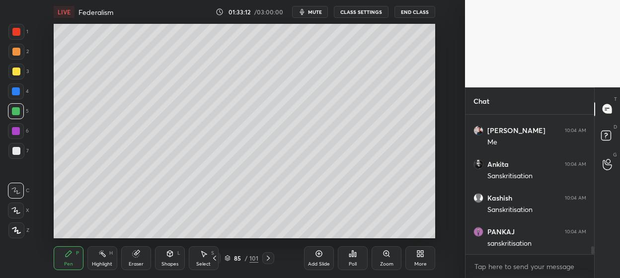
scroll to position [2339, 0]
click at [317, 259] on div "Add Slide" at bounding box center [319, 258] width 30 height 24
click at [20, 70] on div at bounding box center [16, 72] width 16 height 16
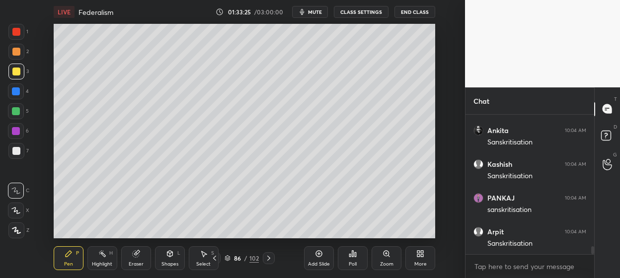
click at [17, 54] on div at bounding box center [16, 52] width 8 height 8
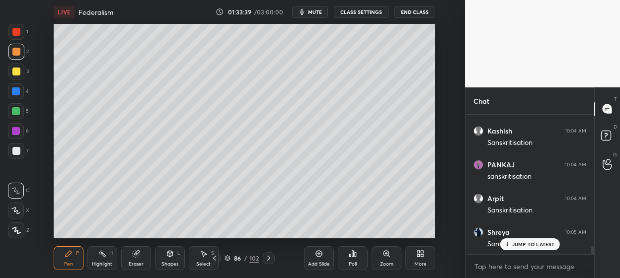
scroll to position [2406, 0]
click at [26, 93] on div "4" at bounding box center [18, 91] width 21 height 16
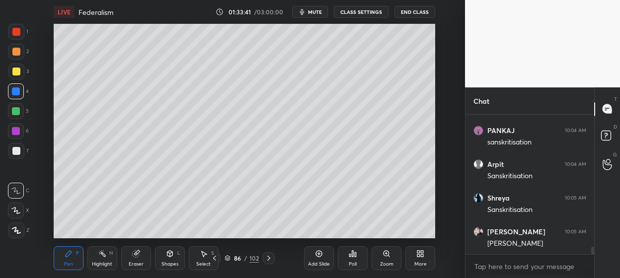
click at [20, 92] on div at bounding box center [16, 91] width 16 height 16
click at [17, 85] on div at bounding box center [16, 91] width 16 height 16
click at [19, 67] on div at bounding box center [16, 72] width 16 height 16
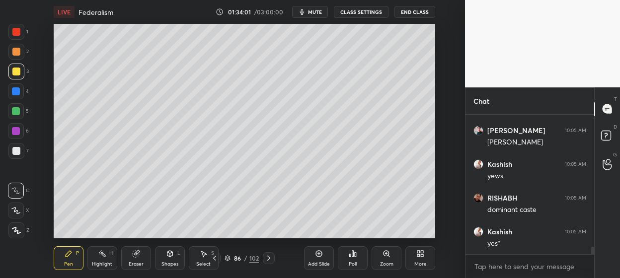
scroll to position [2541, 0]
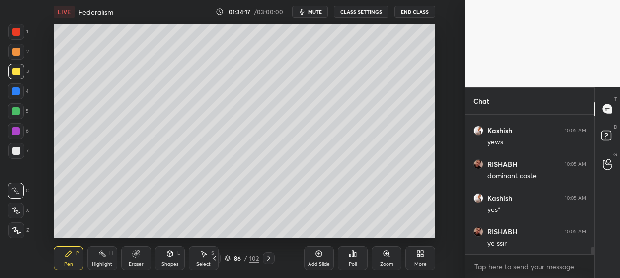
click at [18, 76] on div at bounding box center [16, 72] width 16 height 16
click at [16, 93] on div at bounding box center [16, 91] width 8 height 8
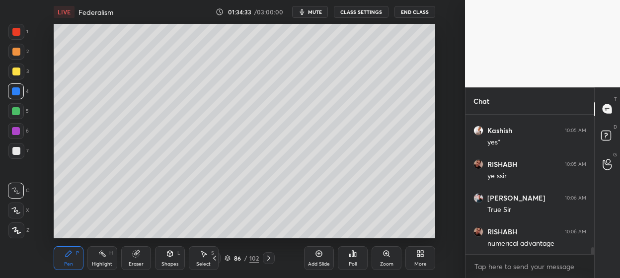
click at [15, 93] on div at bounding box center [16, 91] width 8 height 8
click at [16, 76] on div at bounding box center [16, 72] width 16 height 16
click at [22, 76] on div at bounding box center [16, 72] width 16 height 16
click at [14, 83] on div "3" at bounding box center [18, 74] width 20 height 20
click at [17, 92] on div at bounding box center [16, 91] width 8 height 8
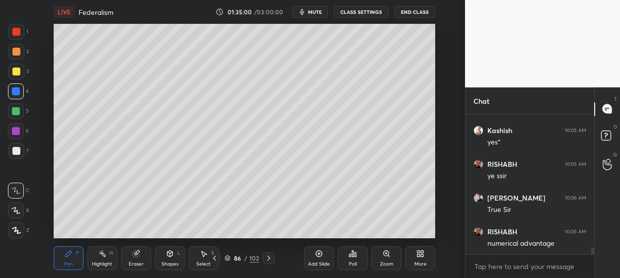
click at [19, 96] on div at bounding box center [16, 91] width 16 height 16
click at [317, 260] on div "Add Slide" at bounding box center [319, 258] width 30 height 24
click at [22, 69] on div at bounding box center [16, 72] width 16 height 16
click at [20, 74] on div at bounding box center [16, 72] width 16 height 16
click at [7, 49] on div "1 2 3 4 5 6 7 C X Z C X Z E E Erase all H H" at bounding box center [16, 131] width 32 height 215
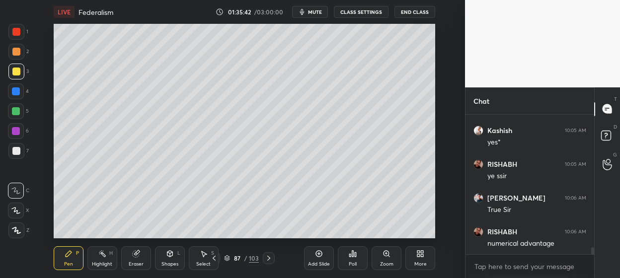
click at [18, 49] on div at bounding box center [16, 52] width 8 height 8
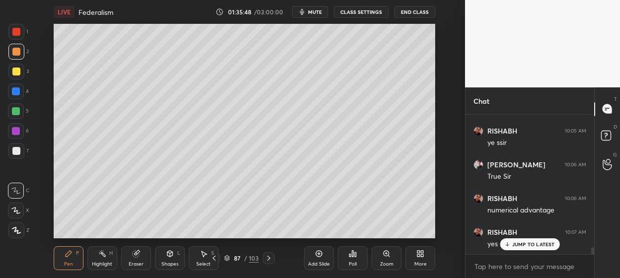
click at [20, 72] on div at bounding box center [16, 72] width 16 height 16
click at [218, 259] on icon at bounding box center [214, 258] width 8 height 8
click at [310, 263] on div "Add Slide" at bounding box center [319, 264] width 22 height 5
click at [12, 88] on div at bounding box center [16, 91] width 8 height 8
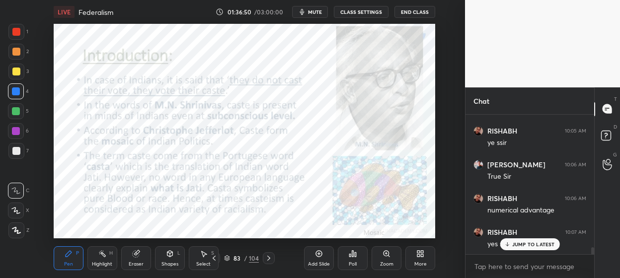
click at [315, 269] on div "Add Slide" at bounding box center [319, 258] width 30 height 24
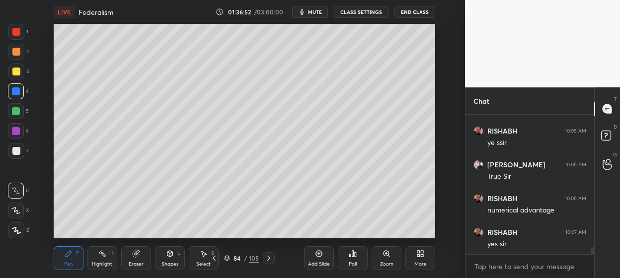
scroll to position [2676, 0]
click at [12, 80] on div "3" at bounding box center [18, 74] width 20 height 20
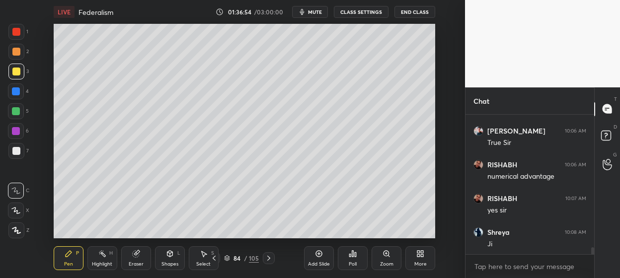
click at [14, 75] on div at bounding box center [16, 72] width 8 height 8
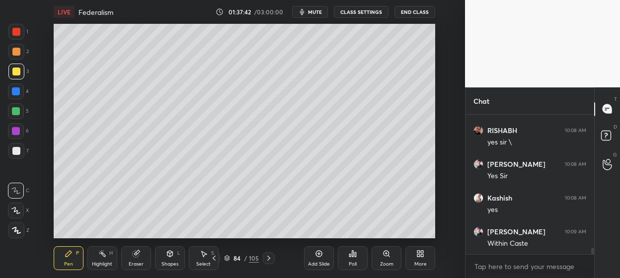
scroll to position [2946, 0]
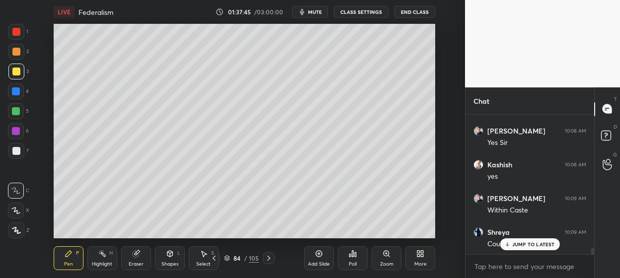
click at [13, 87] on div at bounding box center [16, 91] width 8 height 8
click at [16, 92] on div at bounding box center [16, 91] width 8 height 8
click at [22, 108] on div at bounding box center [16, 111] width 16 height 16
click at [21, 111] on div at bounding box center [16, 111] width 16 height 16
click at [12, 76] on div at bounding box center [16, 72] width 16 height 16
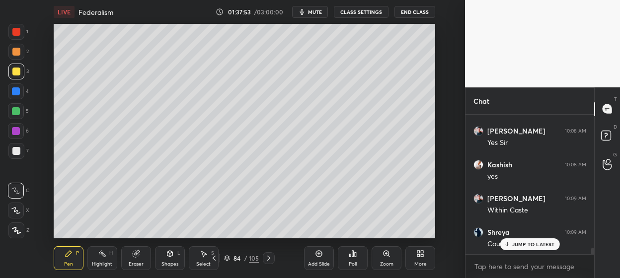
click at [20, 75] on div at bounding box center [16, 72] width 16 height 16
click at [16, 66] on div at bounding box center [16, 72] width 16 height 16
click at [15, 55] on div at bounding box center [16, 52] width 8 height 8
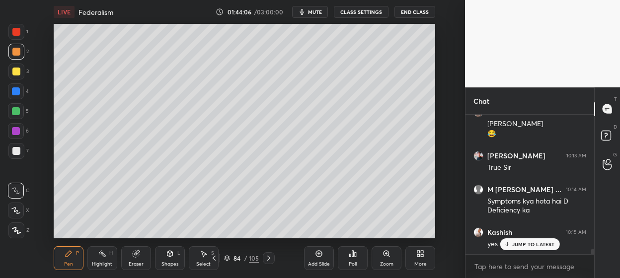
scroll to position [3337, 0]
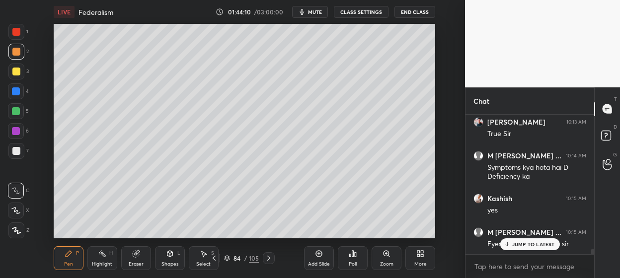
click at [517, 246] on p "JUMP TO LATEST" at bounding box center [533, 244] width 43 height 6
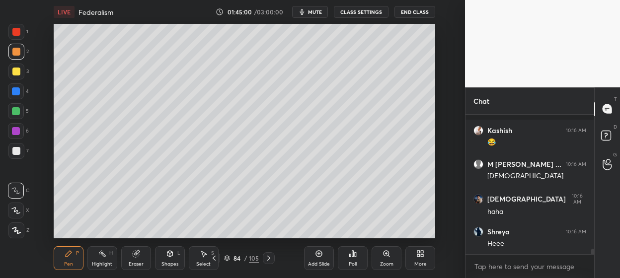
scroll to position [3515, 0]
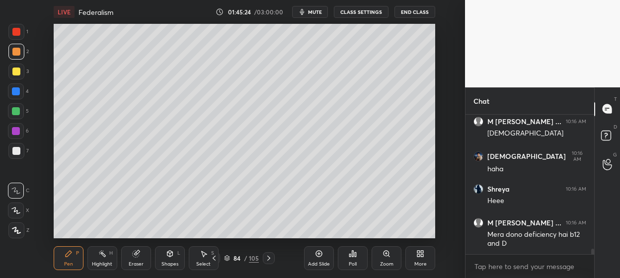
click at [321, 267] on div "Add Slide" at bounding box center [319, 258] width 30 height 24
click at [15, 74] on div at bounding box center [16, 72] width 8 height 8
click at [2, 102] on div "1 2 3 4 5 6 7 C X Z C X Z E E Erase all H H" at bounding box center [16, 131] width 32 height 215
click at [15, 98] on div at bounding box center [16, 91] width 16 height 16
click at [21, 108] on div at bounding box center [16, 111] width 16 height 16
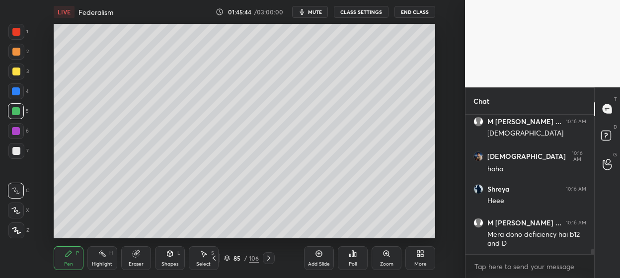
click at [17, 164] on div "1 2 3 4 5 6 7 C X Z C X Z E E Erase all H H" at bounding box center [16, 131] width 32 height 215
click at [19, 154] on div at bounding box center [16, 151] width 16 height 16
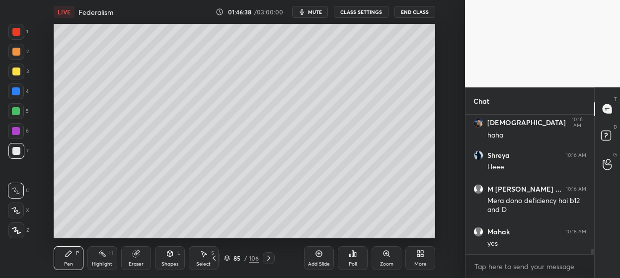
scroll to position [3582, 0]
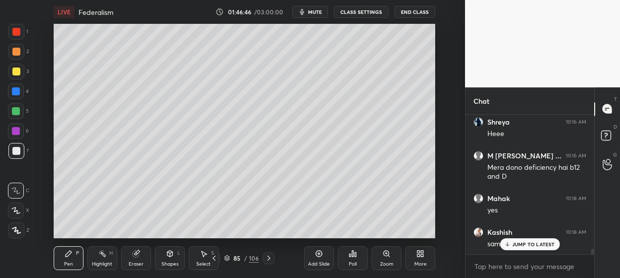
click at [316, 259] on div "Add Slide" at bounding box center [319, 258] width 30 height 24
click at [18, 64] on div at bounding box center [16, 72] width 16 height 16
click at [14, 72] on div at bounding box center [16, 72] width 8 height 8
click at [2, 84] on div "1 2 3 4 5 6 7 C X Z C X Z E E Erase all H H" at bounding box center [16, 131] width 32 height 215
click at [19, 93] on div at bounding box center [16, 91] width 8 height 8
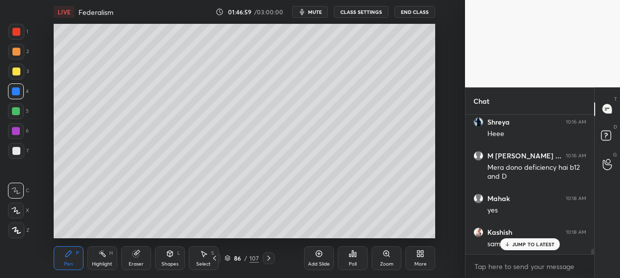
click at [21, 92] on div at bounding box center [16, 91] width 16 height 16
click at [10, 72] on div at bounding box center [16, 72] width 16 height 16
click at [25, 71] on div "3" at bounding box center [18, 72] width 20 height 16
click at [1, 124] on div "1 2 3 4 5 6 7 C X Z C X Z E E Erase all H H" at bounding box center [16, 131] width 32 height 215
click at [15, 116] on div at bounding box center [16, 111] width 16 height 16
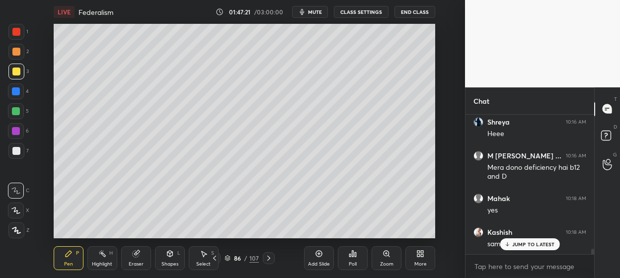
click at [20, 117] on div at bounding box center [16, 111] width 16 height 16
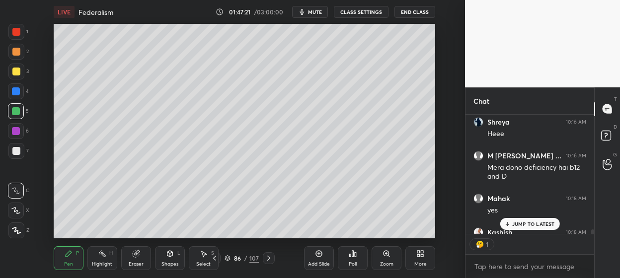
scroll to position [3, 3]
click at [23, 91] on div at bounding box center [16, 91] width 16 height 16
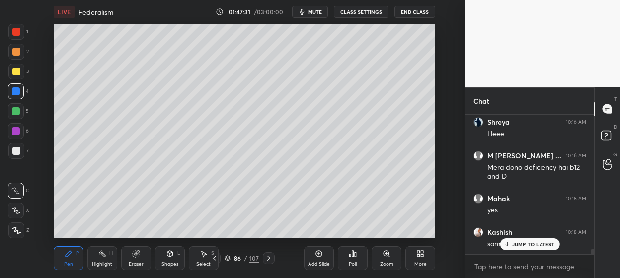
scroll to position [137, 126]
click at [8, 109] on div at bounding box center [16, 111] width 16 height 16
click at [12, 112] on div at bounding box center [16, 111] width 8 height 8
click at [16, 70] on div at bounding box center [16, 72] width 8 height 8
click at [16, 107] on div at bounding box center [16, 111] width 8 height 8
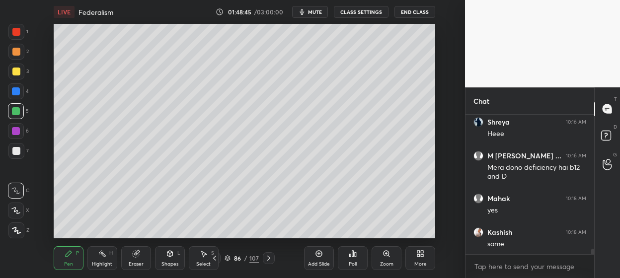
click at [14, 108] on div at bounding box center [16, 111] width 8 height 8
click at [322, 262] on div "Add Slide" at bounding box center [319, 264] width 22 height 5
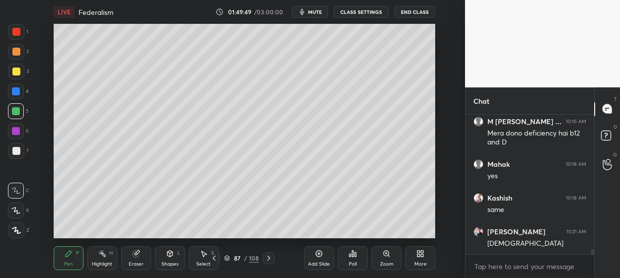
click at [21, 72] on div at bounding box center [16, 72] width 16 height 16
click at [24, 101] on div "4" at bounding box center [18, 93] width 21 height 20
click at [22, 112] on div at bounding box center [16, 111] width 16 height 16
click at [18, 53] on div at bounding box center [16, 52] width 8 height 8
click at [26, 50] on div "2" at bounding box center [18, 52] width 20 height 16
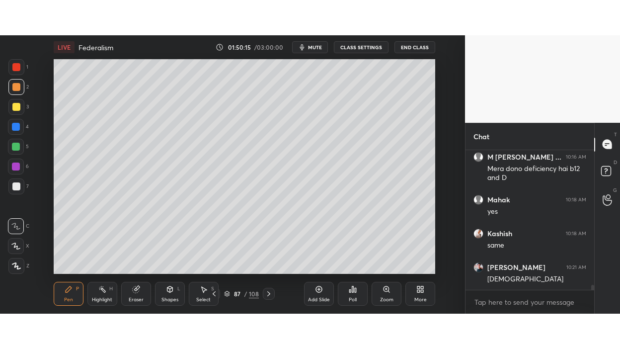
scroll to position [3650, 0]
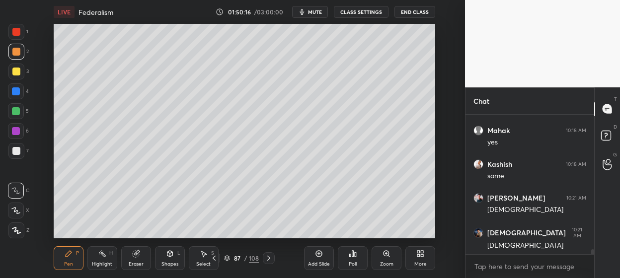
click at [11, 115] on div at bounding box center [16, 111] width 16 height 16
click at [10, 135] on div at bounding box center [16, 131] width 16 height 16
click at [18, 133] on div at bounding box center [16, 131] width 8 height 8
click at [20, 109] on div at bounding box center [16, 111] width 16 height 16
click at [20, 84] on div at bounding box center [16, 91] width 16 height 16
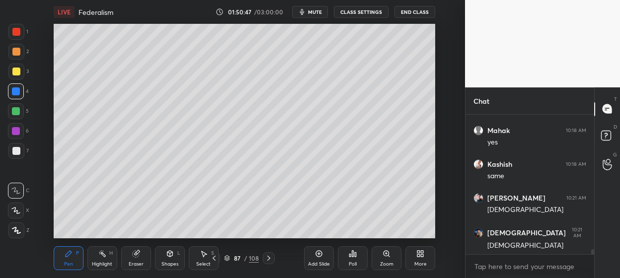
click at [17, 73] on div at bounding box center [16, 72] width 8 height 8
click at [22, 91] on div at bounding box center [16, 91] width 16 height 16
click at [14, 60] on div "2" at bounding box center [18, 54] width 20 height 20
click at [15, 49] on div at bounding box center [16, 52] width 8 height 8
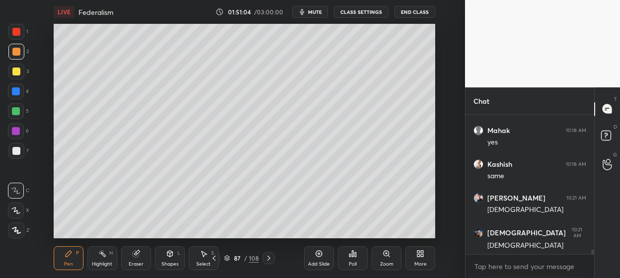
click at [15, 41] on div "1" at bounding box center [18, 34] width 20 height 20
click at [217, 258] on icon at bounding box center [214, 258] width 8 height 8
click at [218, 259] on icon at bounding box center [214, 258] width 8 height 8
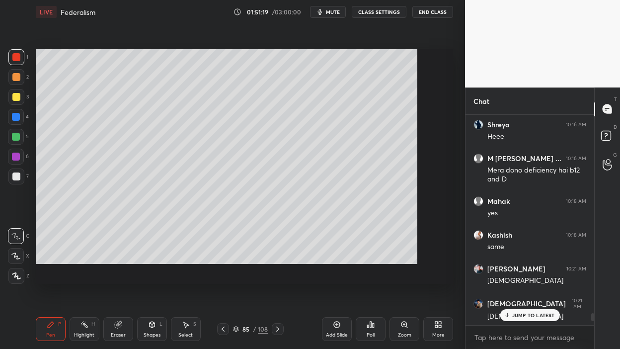
scroll to position [3579, 0]
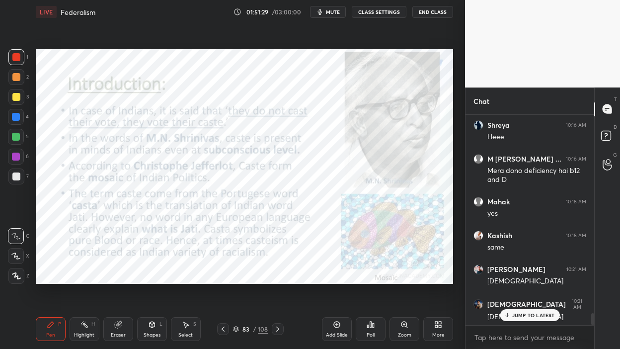
click at [23, 60] on div at bounding box center [16, 57] width 16 height 16
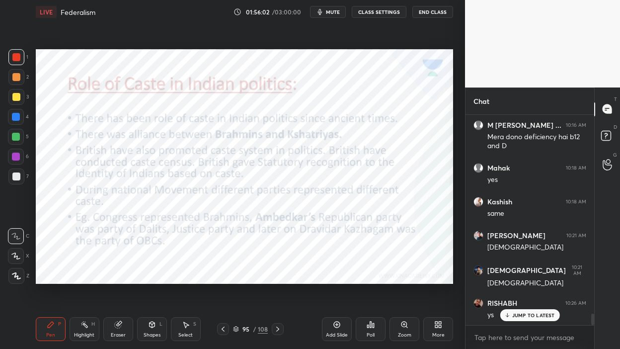
scroll to position [3647, 0]
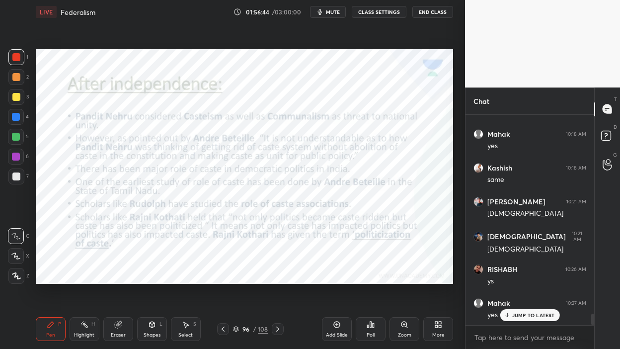
click at [177, 278] on div "Select S" at bounding box center [186, 329] width 30 height 24
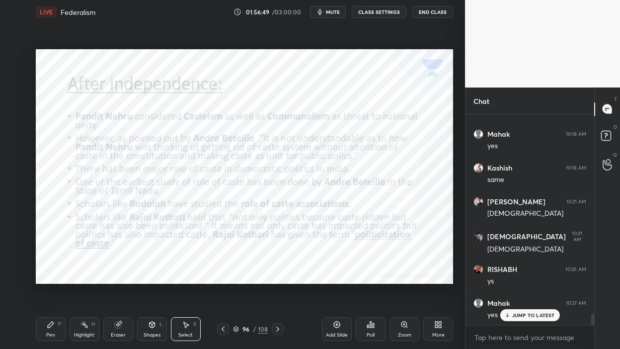
click at [49, 278] on div "Pen" at bounding box center [50, 334] width 9 height 5
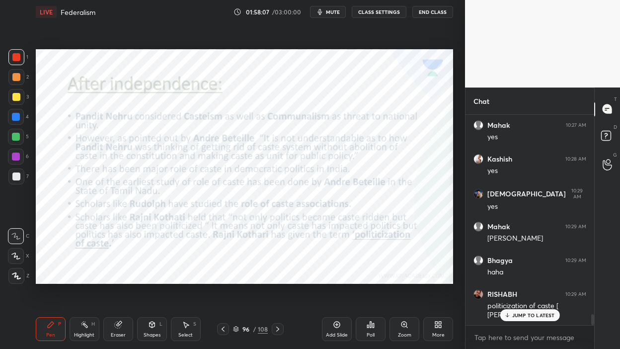
scroll to position [3858, 0]
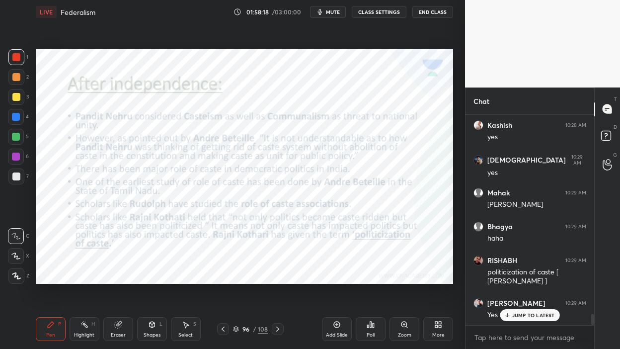
click at [335, 278] on div "Add Slide" at bounding box center [337, 329] width 30 height 24
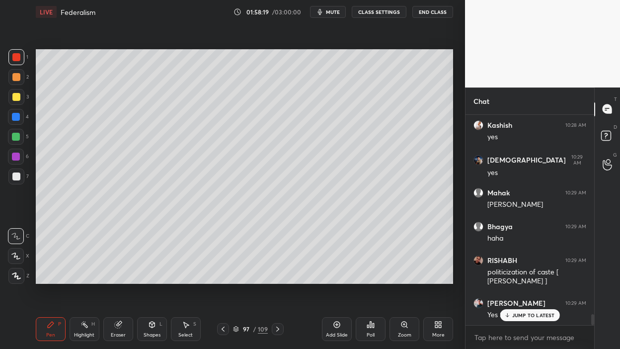
click at [12, 97] on div at bounding box center [16, 97] width 8 height 8
click at [17, 130] on div at bounding box center [16, 137] width 16 height 16
click at [19, 136] on div at bounding box center [16, 137] width 8 height 8
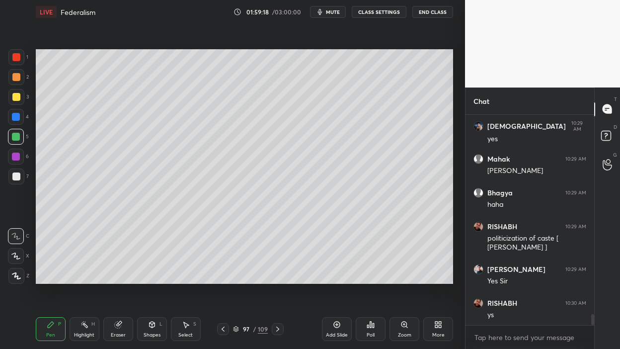
click at [17, 115] on div at bounding box center [16, 117] width 8 height 8
click at [19, 116] on div at bounding box center [16, 117] width 8 height 8
click at [18, 106] on div "3" at bounding box center [18, 99] width 20 height 20
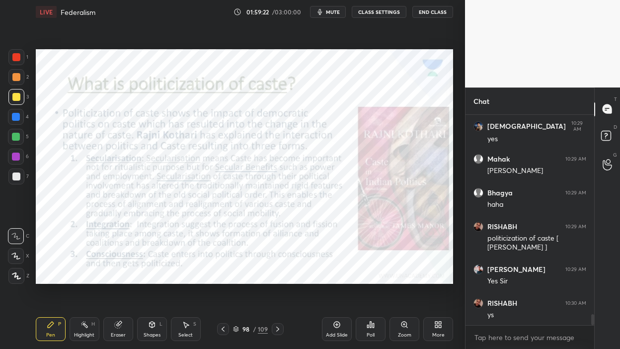
click at [17, 58] on div at bounding box center [16, 57] width 8 height 8
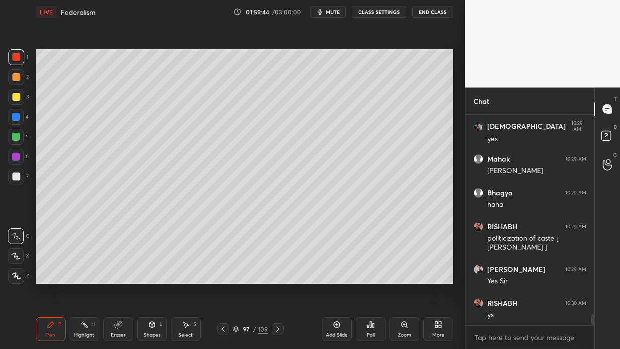
click at [19, 117] on div at bounding box center [16, 117] width 8 height 8
click at [17, 139] on div at bounding box center [16, 137] width 8 height 8
click at [21, 141] on div at bounding box center [16, 137] width 16 height 16
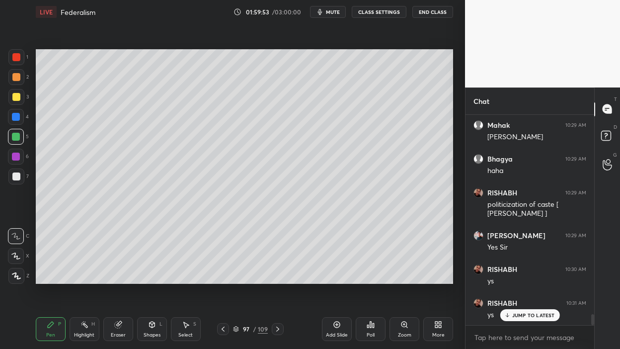
click at [21, 180] on div at bounding box center [16, 176] width 16 height 16
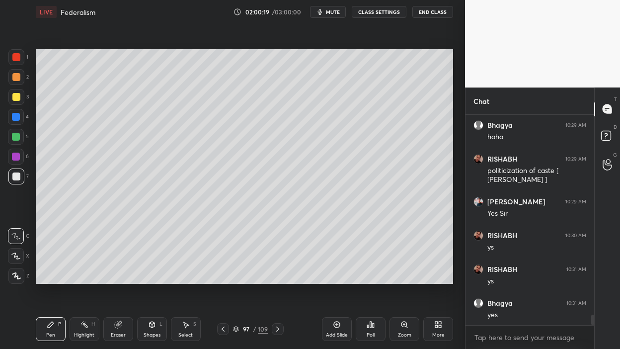
click at [22, 139] on div at bounding box center [16, 137] width 16 height 16
click at [23, 139] on div at bounding box center [16, 137] width 16 height 16
click at [19, 164] on div at bounding box center [16, 157] width 16 height 16
click at [16, 170] on div at bounding box center [16, 176] width 16 height 16
click at [16, 174] on div at bounding box center [16, 176] width 8 height 8
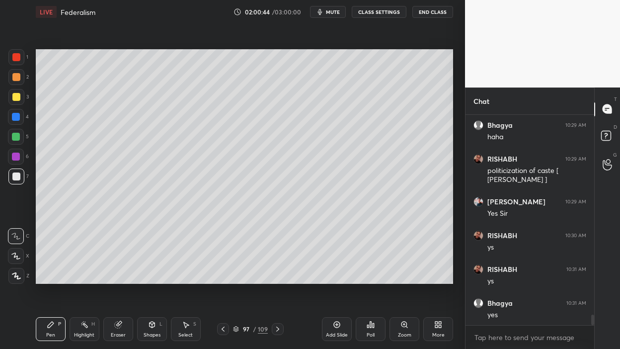
click at [19, 105] on div "3" at bounding box center [18, 99] width 20 height 20
click at [23, 100] on div at bounding box center [16, 97] width 16 height 16
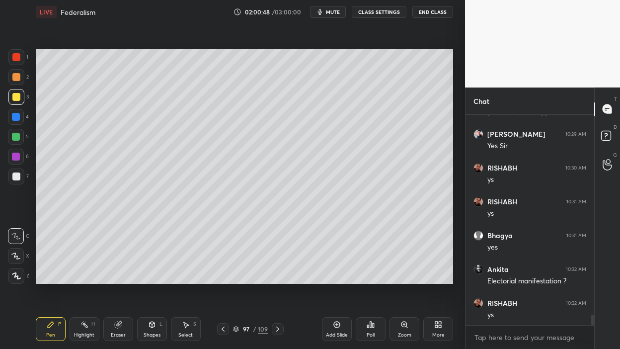
scroll to position [4061, 0]
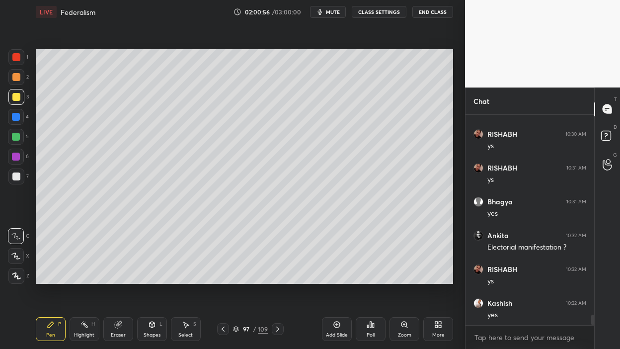
click at [4, 100] on div "1 2 3 4 5 6 7 C X Z C X Z E E Erase all H H" at bounding box center [16, 166] width 32 height 235
click at [10, 99] on div at bounding box center [16, 97] width 16 height 16
click at [19, 118] on div at bounding box center [16, 117] width 8 height 8
click at [15, 97] on div at bounding box center [16, 97] width 8 height 8
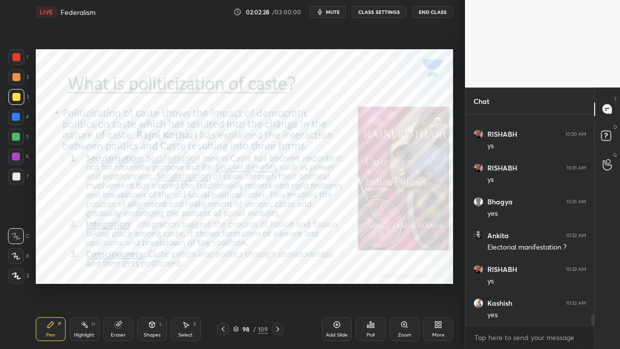
click at [13, 58] on div at bounding box center [16, 57] width 8 height 8
click at [16, 58] on div at bounding box center [16, 57] width 8 height 8
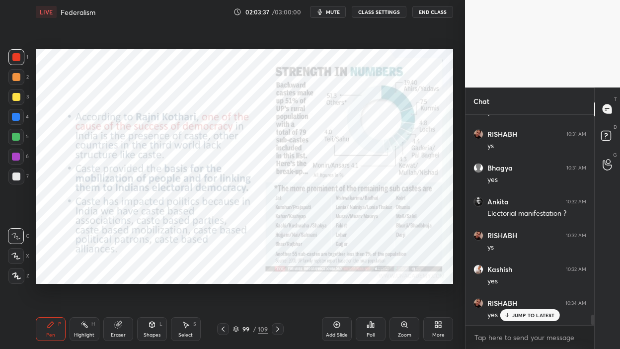
click at [339, 278] on icon at bounding box center [337, 324] width 6 height 6
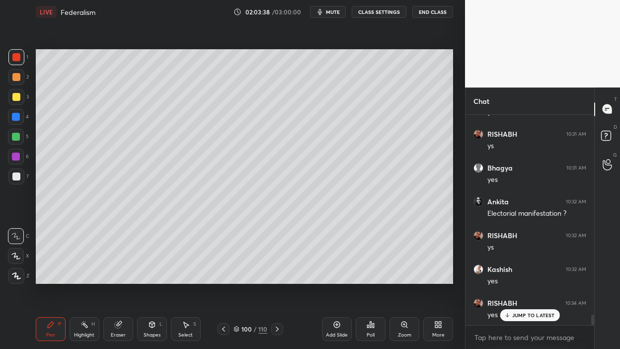
click at [23, 99] on div at bounding box center [16, 97] width 16 height 16
click at [14, 103] on div at bounding box center [16, 97] width 16 height 16
click at [14, 121] on div at bounding box center [16, 117] width 16 height 16
click at [18, 116] on div at bounding box center [16, 117] width 8 height 8
click at [12, 107] on div "3" at bounding box center [18, 99] width 20 height 20
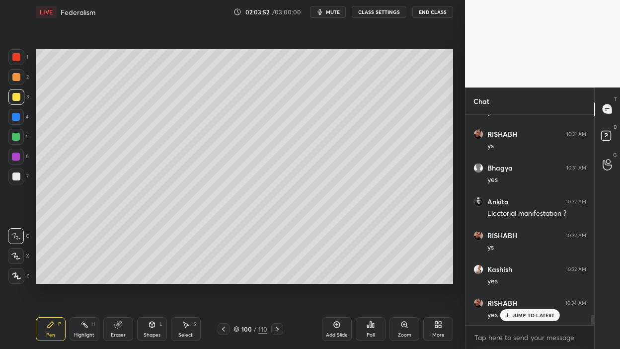
click at [19, 116] on div at bounding box center [16, 117] width 8 height 8
click at [13, 177] on div at bounding box center [16, 176] width 8 height 8
click at [18, 176] on div at bounding box center [16, 176] width 8 height 8
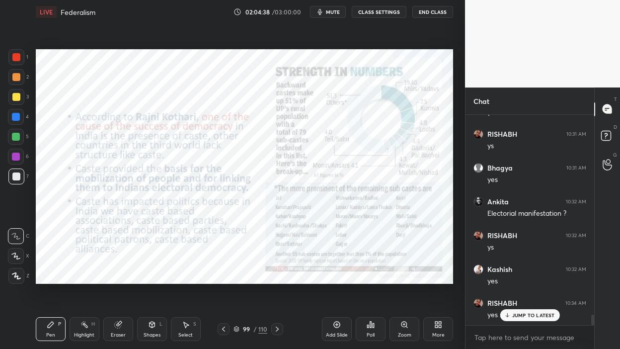
click at [18, 58] on div at bounding box center [16, 57] width 8 height 8
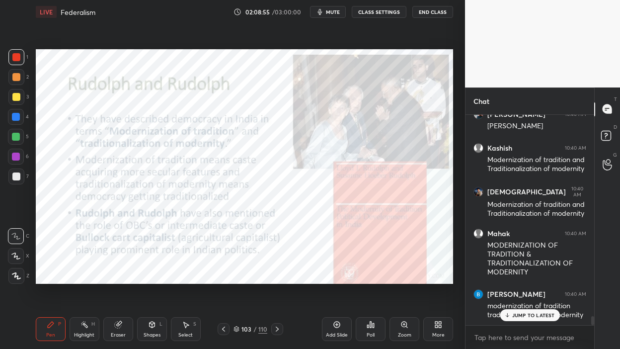
scroll to position [4749, 0]
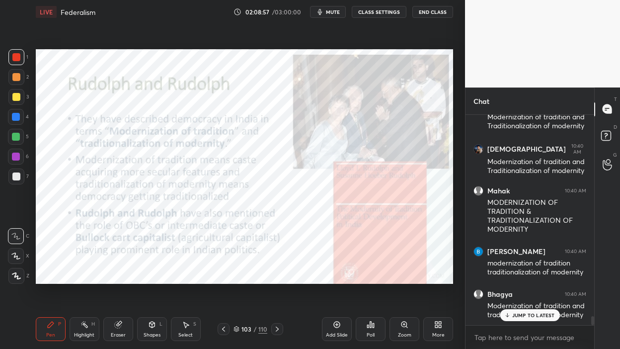
click at [338, 278] on icon at bounding box center [337, 324] width 8 height 8
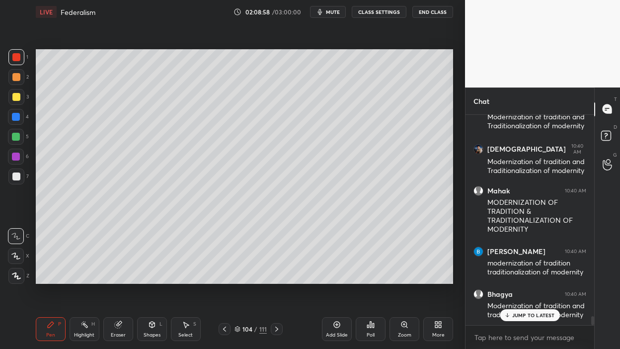
click at [22, 78] on div at bounding box center [16, 77] width 16 height 16
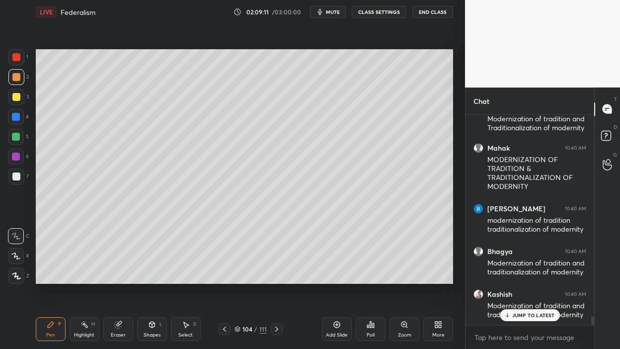
click at [20, 96] on div at bounding box center [16, 97] width 16 height 16
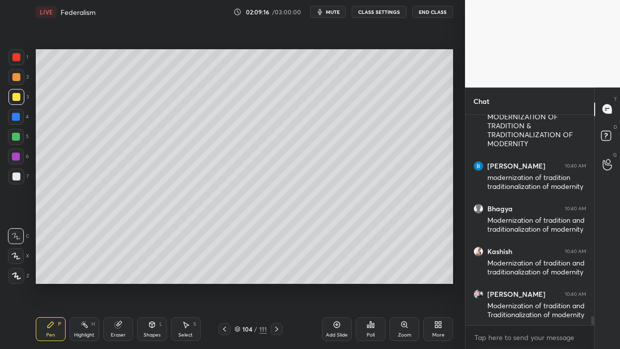
scroll to position [4869, 0]
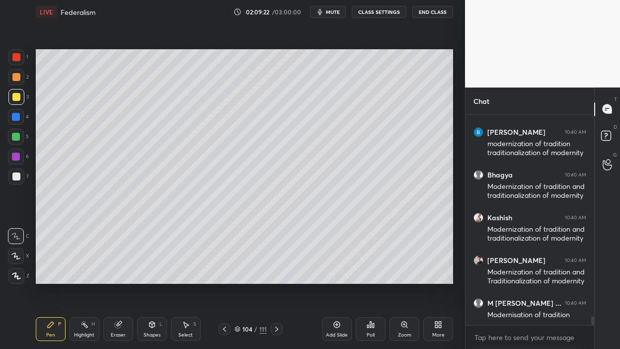
click at [12, 120] on div at bounding box center [16, 117] width 8 height 8
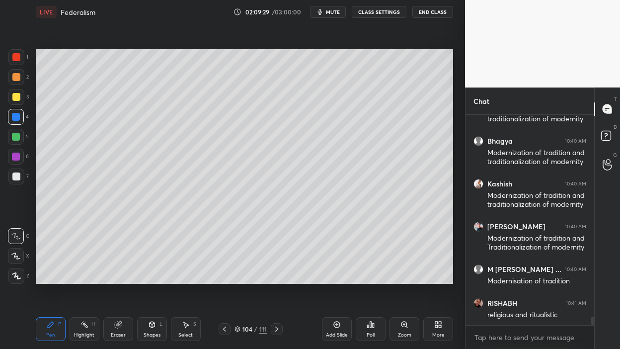
click at [35, 123] on div "Setting up your live class Poll for secs No correct answer Start poll" at bounding box center [244, 166] width 425 height 285
click at [18, 140] on div at bounding box center [16, 137] width 16 height 16
click at [19, 139] on div at bounding box center [16, 137] width 8 height 8
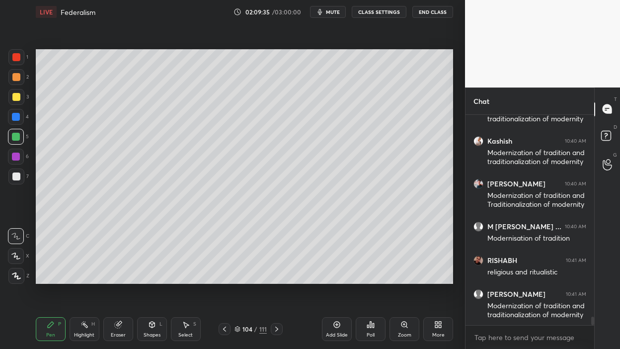
scroll to position [4979, 0]
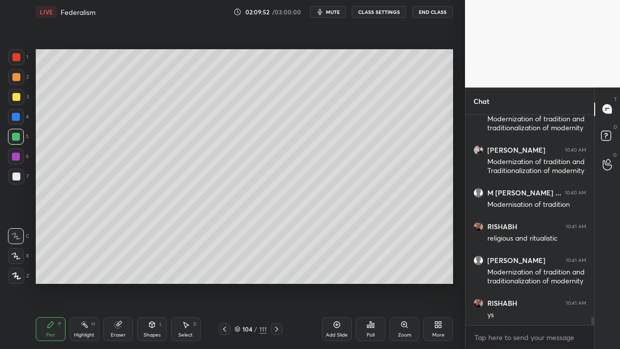
click at [17, 157] on div at bounding box center [16, 157] width 8 height 8
click at [19, 153] on div at bounding box center [16, 157] width 8 height 8
click at [19, 125] on div "4" at bounding box center [18, 119] width 21 height 20
click at [24, 121] on div "4" at bounding box center [18, 117] width 21 height 16
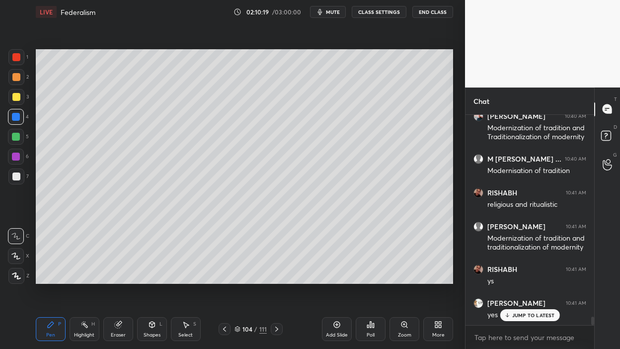
click at [18, 137] on div at bounding box center [16, 137] width 8 height 8
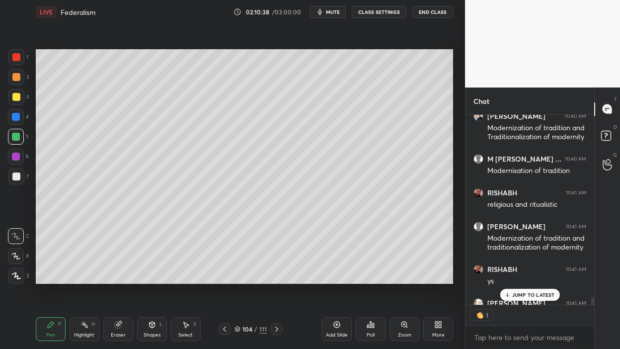
scroll to position [3, 3]
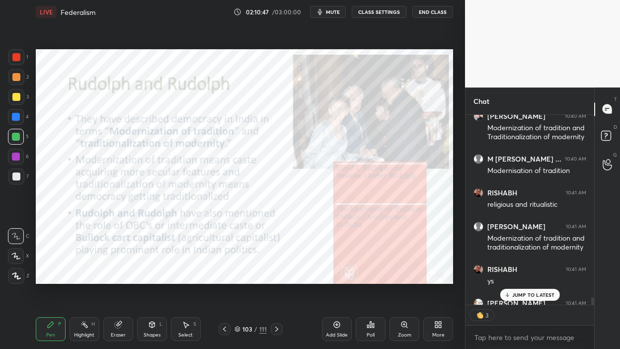
click at [16, 68] on div "1" at bounding box center [18, 59] width 20 height 20
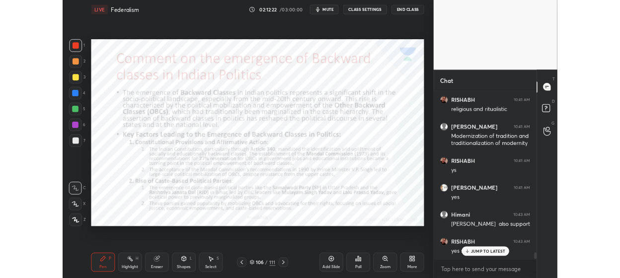
scroll to position [5114, 0]
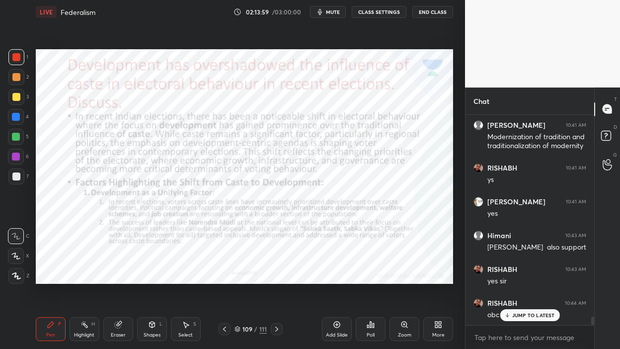
click at [342, 278] on div "Add Slide Poll Zoom More" at bounding box center [387, 329] width 131 height 56
click at [337, 278] on icon at bounding box center [337, 324] width 6 height 6
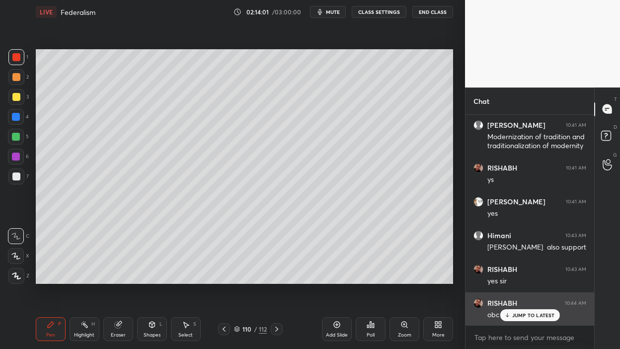
click at [528, 278] on div "JUMP TO LATEST" at bounding box center [530, 315] width 60 height 12
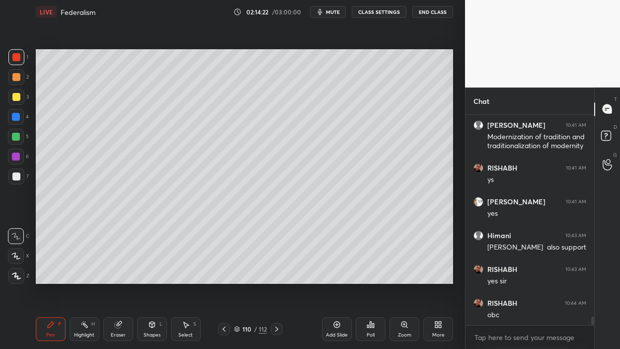
click at [23, 129] on div "5" at bounding box center [18, 137] width 21 height 16
click at [20, 130] on div at bounding box center [16, 137] width 16 height 16
click at [22, 136] on div at bounding box center [16, 137] width 16 height 16
click at [12, 170] on div at bounding box center [16, 176] width 16 height 16
click at [19, 174] on div at bounding box center [16, 176] width 8 height 8
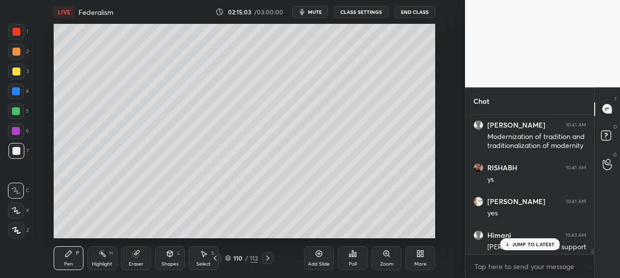
scroll to position [5115, 0]
click at [416, 15] on button "End Class" at bounding box center [414, 12] width 41 height 12
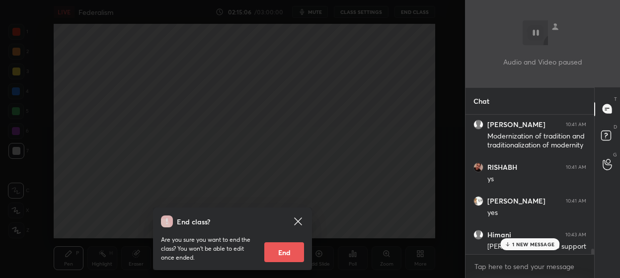
click at [518, 248] on div "1 NEW MESSAGE" at bounding box center [529, 244] width 59 height 12
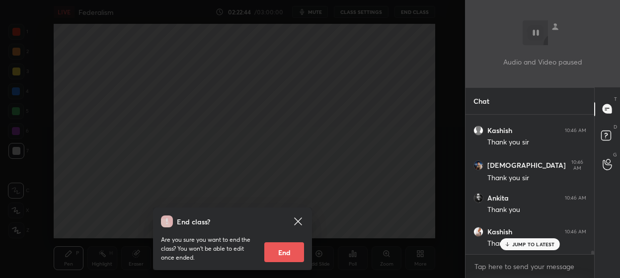
scroll to position [5455, 0]
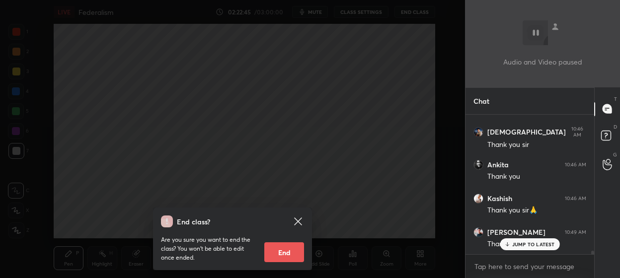
click at [286, 250] on button "End" at bounding box center [284, 252] width 40 height 20
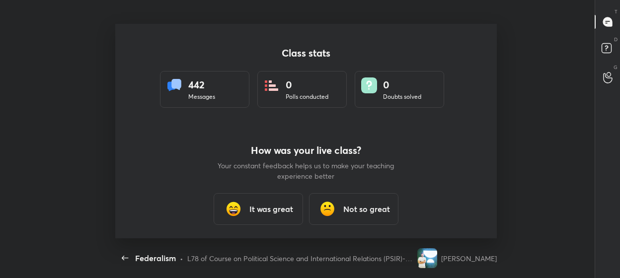
scroll to position [0, 0]
